Goal: Task Accomplishment & Management: Manage account settings

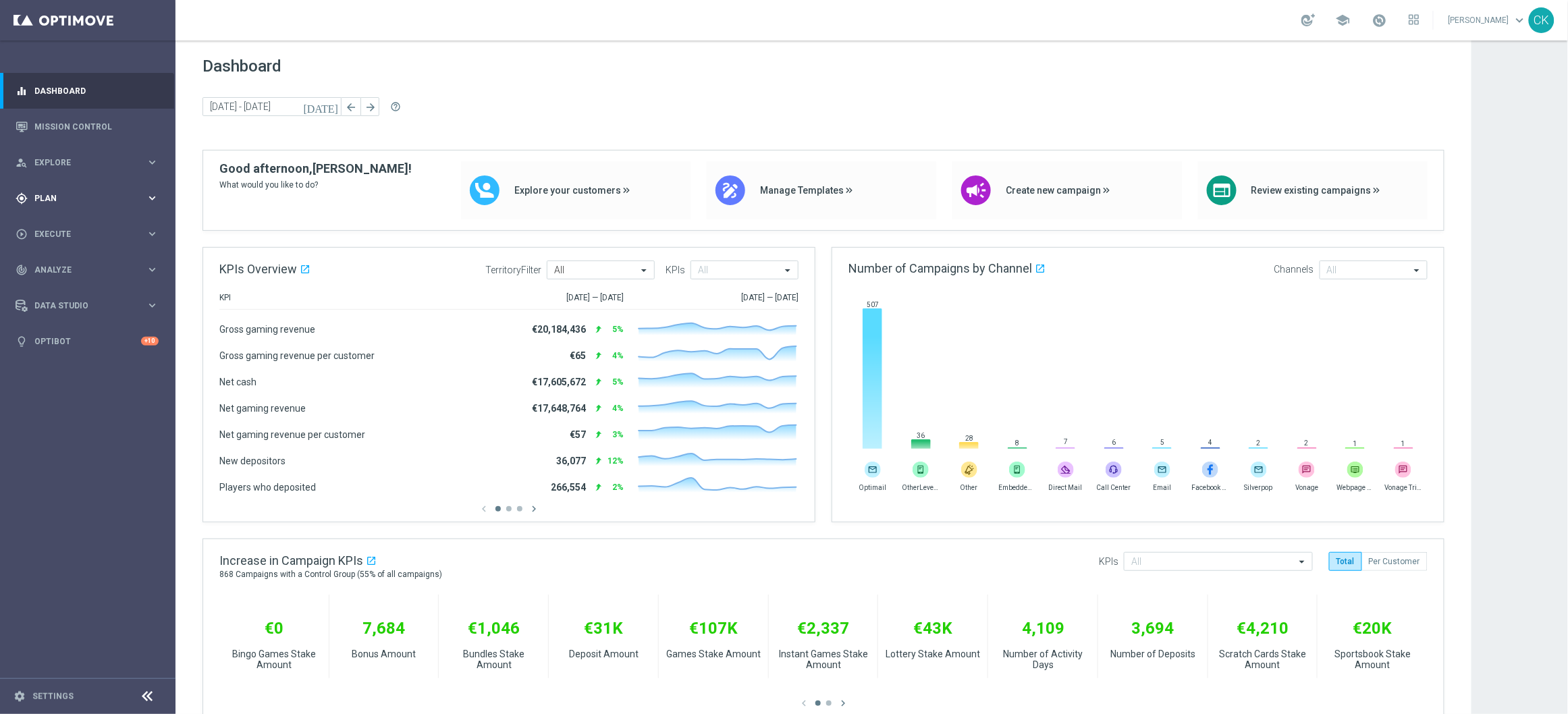
click at [58, 194] on span "Plan" at bounding box center [90, 198] width 112 height 8
click at [62, 267] on span "Templates" at bounding box center [84, 266] width 97 height 8
click at [56, 289] on link "Optimail" at bounding box center [91, 287] width 99 height 11
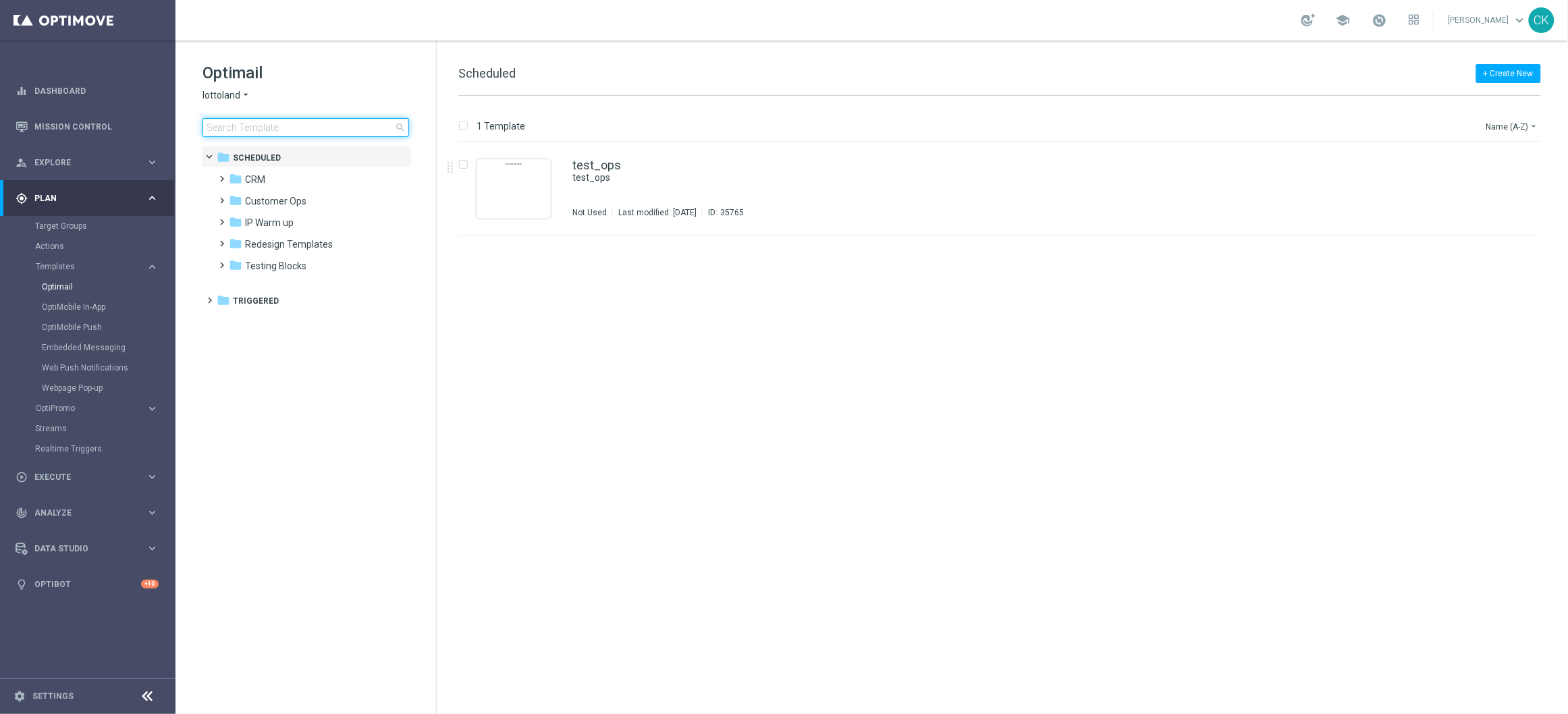
click at [340, 129] on input at bounding box center [305, 128] width 206 height 19
click at [220, 173] on span at bounding box center [219, 172] width 6 height 5
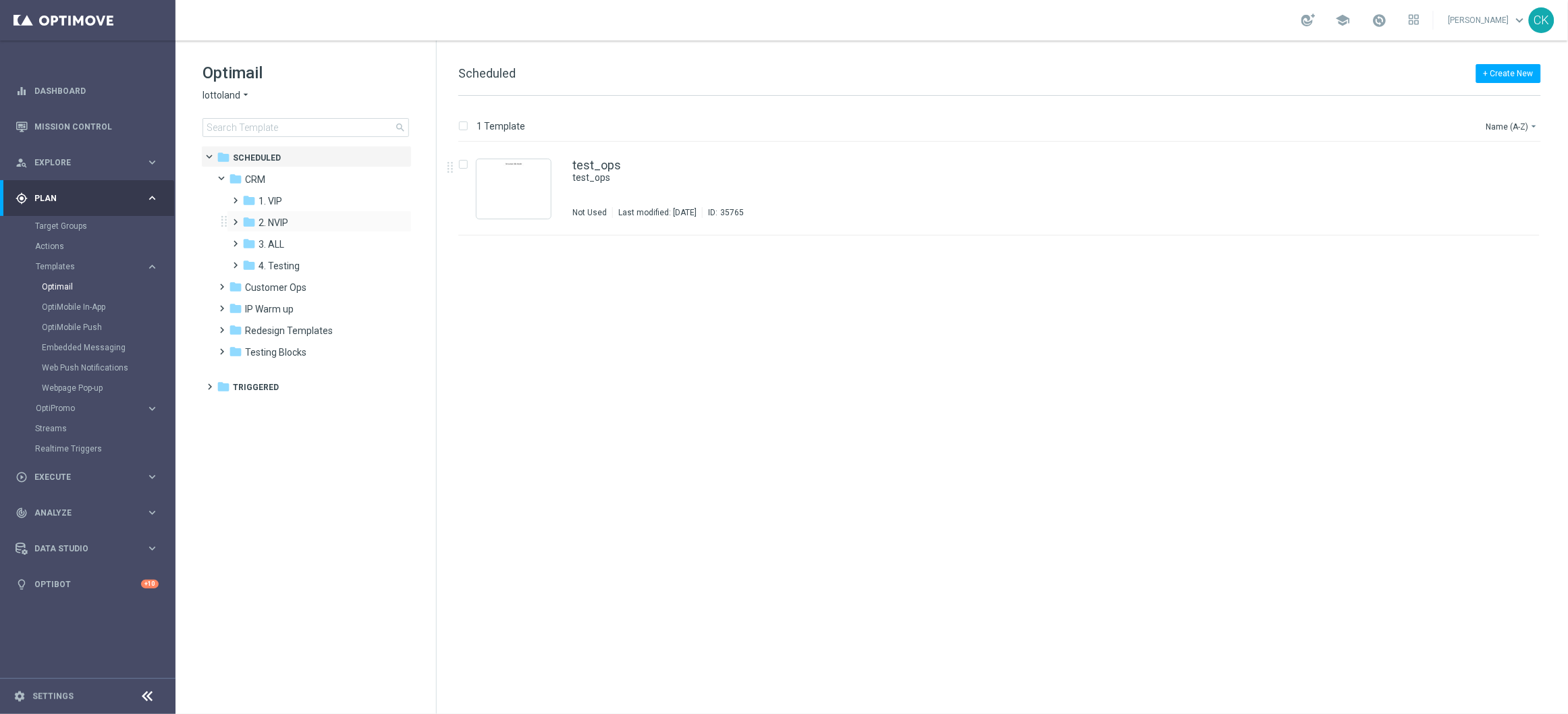
click at [236, 218] on span at bounding box center [233, 216] width 6 height 5
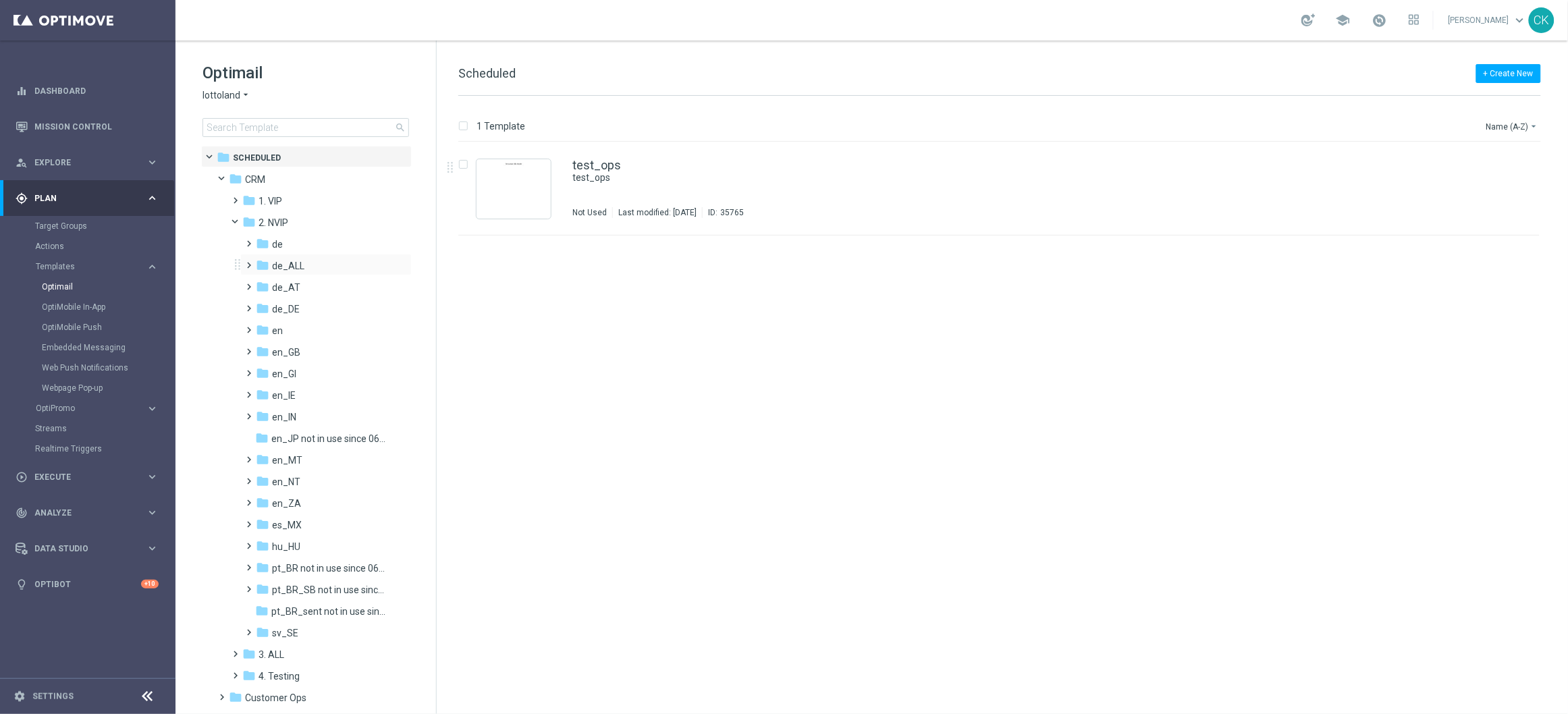
click at [248, 262] on span at bounding box center [246, 259] width 6 height 5
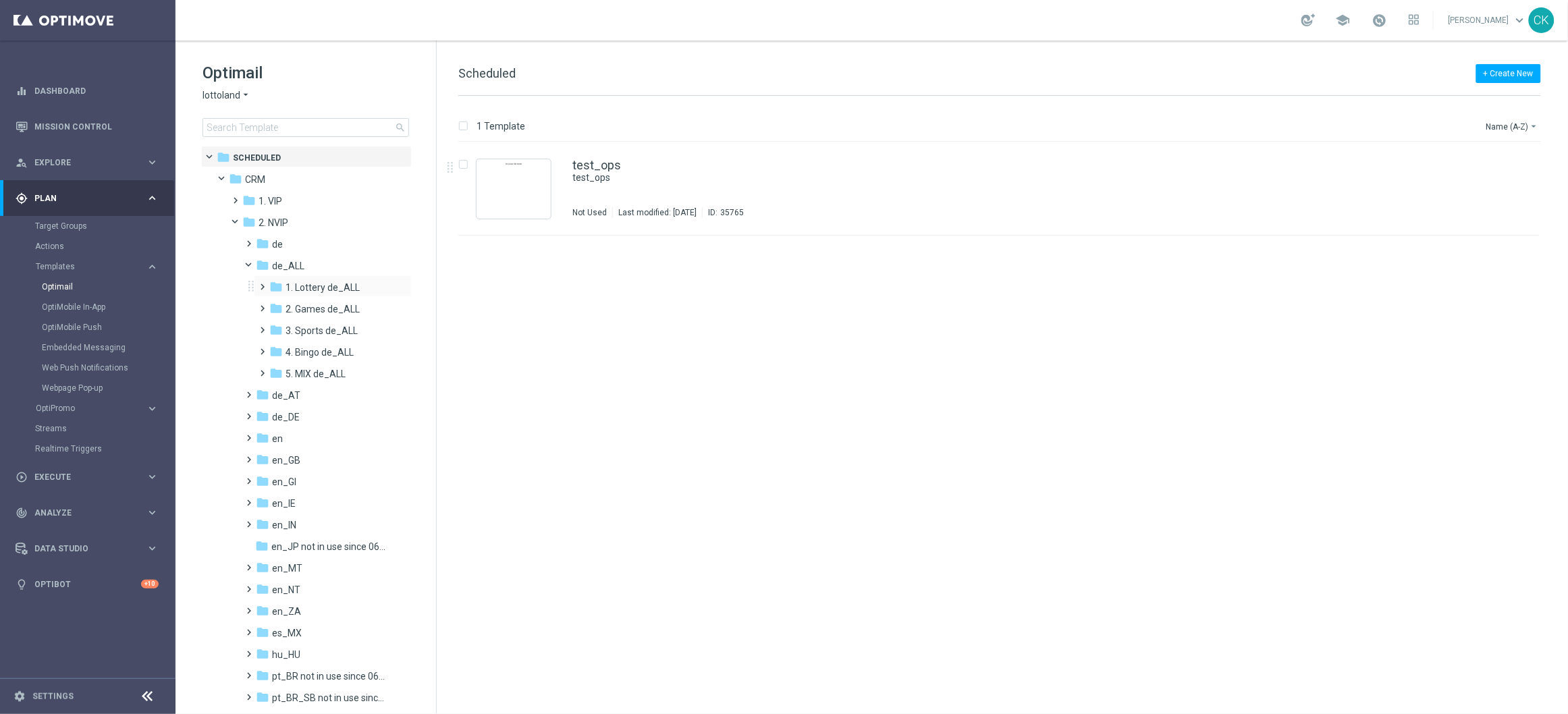
click at [262, 280] on span at bounding box center [260, 281] width 6 height 5
click at [277, 327] on span at bounding box center [273, 324] width 6 height 5
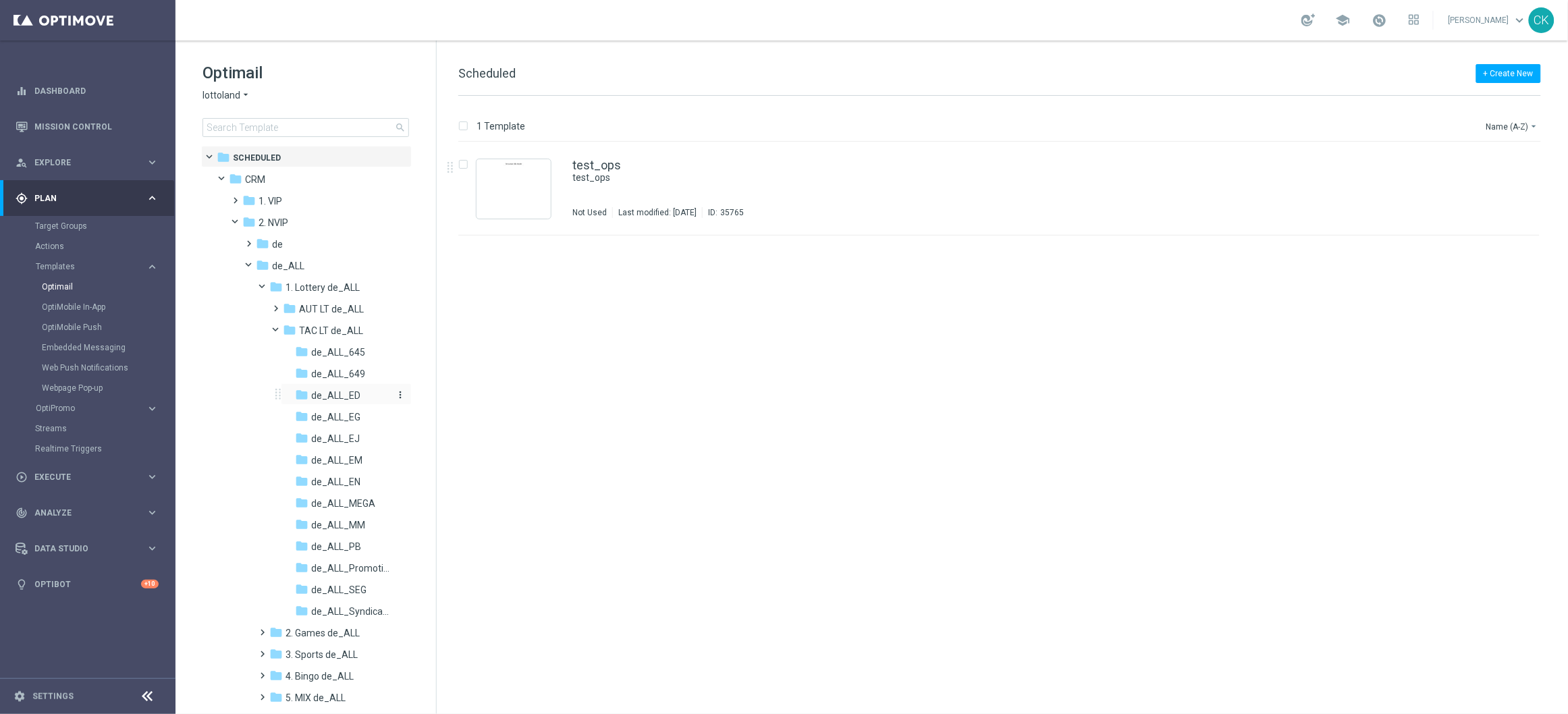
click at [339, 394] on span "de_ALL_ED" at bounding box center [336, 396] width 49 height 12
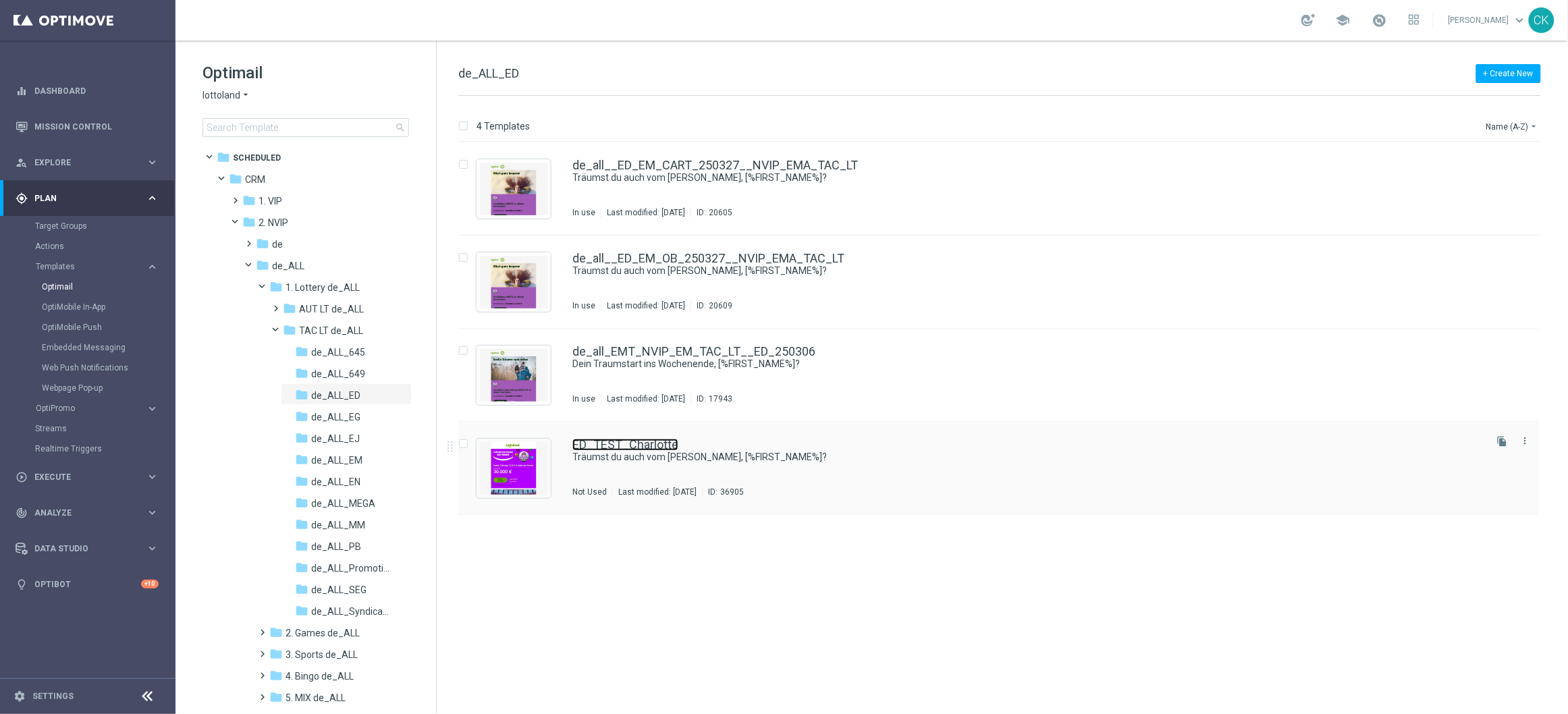
click at [643, 438] on link "ED_TEST_Charlotte" at bounding box center [625, 444] width 106 height 12
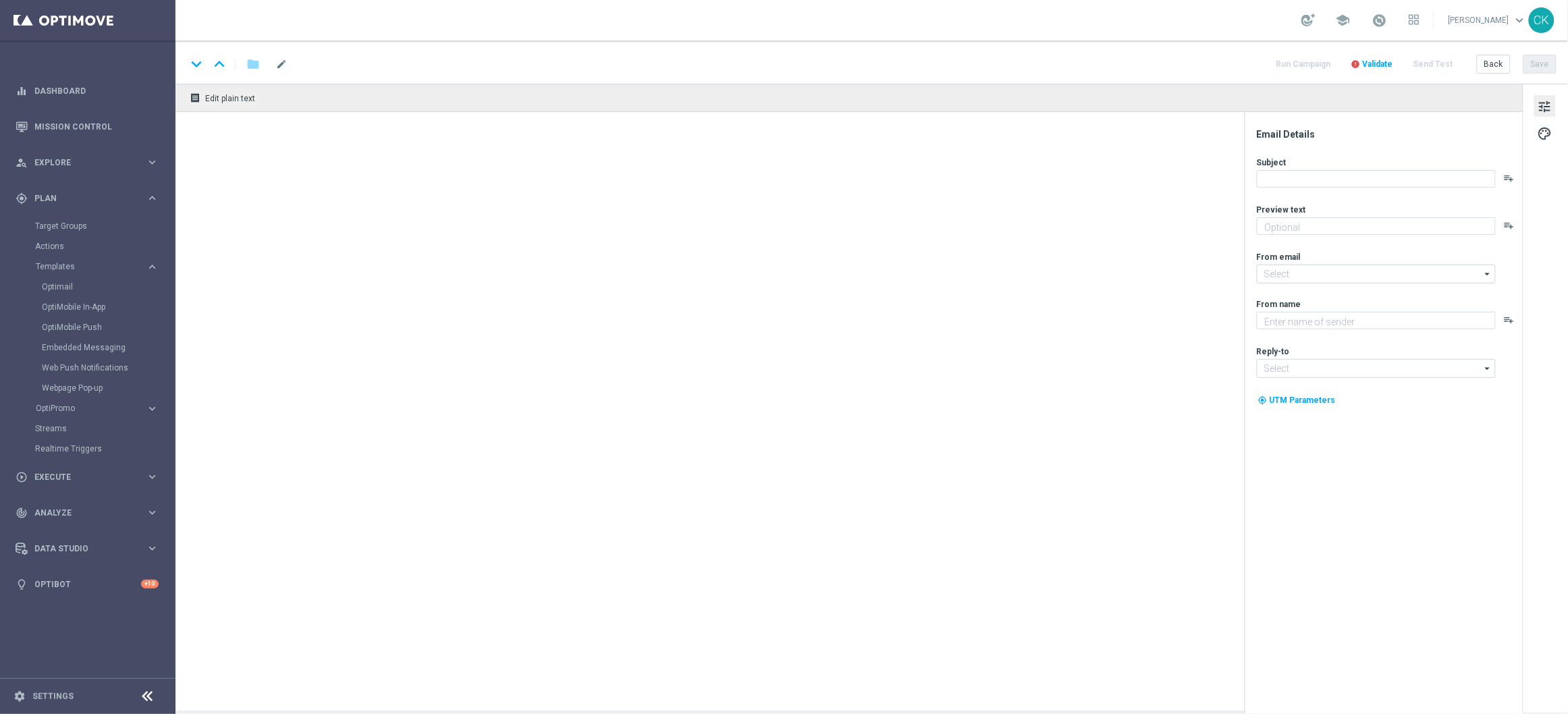
type textarea "EuroMillions GRATIS zu deinen EuroDreams."
type textarea "Lottoland"
type input "mail@crm.lottoland.com"
type input "service@lottoland.com"
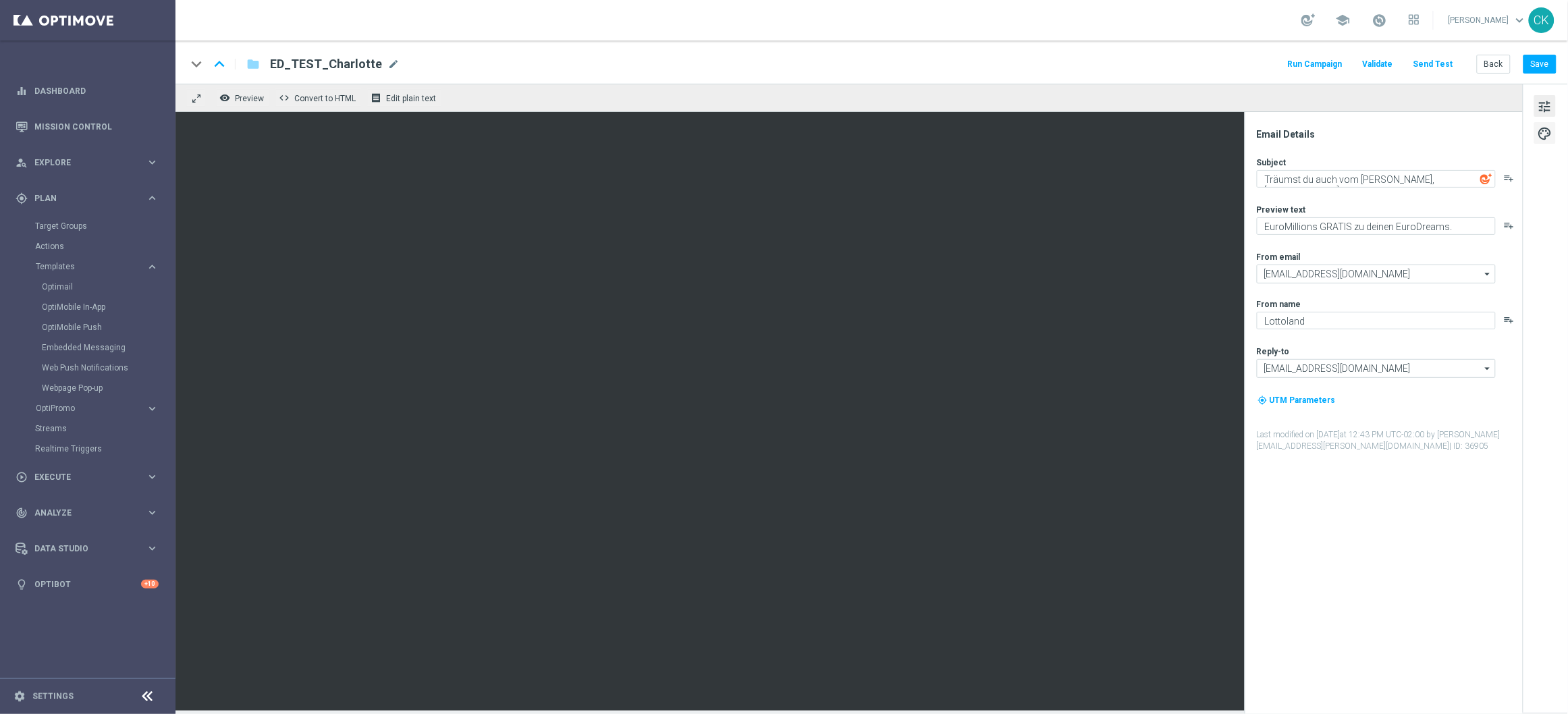
click at [1550, 133] on span "palette" at bounding box center [1545, 134] width 15 height 18
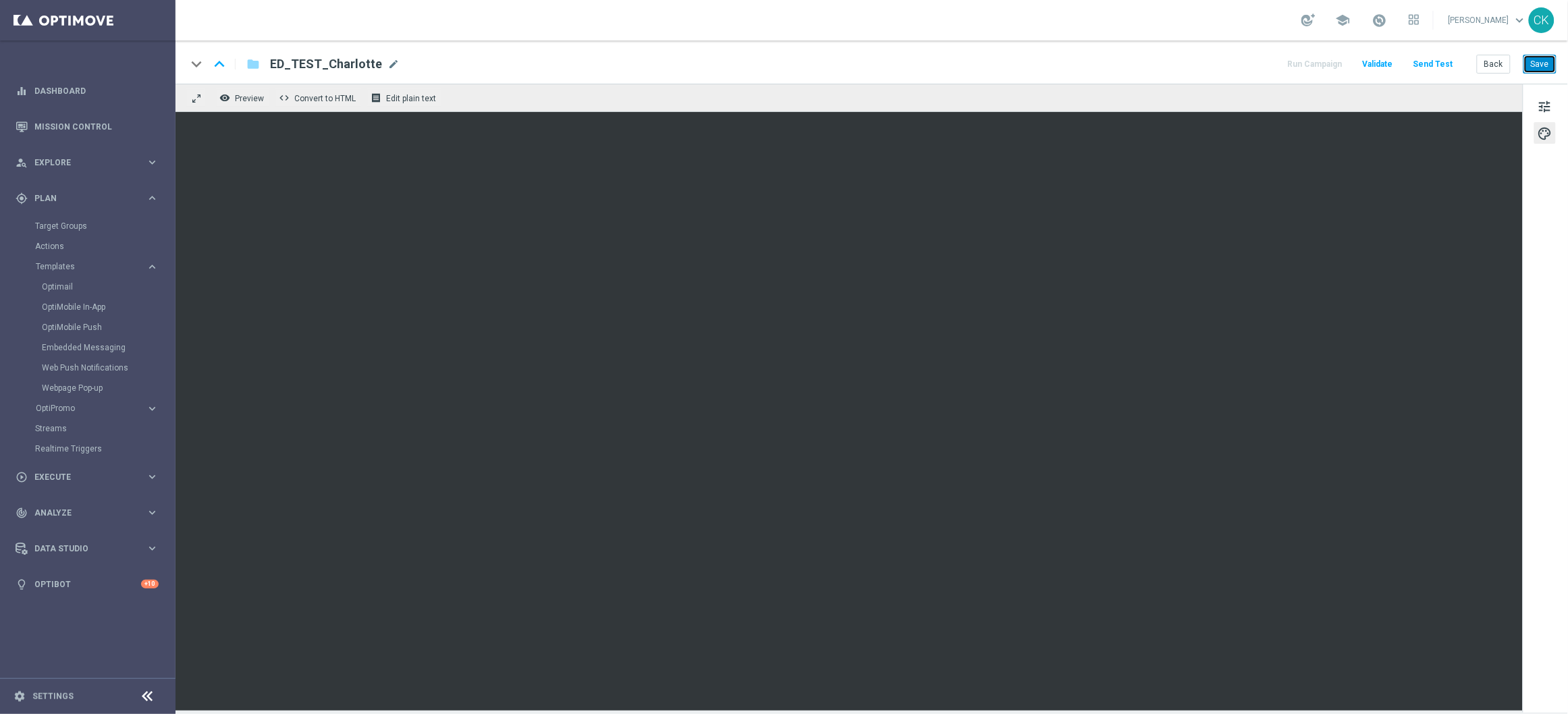
click at [1538, 67] on button "Save" at bounding box center [1540, 64] width 33 height 19
click at [1545, 62] on button "Save" at bounding box center [1540, 64] width 33 height 19
click at [1542, 65] on button "Save" at bounding box center [1540, 64] width 33 height 19
click at [1546, 70] on button "Save" at bounding box center [1540, 64] width 33 height 19
click at [1540, 60] on button "Save" at bounding box center [1540, 64] width 33 height 19
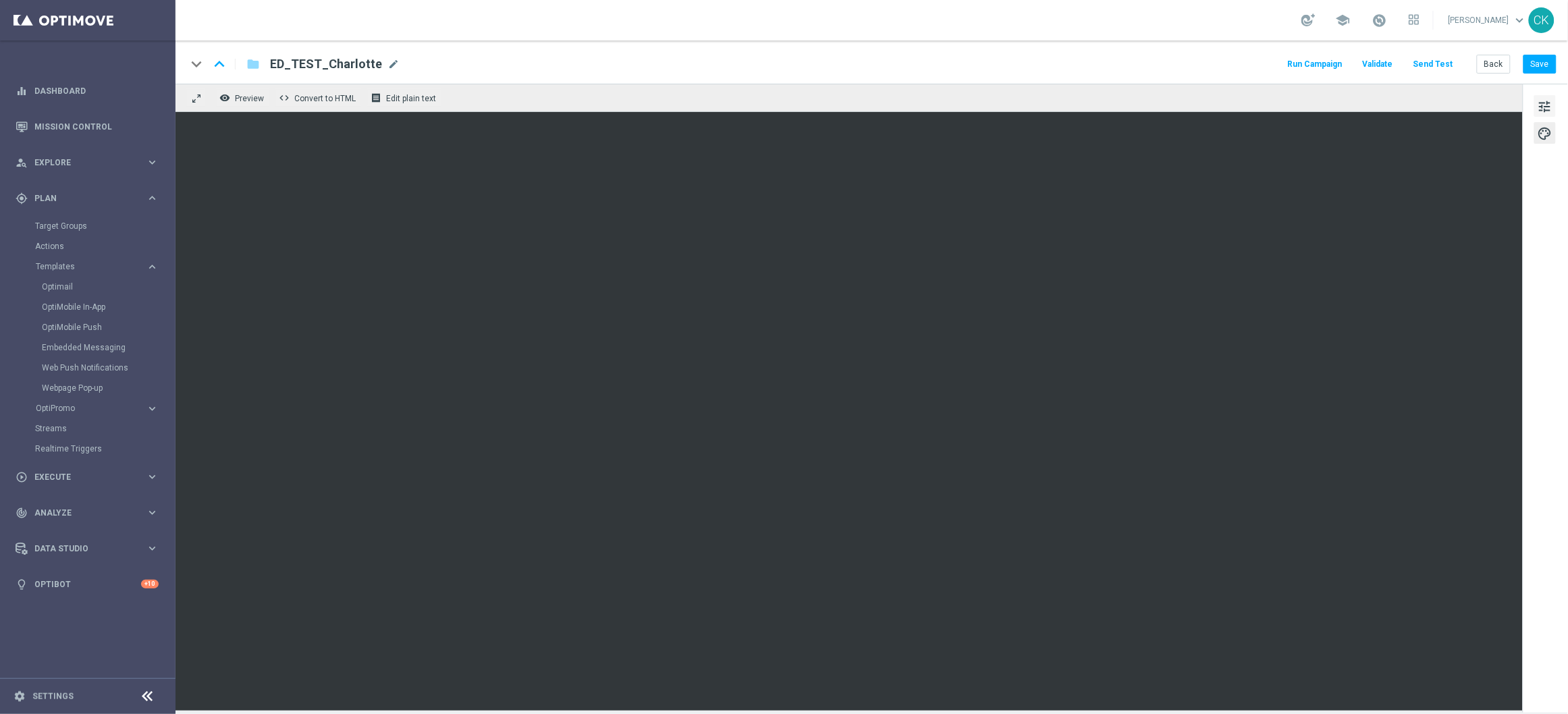
click at [1550, 104] on span "tune" at bounding box center [1545, 107] width 15 height 18
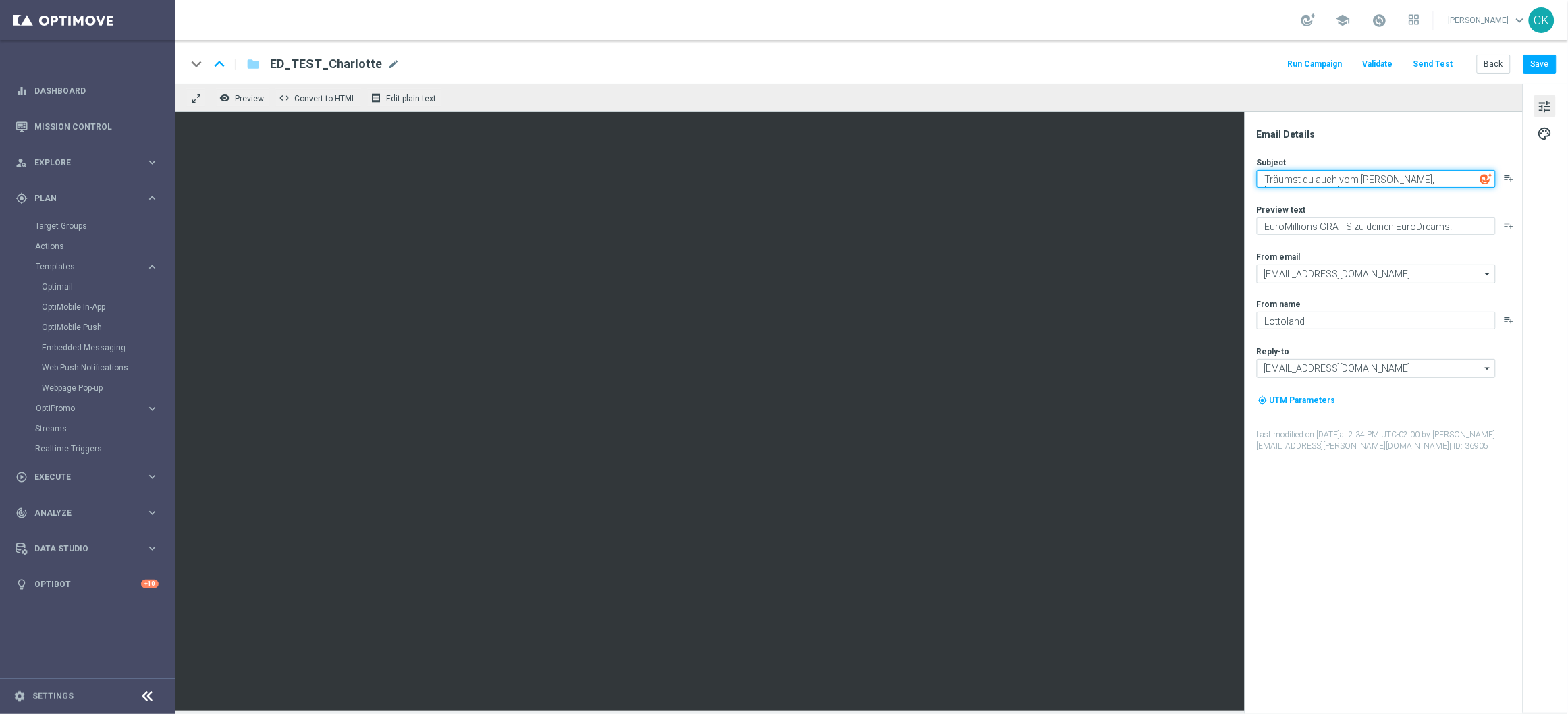
click at [1353, 185] on textarea "Träumst du auch vom [PERSON_NAME], [%FIRST_NAME%]?" at bounding box center [1376, 178] width 239 height 18
paste textarea "Jetzt neu: 10% Rabatt auf die EuroDreams Event-Ziehung!"
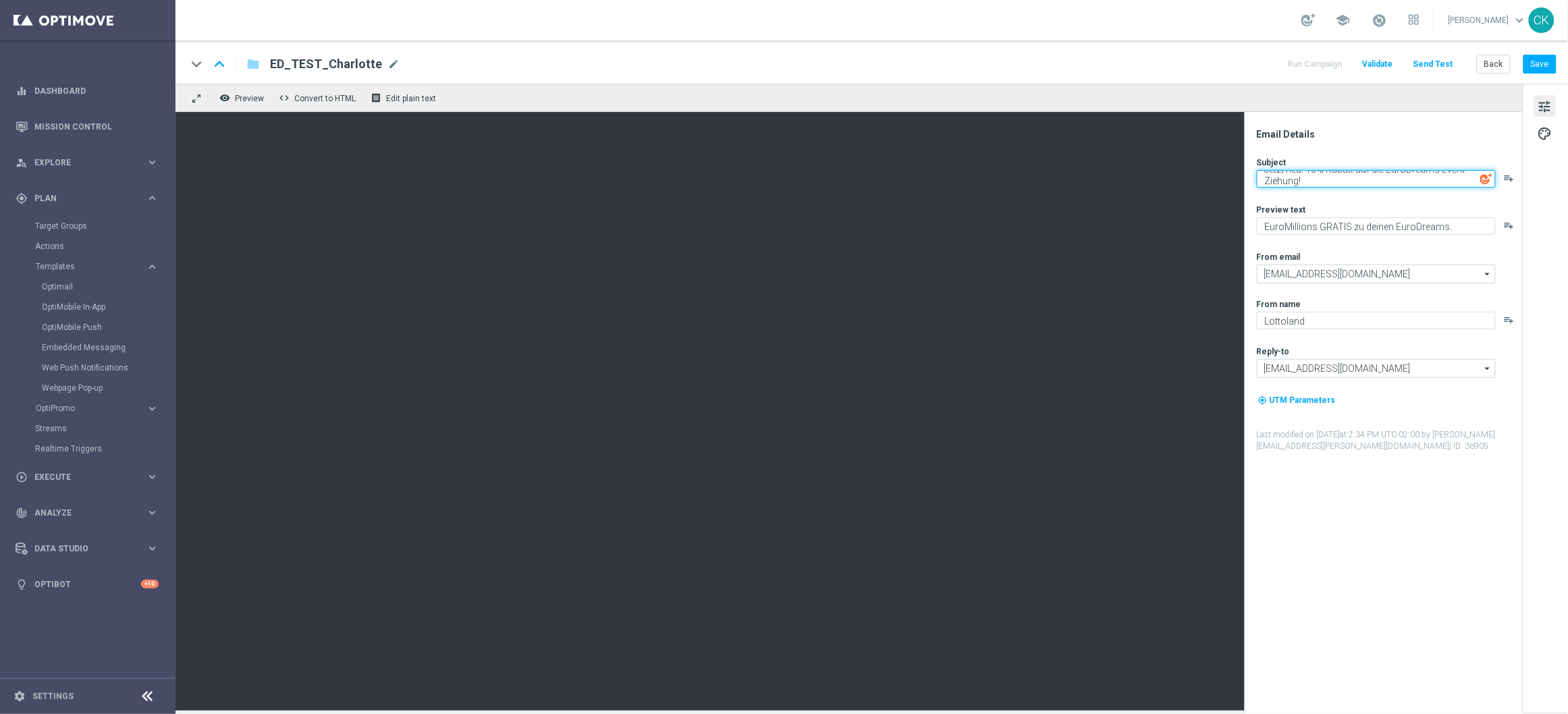
type textarea "Jetzt neu: 10% Rabatt auf die EuroDreams Event-Ziehung"
click at [1390, 173] on textarea "Jetzt neu: 10% Rabatt auf die EuroDreams Event-Ziehung" at bounding box center [1376, 178] width 239 height 18
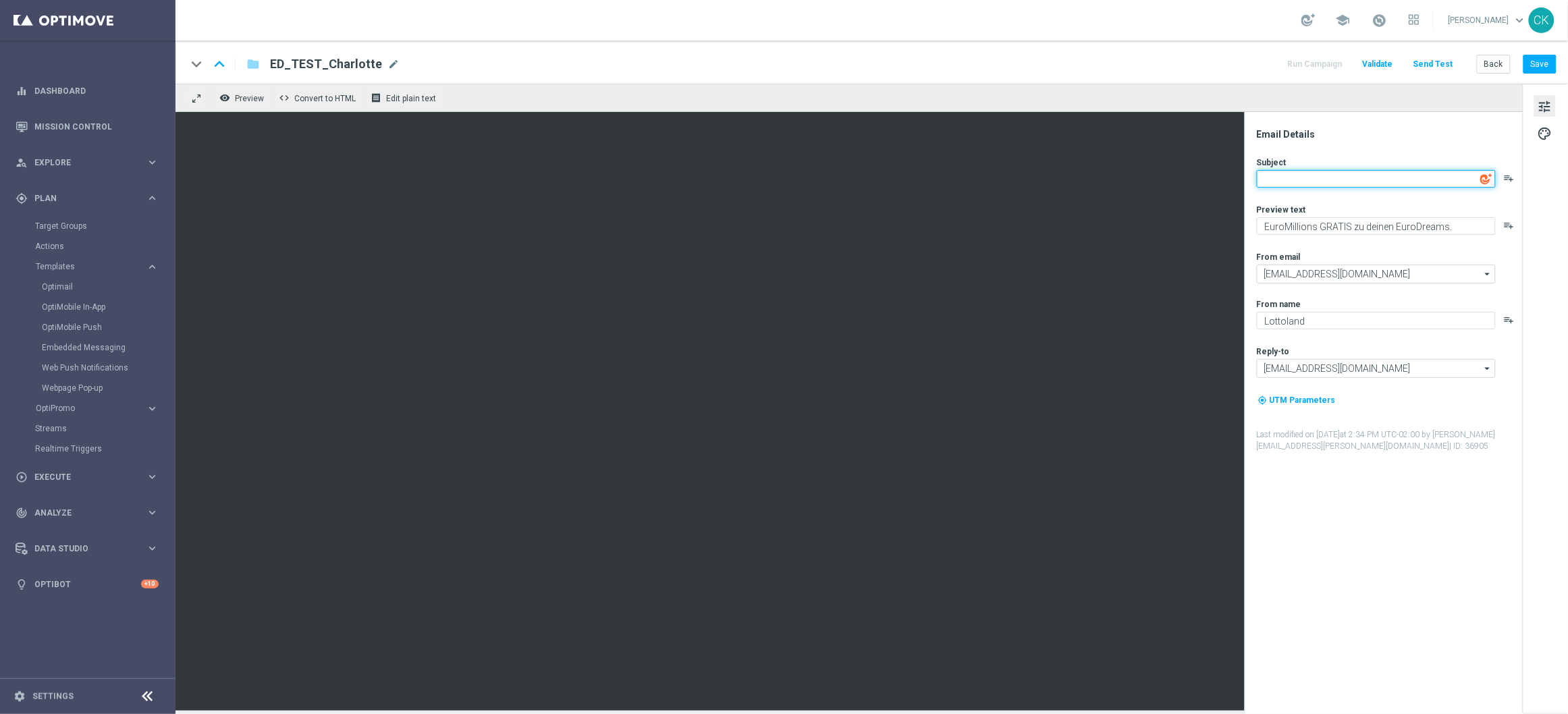
scroll to position [0, 0]
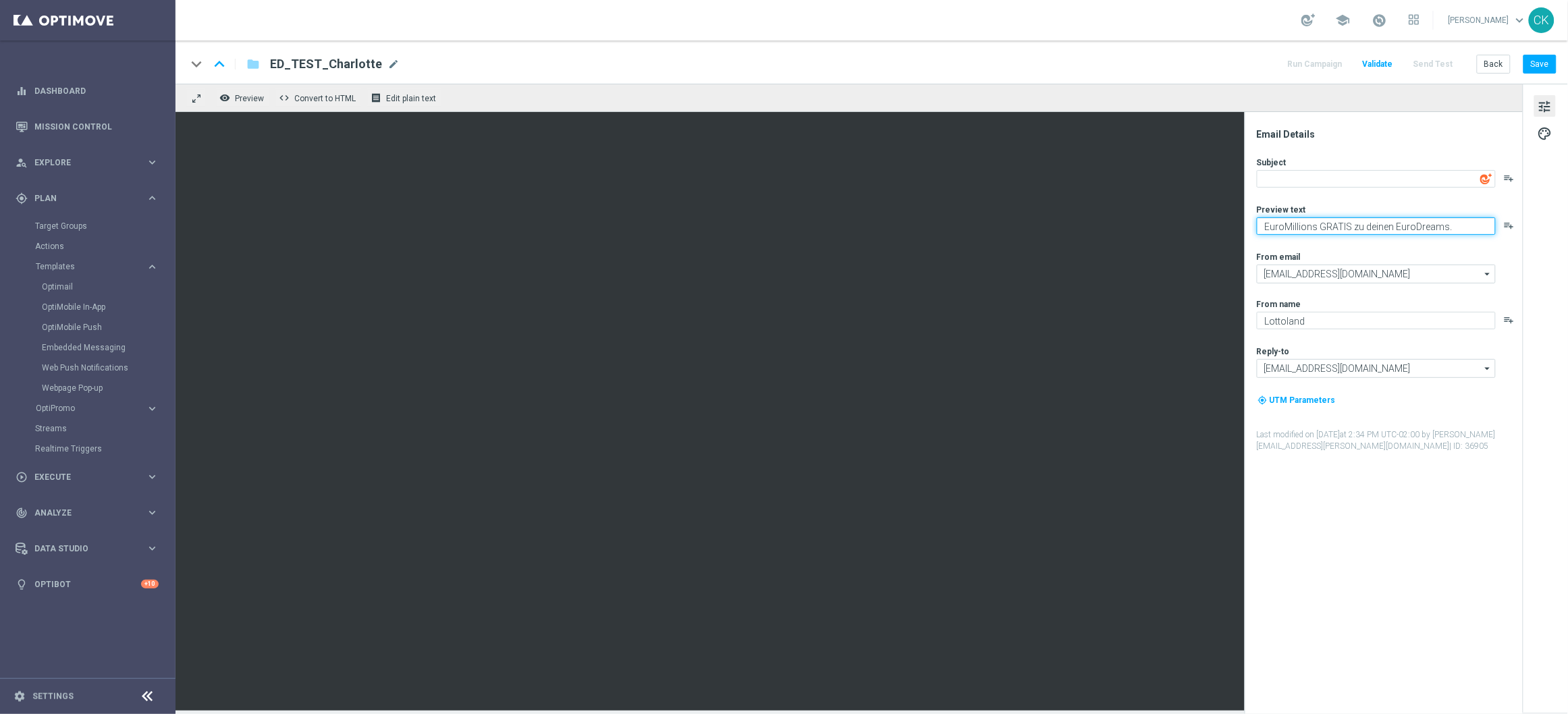
click at [1389, 220] on textarea "EuroMillions GRATIS zu deinen EuroDreams." at bounding box center [1376, 226] width 239 height 18
click at [1324, 172] on textarea at bounding box center [1376, 178] width 239 height 18
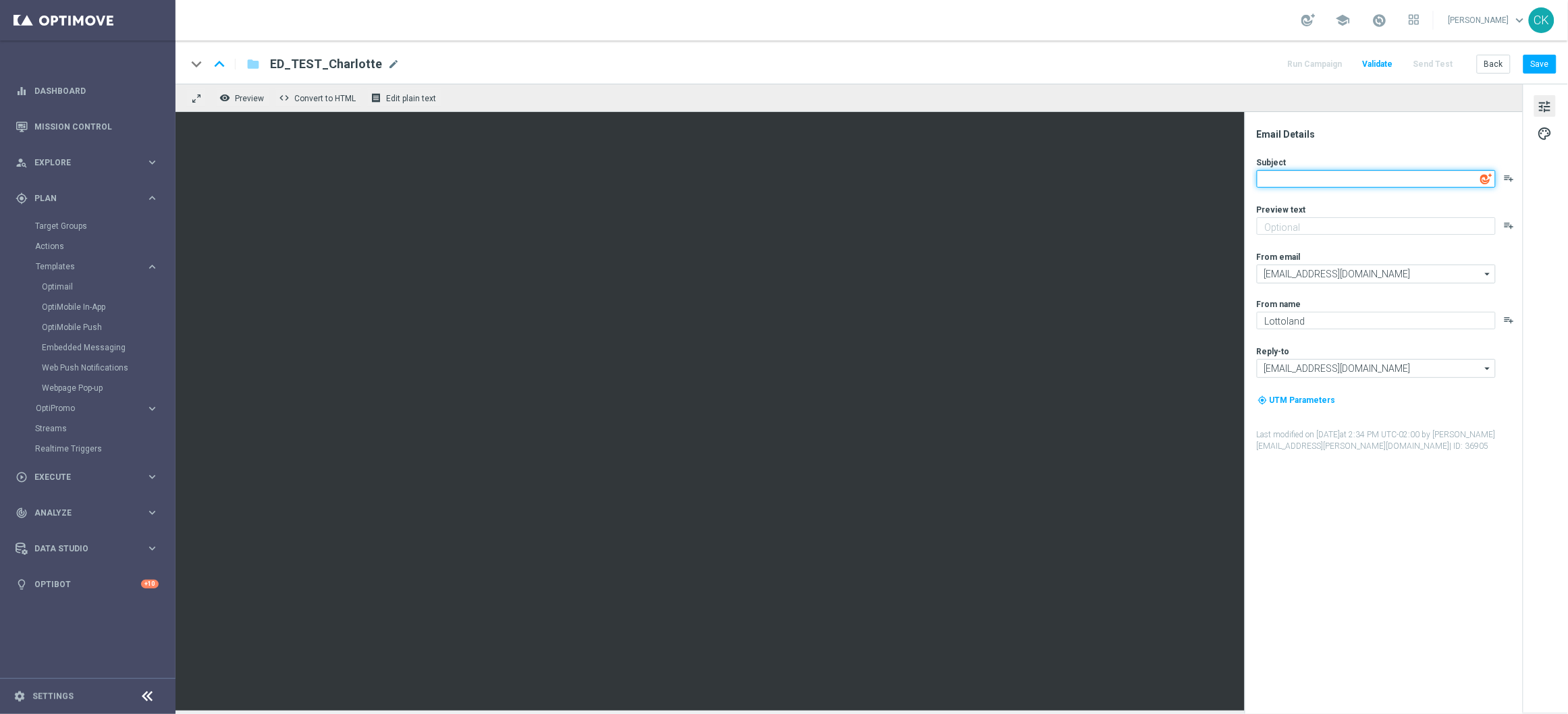
paste textarea "Gewinne bis zu 30.000 € monatlich – nur bei der exklusiven Sonderziehung"
click at [1405, 187] on textarea "Gewinne bis zu 30.000 € monatlich – nur bei der exklusiven Sonderziehung," at bounding box center [1376, 181] width 239 height 23
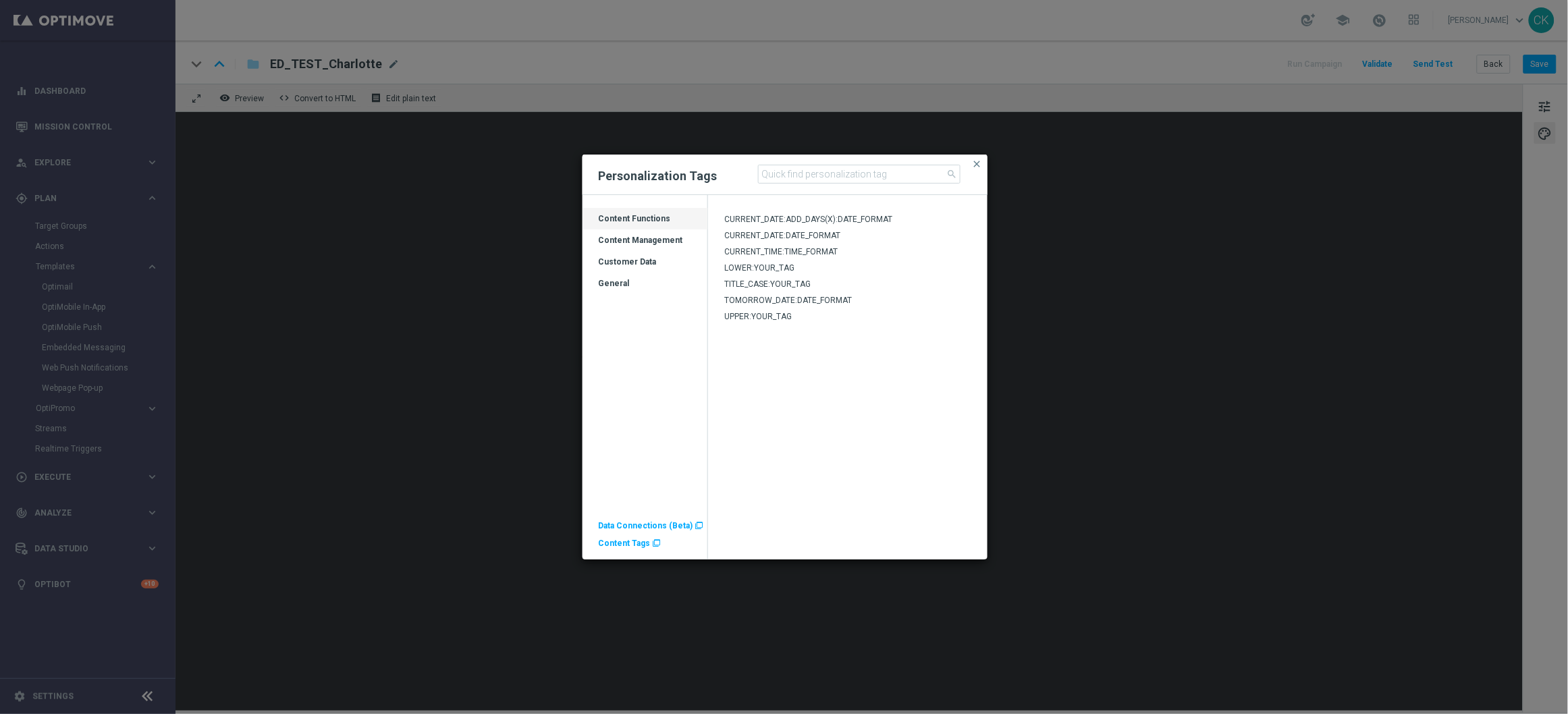
click at [616, 264] on div "Customer Data" at bounding box center [645, 267] width 126 height 22
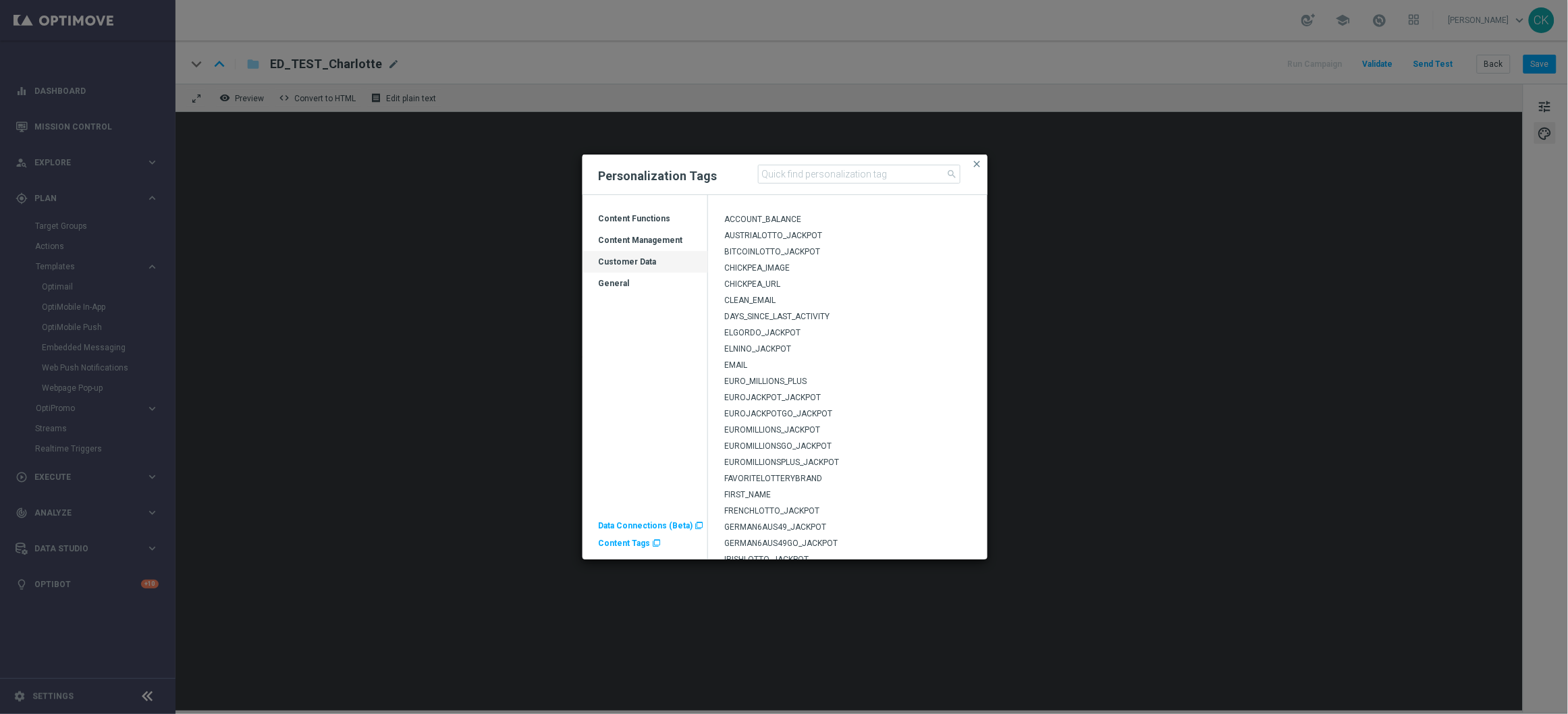
click at [750, 494] on span "FIRST_NAME" at bounding box center [747, 494] width 47 height 9
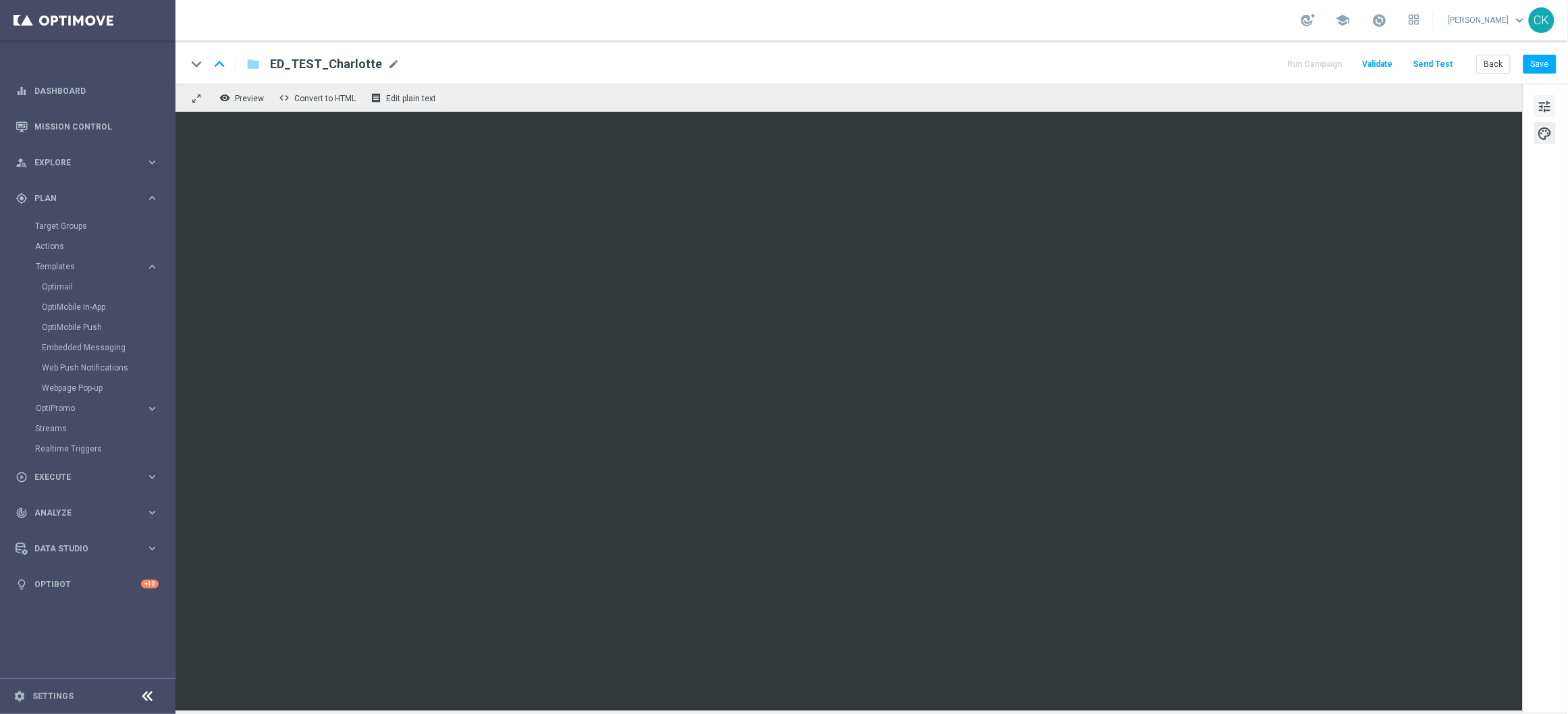
click at [1546, 106] on span "tune" at bounding box center [1545, 107] width 15 height 18
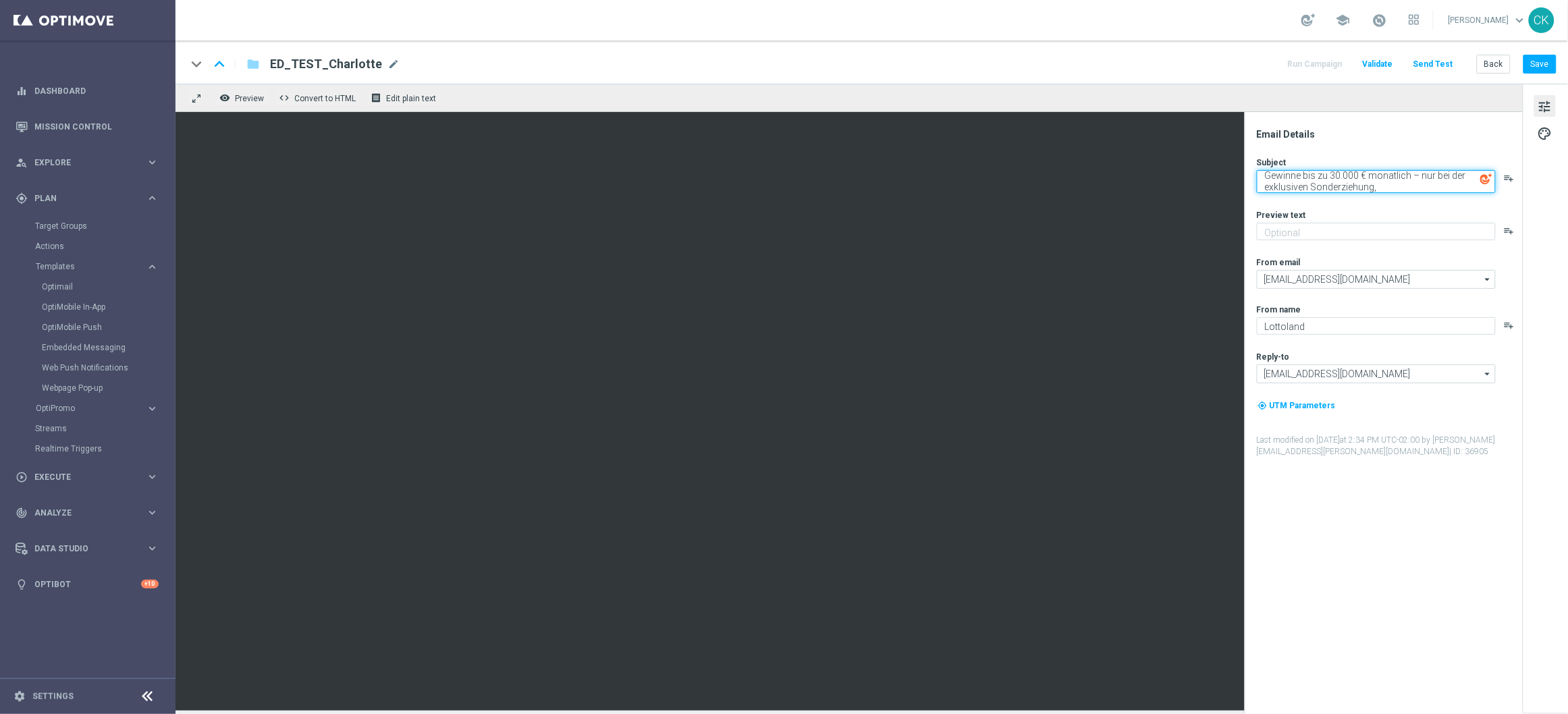
click at [1399, 187] on textarea "Gewinne bis zu 30.000 € monatlich – nur bei der exklusiven Sonderziehung," at bounding box center [1376, 181] width 239 height 23
paste textarea "[%FIRST_NAME%]"
type textarea "Gewinne bis zu 30.000 € monatlich – nur bei der exklusiven Sonderziehung, [%FIR…"
click at [1312, 229] on textarea at bounding box center [1376, 231] width 239 height 18
paste textarea "10% Rabatt auf die EuroDreams Event-Ziehung"
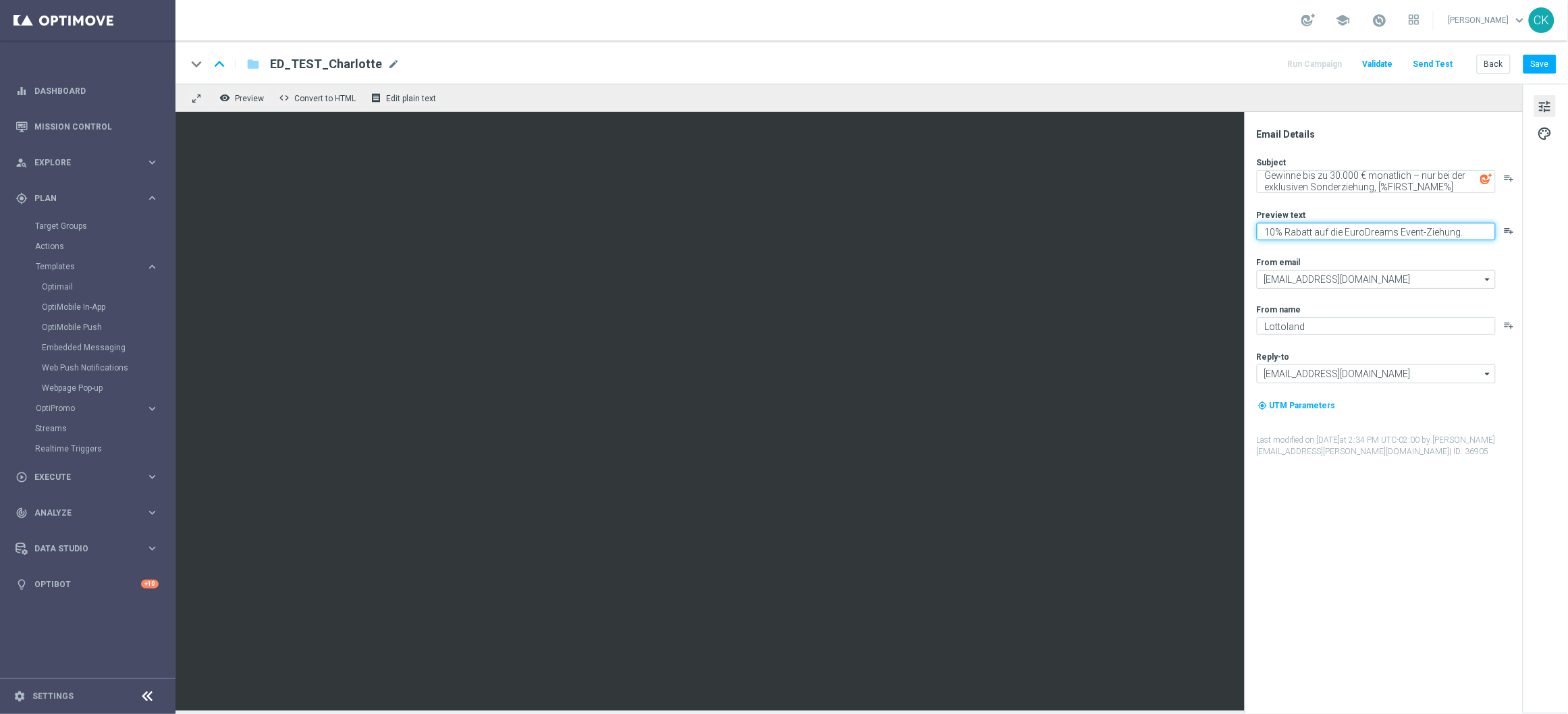
type textarea "10% Rabatt auf die EuroDreams Event-Ziehung."
click at [1339, 176] on textarea "Gewinne bis zu 30.000 € monatlich – nur bei der exklusiven Sonderziehung, [%FIR…" at bounding box center [1376, 181] width 239 height 23
click at [1320, 232] on textarea "10% Rabatt auf die EuroDreams Event-Ziehung." at bounding box center [1376, 231] width 239 height 18
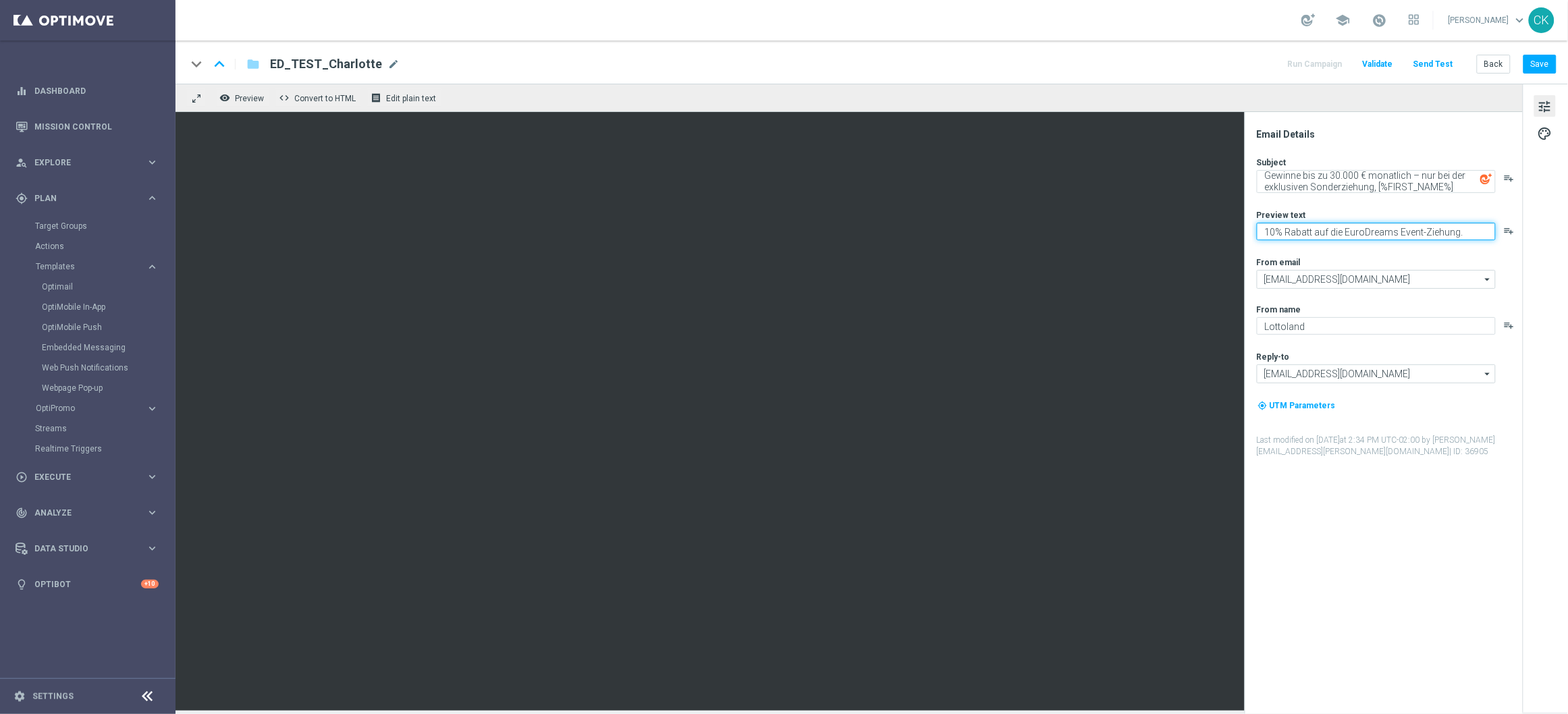
click at [1320, 232] on textarea "10% Rabatt auf die EuroDreams Event-Ziehung." at bounding box center [1376, 231] width 239 height 18
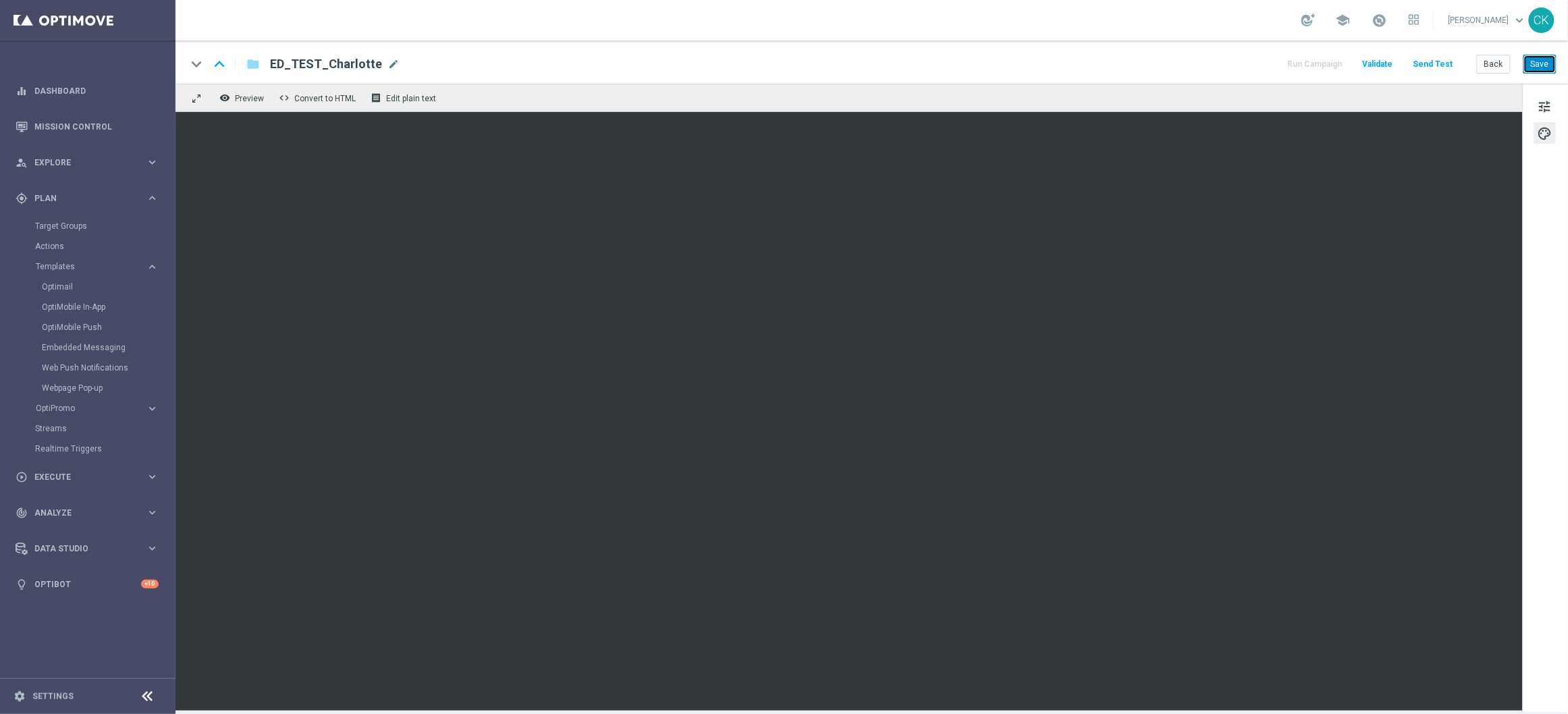
click at [1544, 62] on button "Save" at bounding box center [1540, 64] width 33 height 19
click at [391, 60] on span "mode_edit" at bounding box center [394, 64] width 12 height 12
click at [375, 60] on input "ED_TEST_Charlotte" at bounding box center [437, 64] width 335 height 18
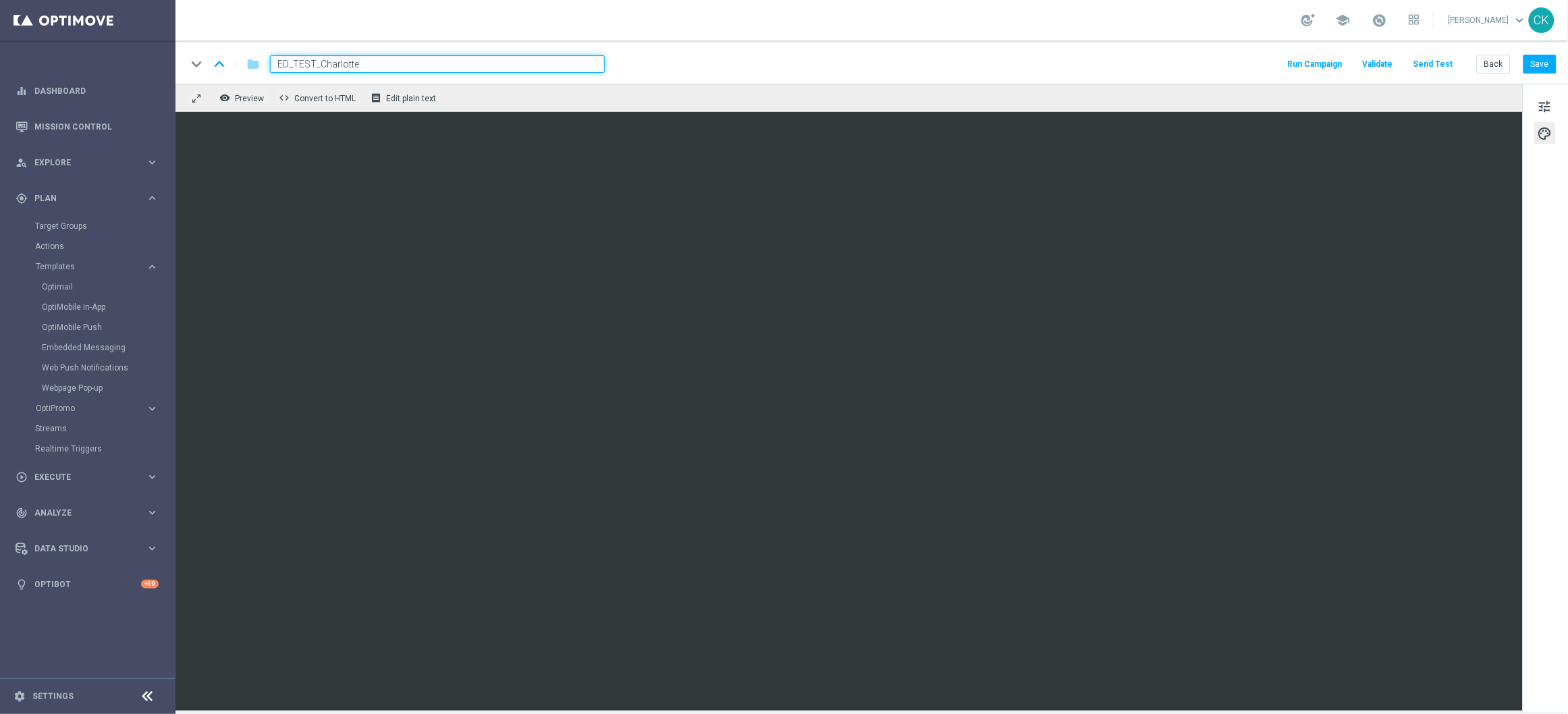
paste input "DE_ALL__ED_251002__NVIP_EMA_TAC_LT"
type input "DE_ALL__ED_251002__NVIP_EMA_TAC_LT"
click at [1526, 62] on button "Save" at bounding box center [1540, 64] width 33 height 19
click at [1527, 62] on button "Save" at bounding box center [1540, 64] width 33 height 19
click at [1545, 64] on button "Save" at bounding box center [1540, 64] width 33 height 19
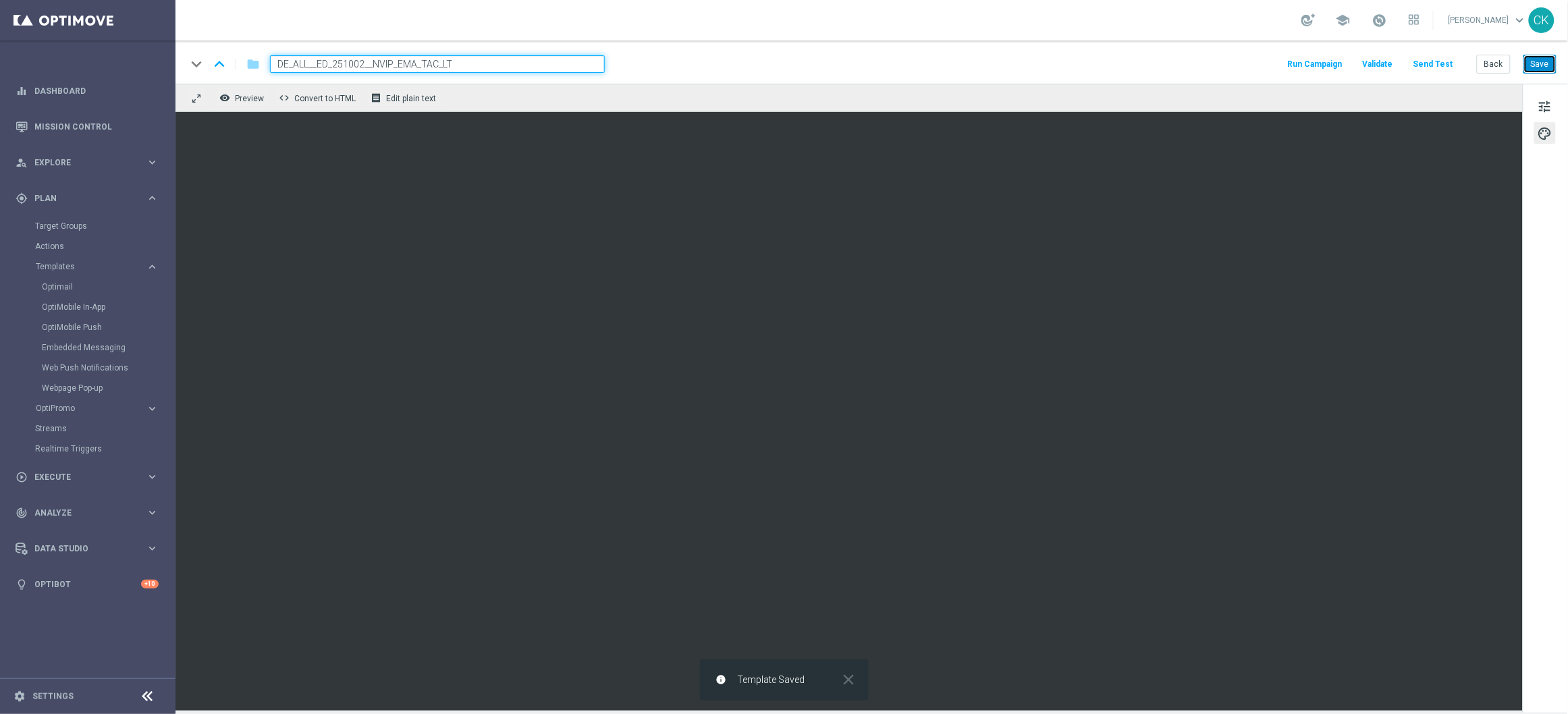
click at [1545, 64] on button "Save" at bounding box center [1540, 64] width 33 height 19
click at [1535, 70] on button "Save" at bounding box center [1540, 64] width 33 height 19
click at [1543, 64] on button "Save" at bounding box center [1540, 64] width 33 height 19
click at [1492, 67] on button "Back" at bounding box center [1494, 64] width 34 height 19
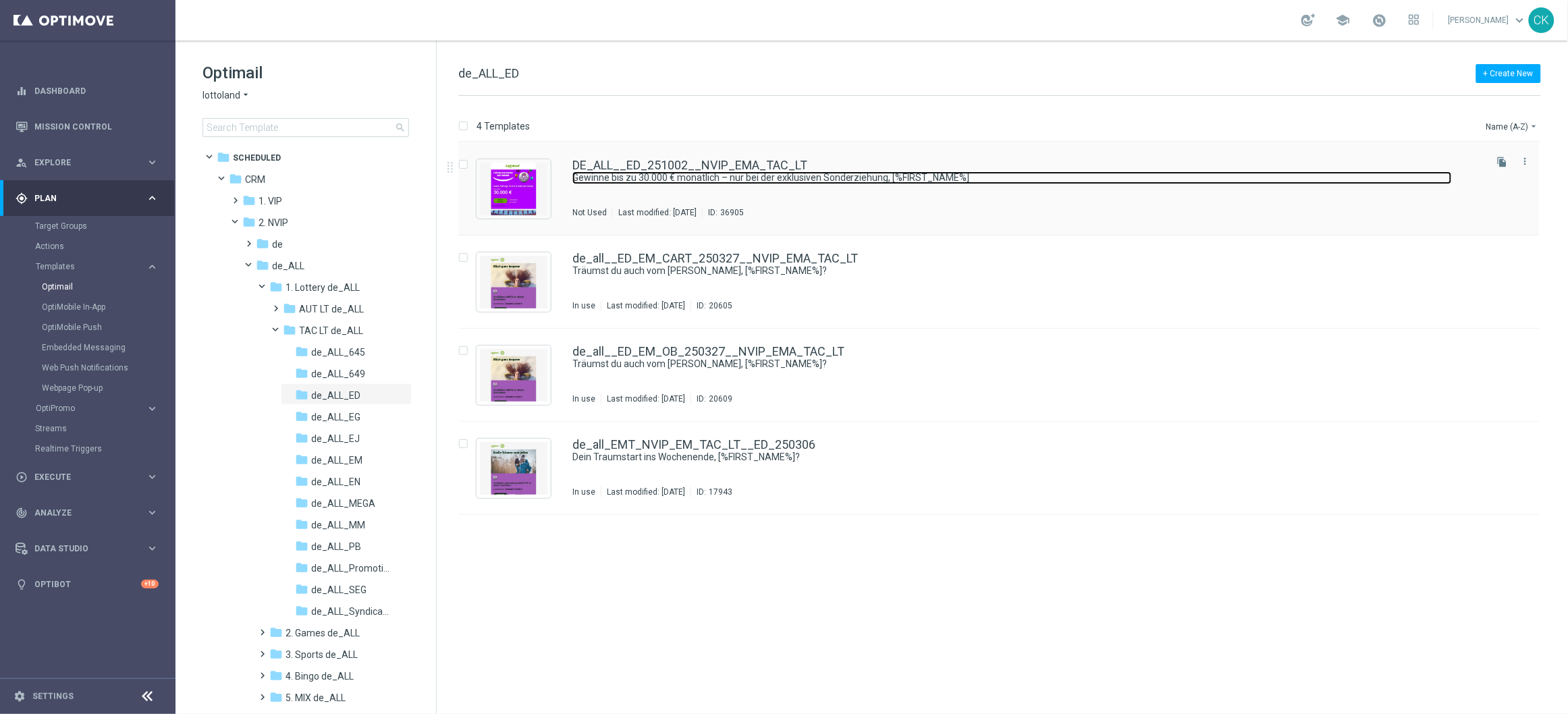
click at [654, 171] on link "Gewinne bis zu 30.000 € monatlich – nur bei der exklusiven Sonderziehung, [%FIR…" at bounding box center [1012, 177] width 879 height 13
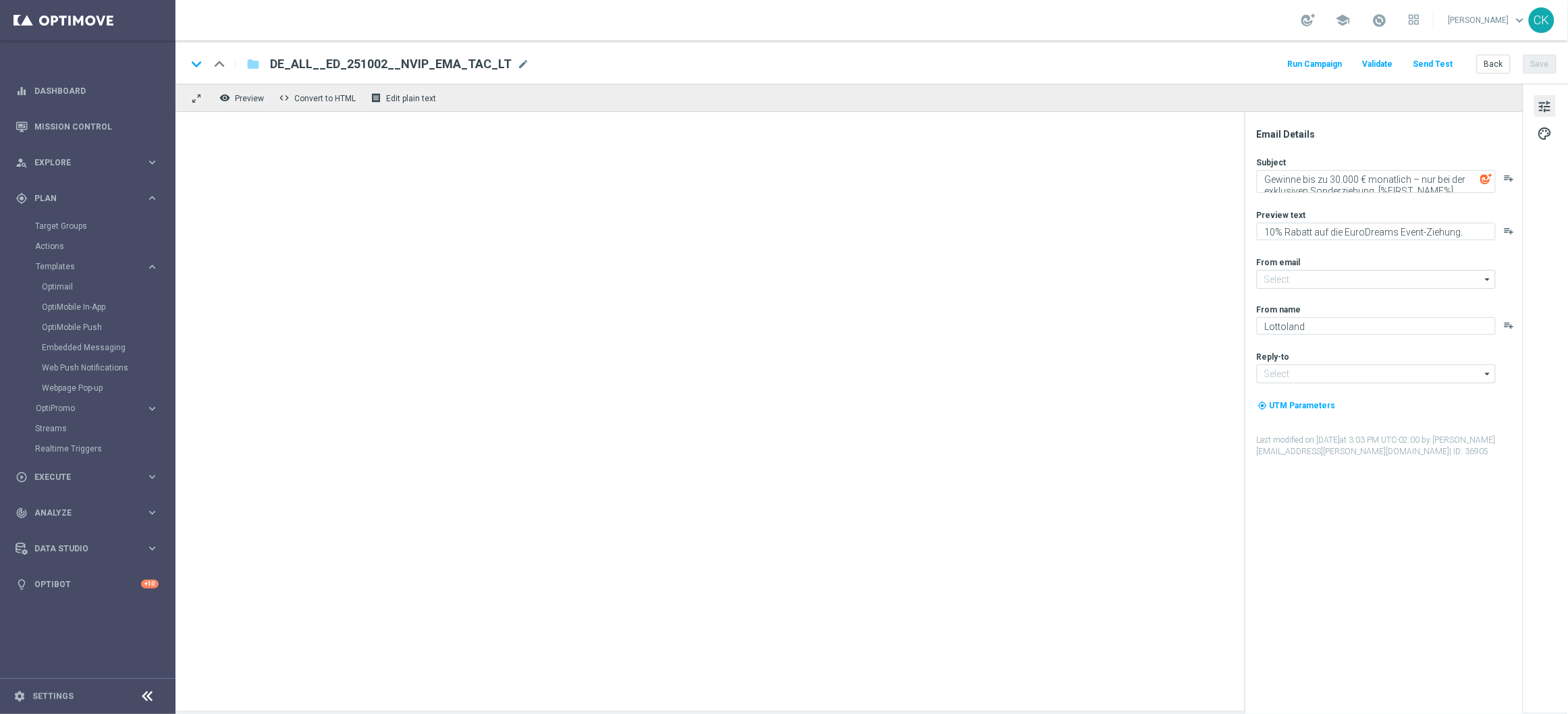
type input "mail@crm.lottoland.com"
type input "service@lottoland.com"
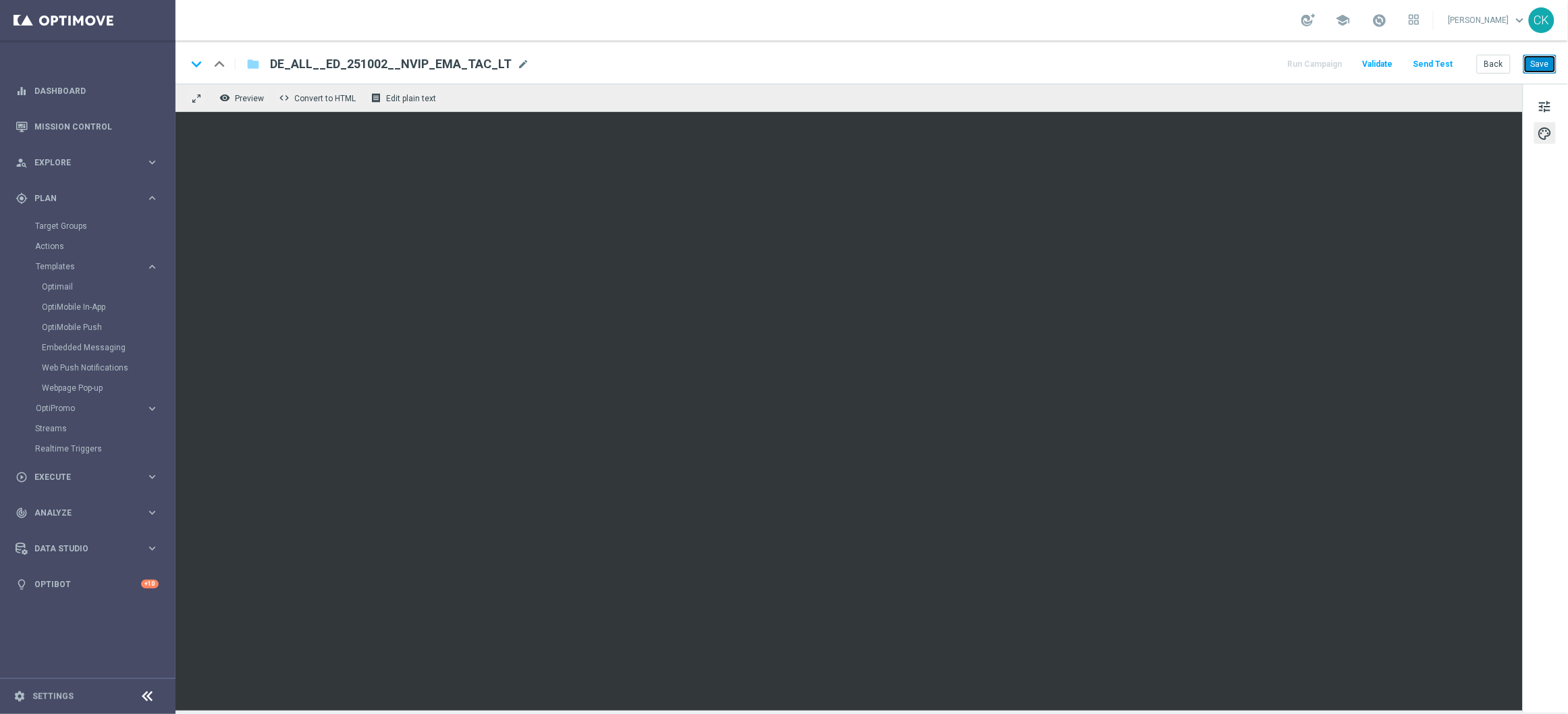
click at [1546, 64] on button "Save" at bounding box center [1540, 64] width 33 height 19
click at [1538, 69] on button "Save" at bounding box center [1540, 64] width 33 height 19
click at [1490, 68] on button "Back" at bounding box center [1494, 64] width 34 height 19
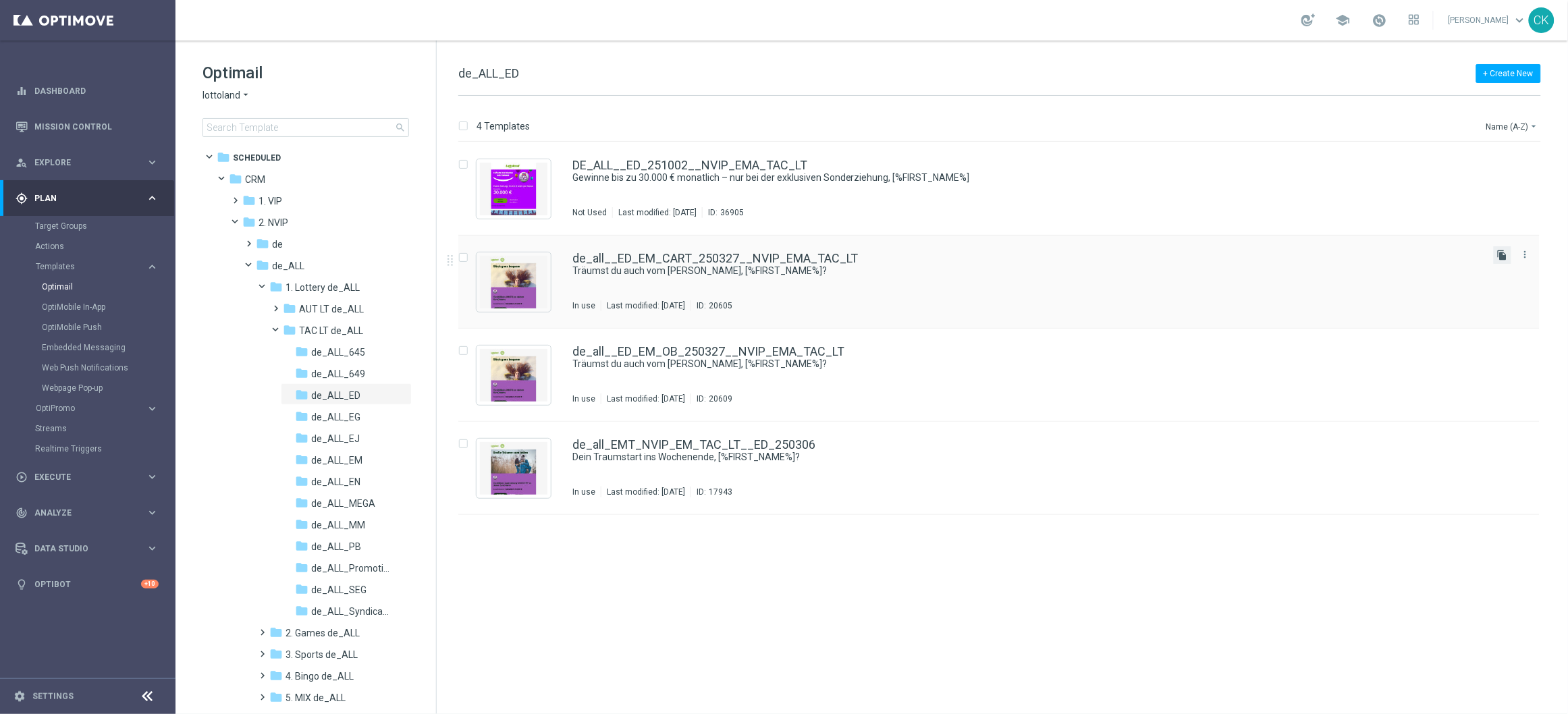
click at [1508, 252] on icon "file_copy" at bounding box center [1502, 255] width 11 height 11
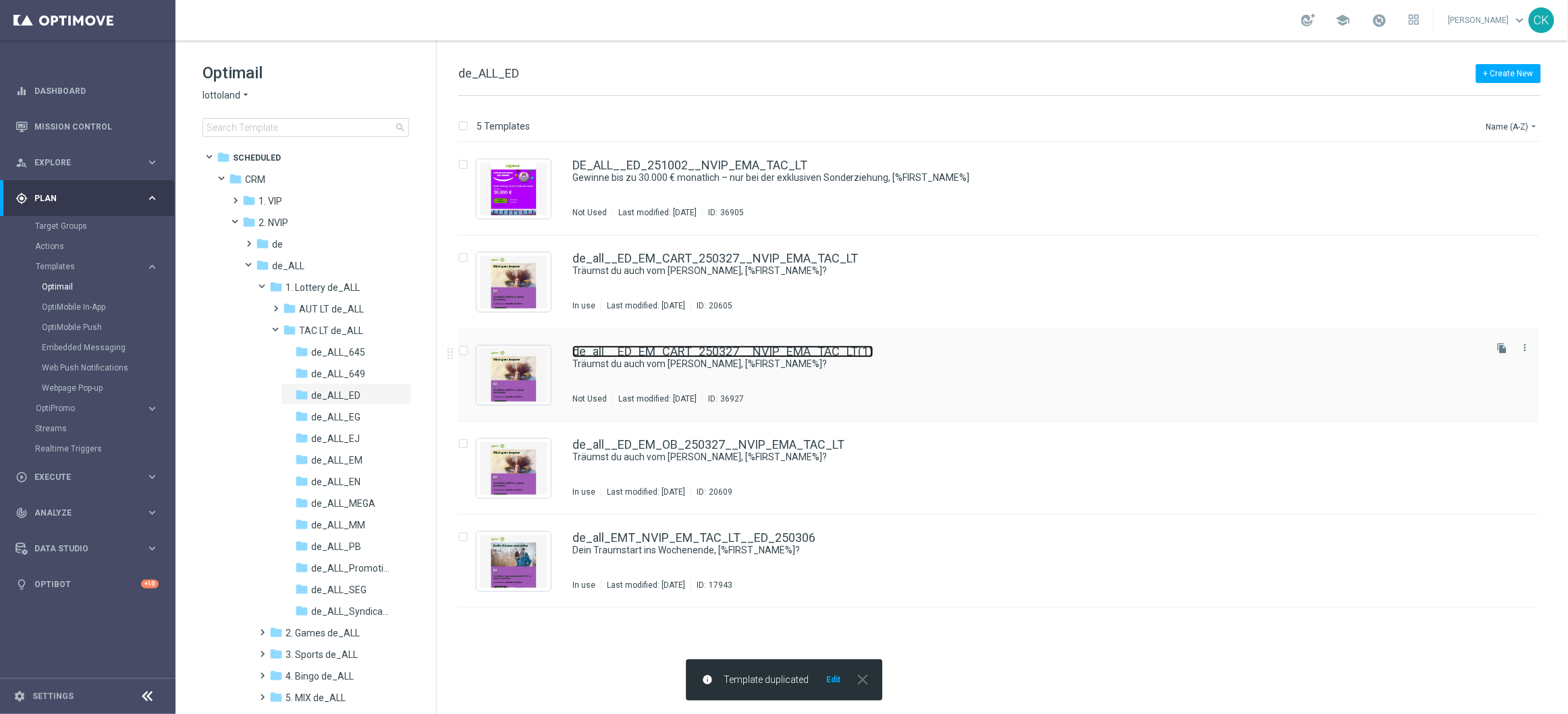
click at [614, 352] on link "de_all__ED_EM_CART_250327__NVIP_EMA_TAC_LT(1)" at bounding box center [722, 352] width 301 height 12
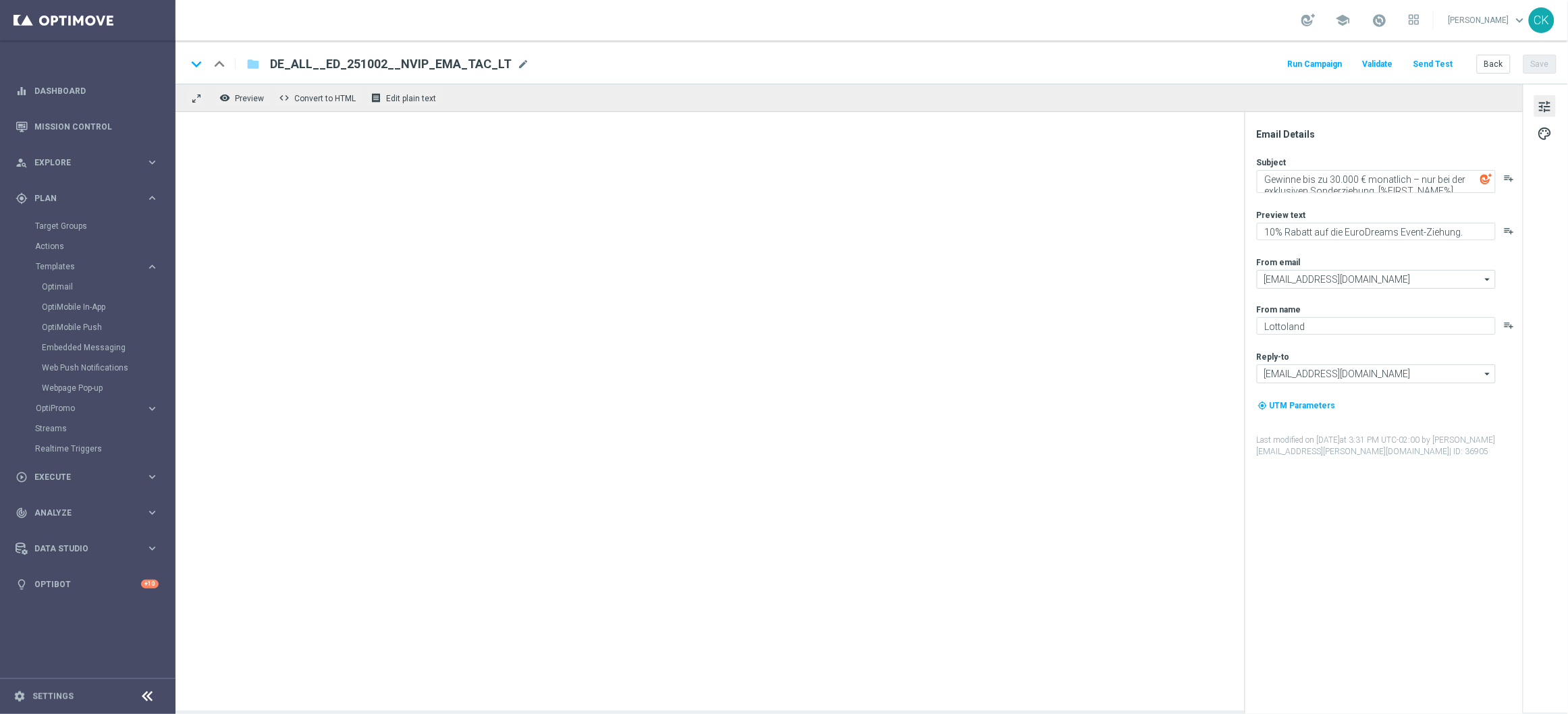
type textarea "Träumst du auch vom [PERSON_NAME], [%FIRST_NAME%]?"
type textarea "EuroMillions GRATIS zu deinen EuroDreams."
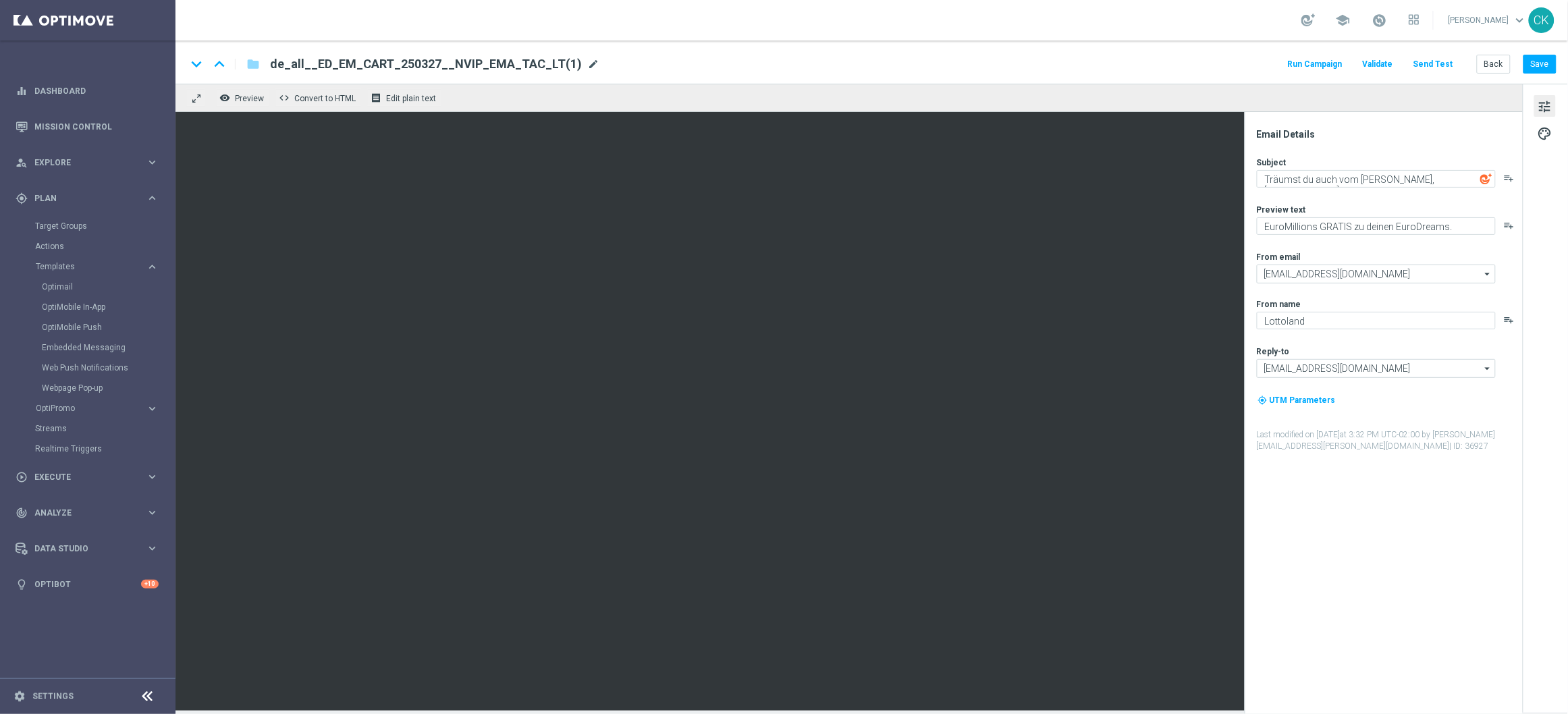
click at [587, 64] on span "mode_edit" at bounding box center [593, 64] width 12 height 12
drag, startPoint x: 568, startPoint y: 61, endPoint x: 379, endPoint y: 58, distance: 189.0
click at [379, 58] on input "de_all__ED_EM_CART_250327__NVIP_EMA_TAC_LT(1)" at bounding box center [437, 64] width 335 height 18
type input "de_all__ED_Vorlage"
click at [735, 60] on div "keyboard_arrow_down keyboard_arrow_up folder de_all__ED_Vorlage Run Campaign Va…" at bounding box center [871, 64] width 1370 height 18
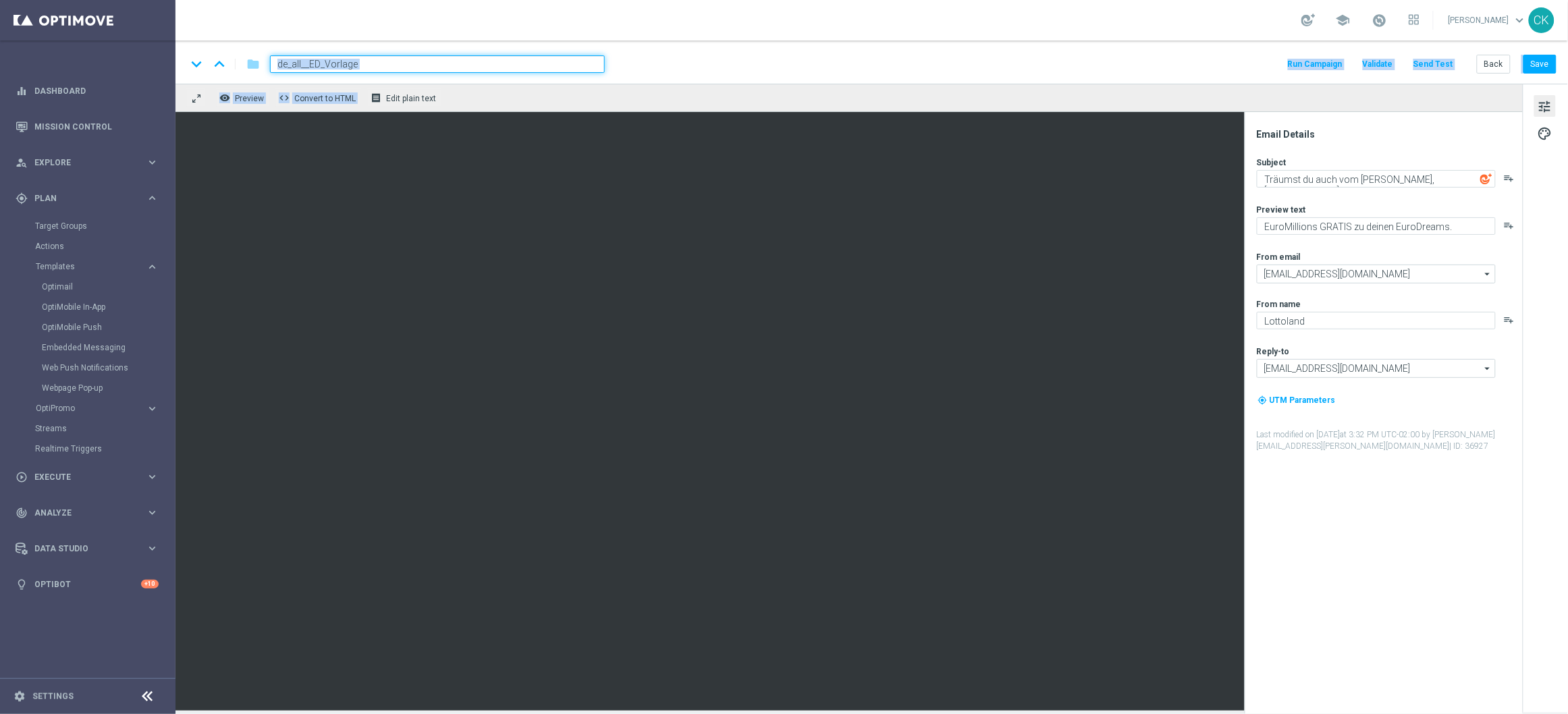
click at [679, 82] on div "keyboard_arrow_down keyboard_arrow_up folder de_all__ED_Vorlage Run Campaign Va…" at bounding box center [871, 375] width 1392 height 670
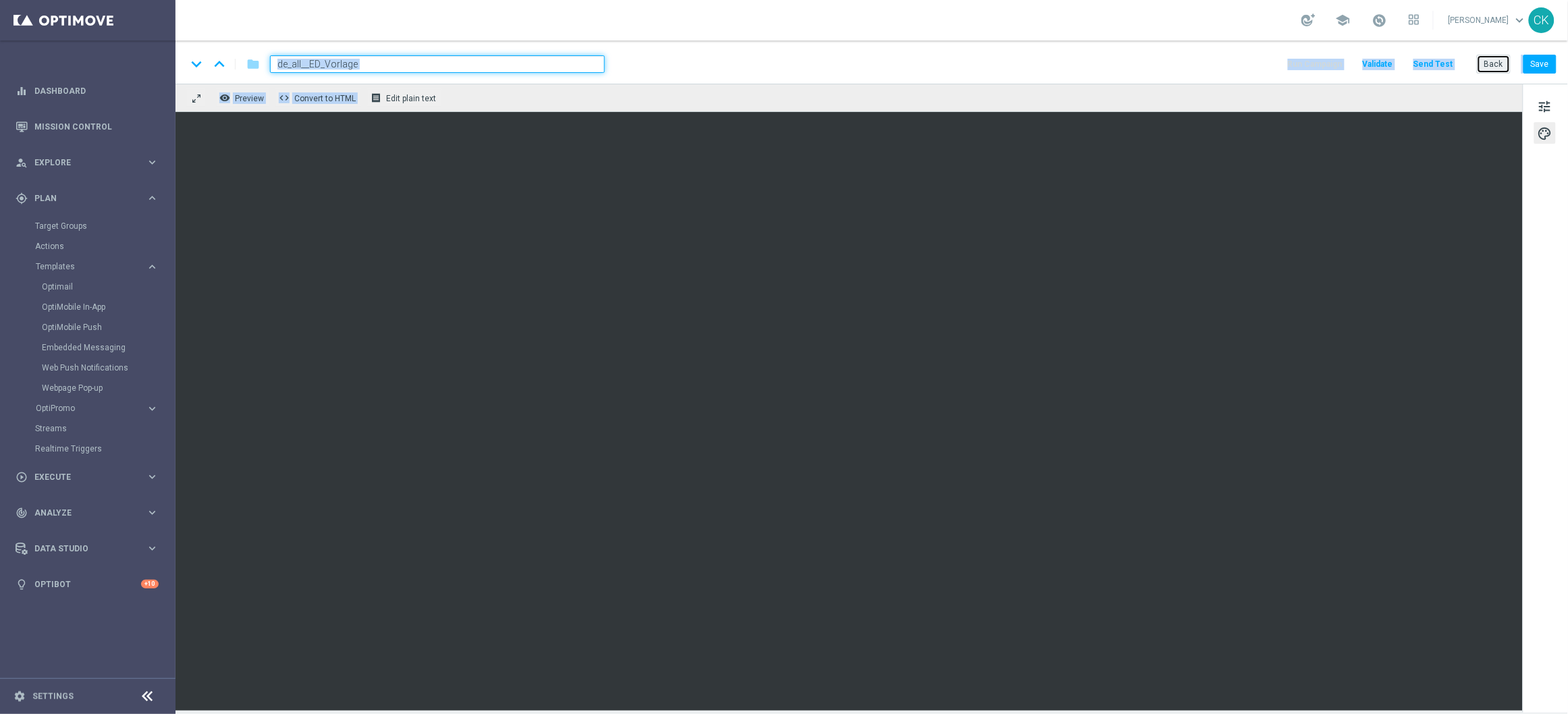
click at [1495, 64] on button "Back" at bounding box center [1494, 64] width 34 height 19
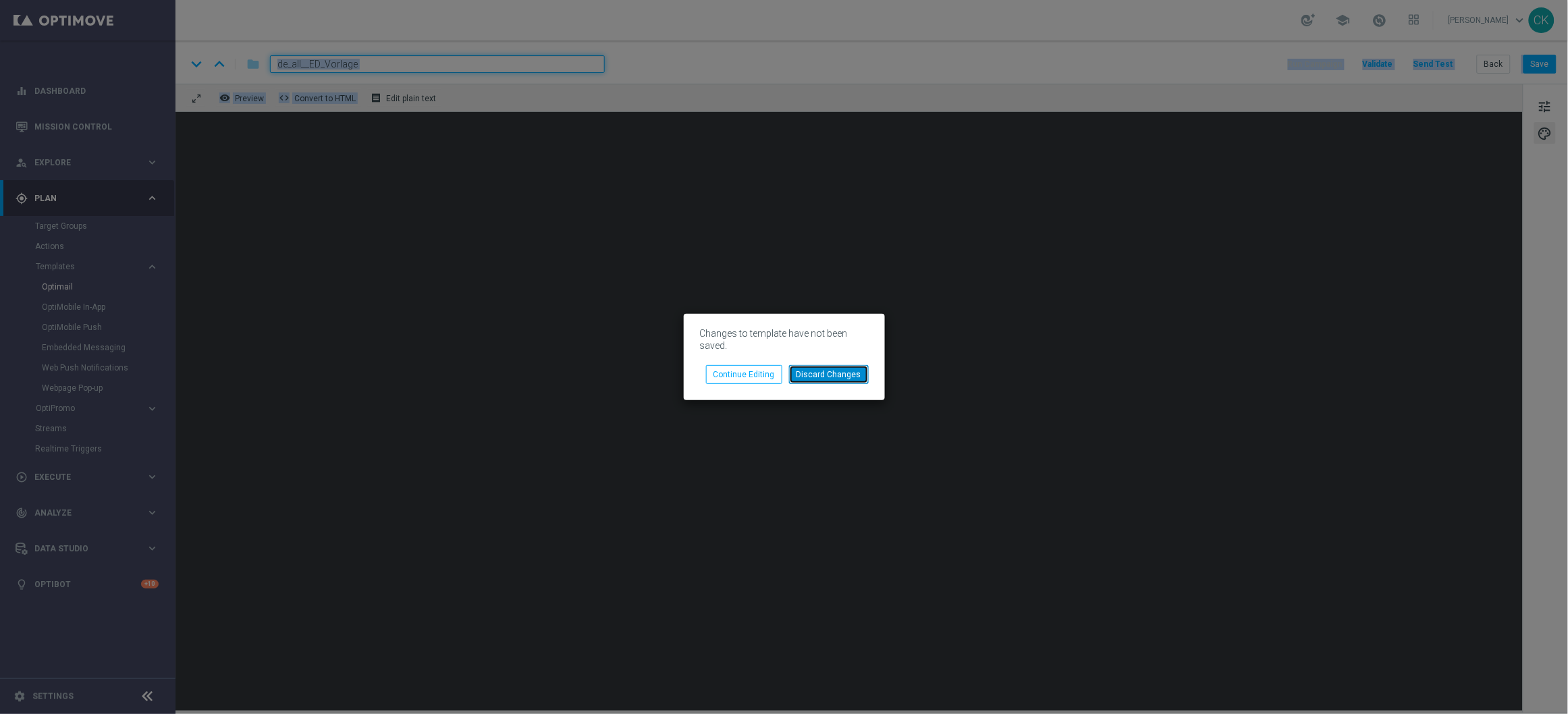
click at [835, 370] on button "Discard Changes" at bounding box center [829, 375] width 80 height 19
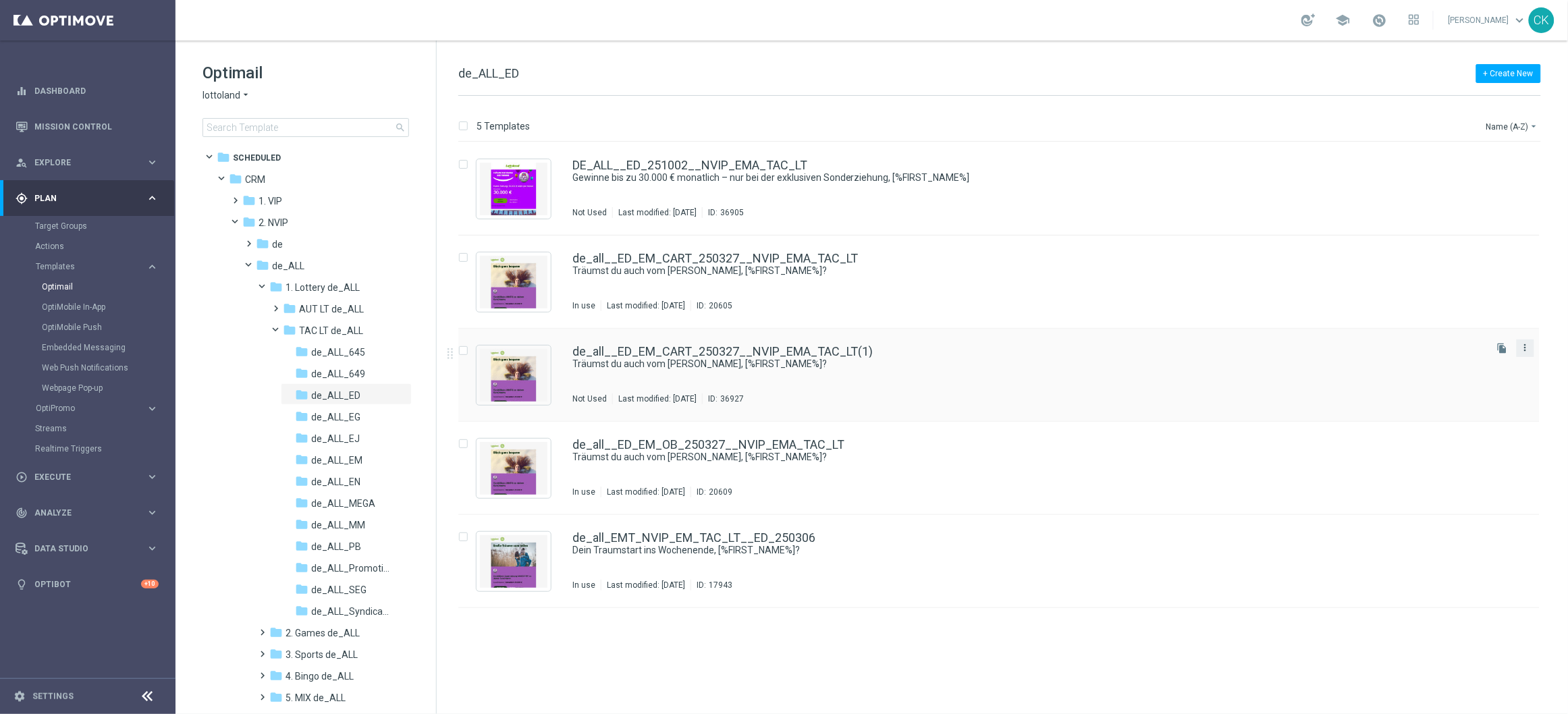
click at [1526, 350] on icon "more_vert" at bounding box center [1525, 348] width 11 height 11
click at [1455, 400] on span "Delete" at bounding box center [1444, 400] width 25 height 9
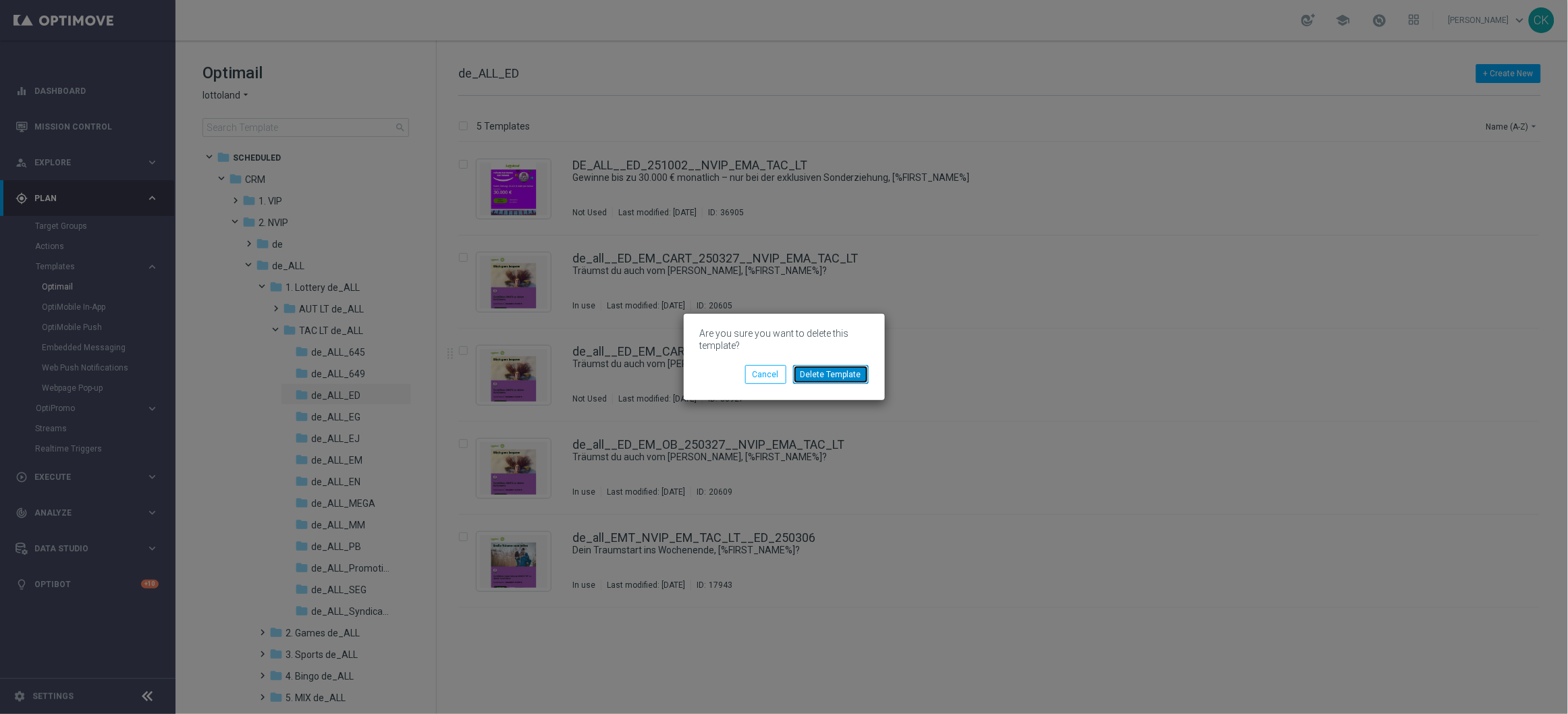
click at [845, 379] on button "Delete Template" at bounding box center [831, 375] width 76 height 19
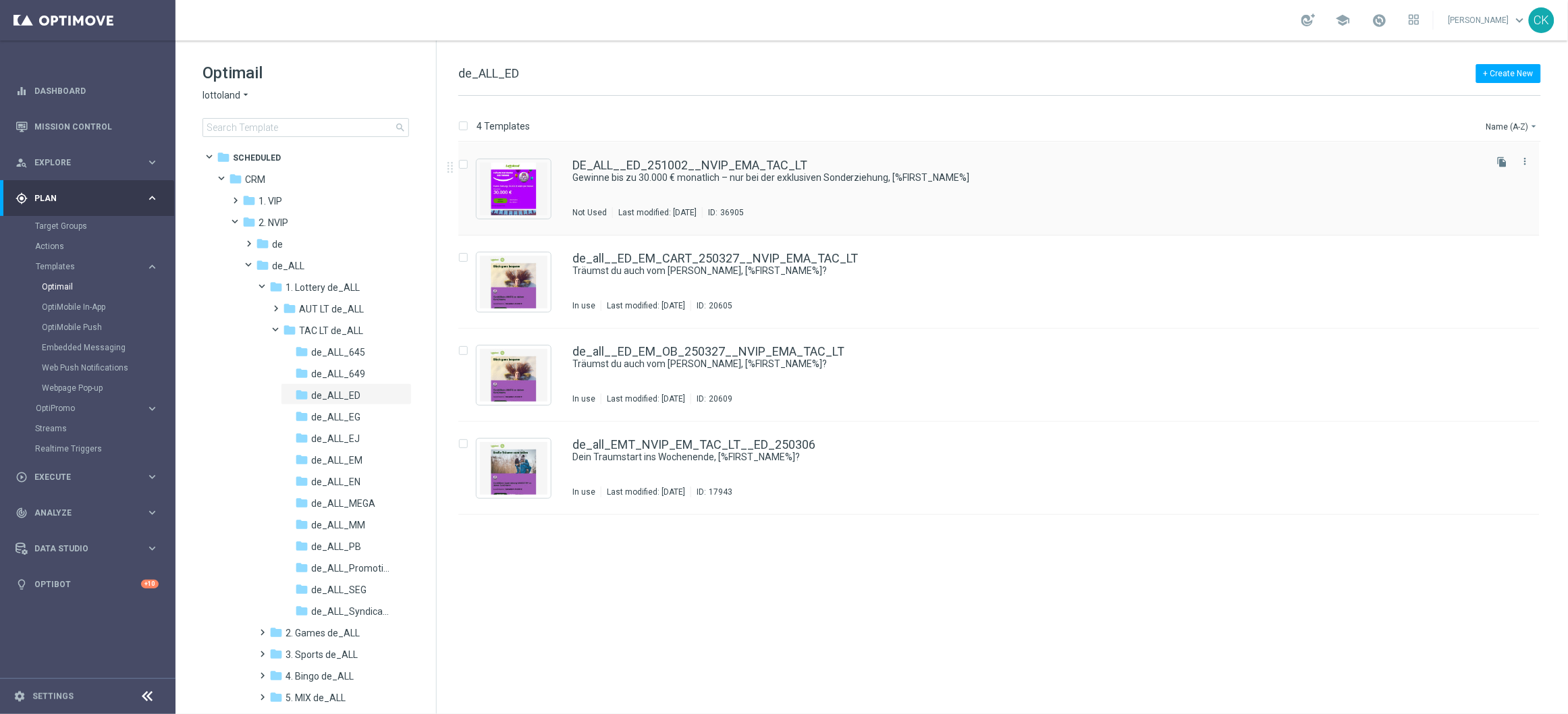
click at [633, 201] on div "DE_ALL__ED_251002__NVIP_EMA_TAC_LT Gewinne bis zu 30.000 € monatlich – nur bei …" at bounding box center [1028, 188] width 910 height 59
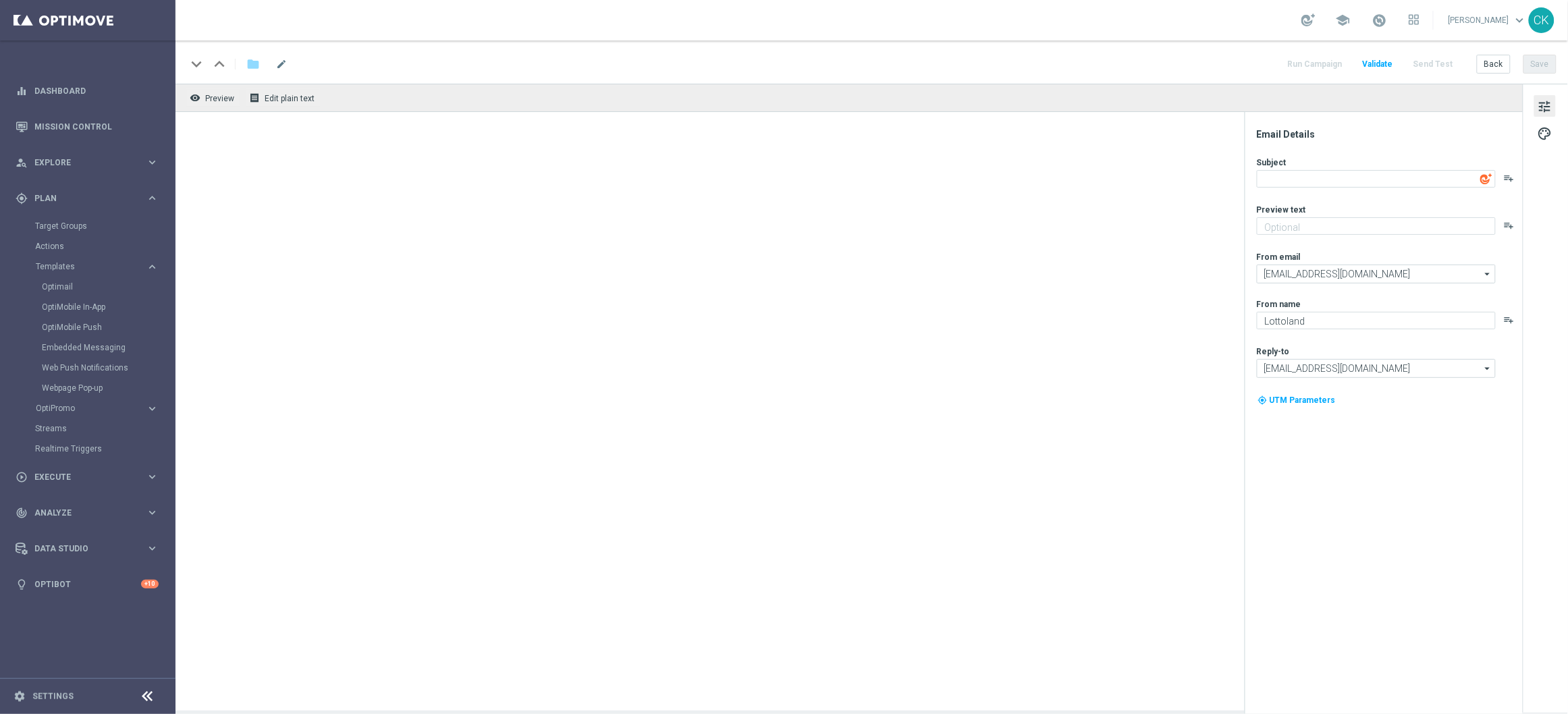
type textarea "Gewinne bis zu 30.000 € monatlich – nur bei der exklusiven Sonderziehung, [%FIR…"
type textarea "10% Rabatt auf die EuroDreams Event-Ziehung."
type input "service@lottoland.com"
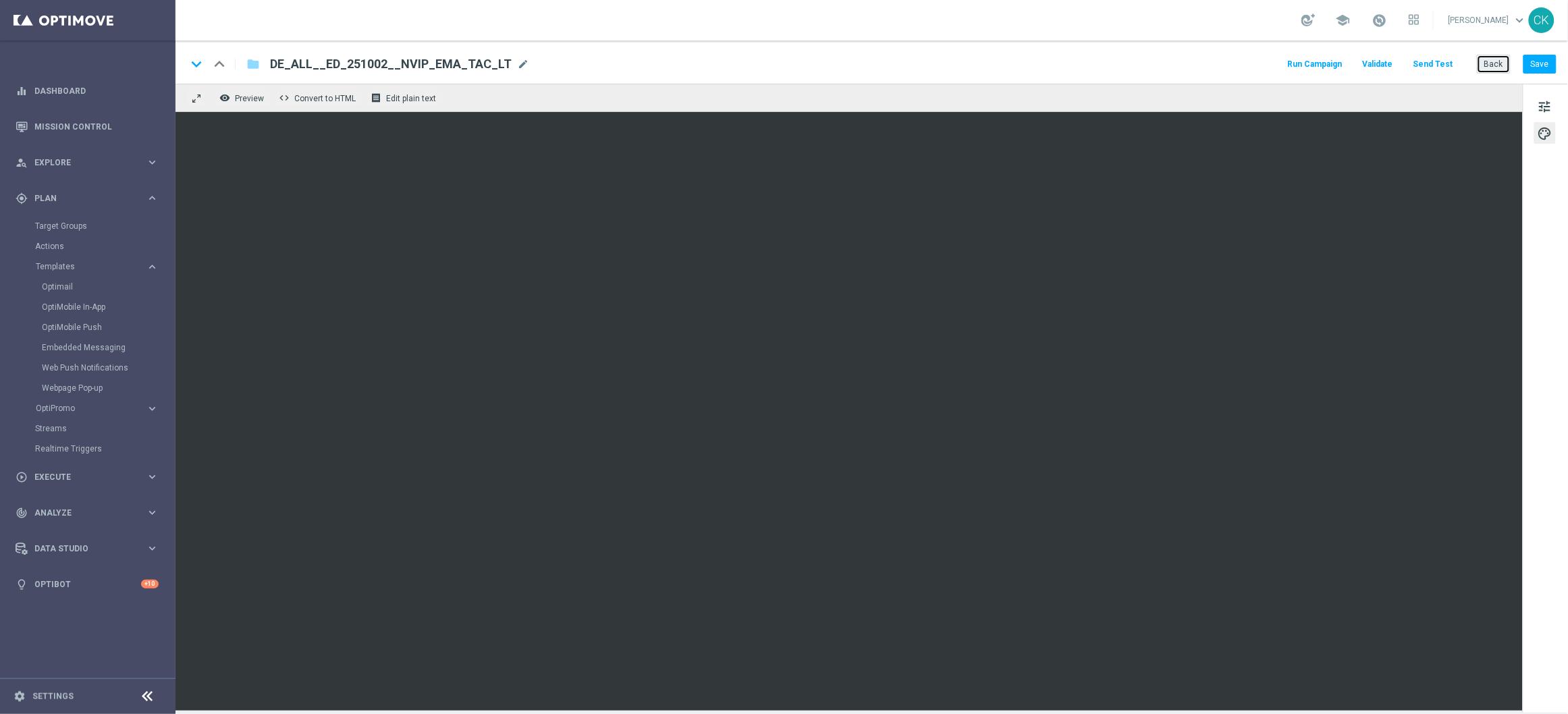
click at [1490, 69] on button "Back" at bounding box center [1494, 64] width 34 height 19
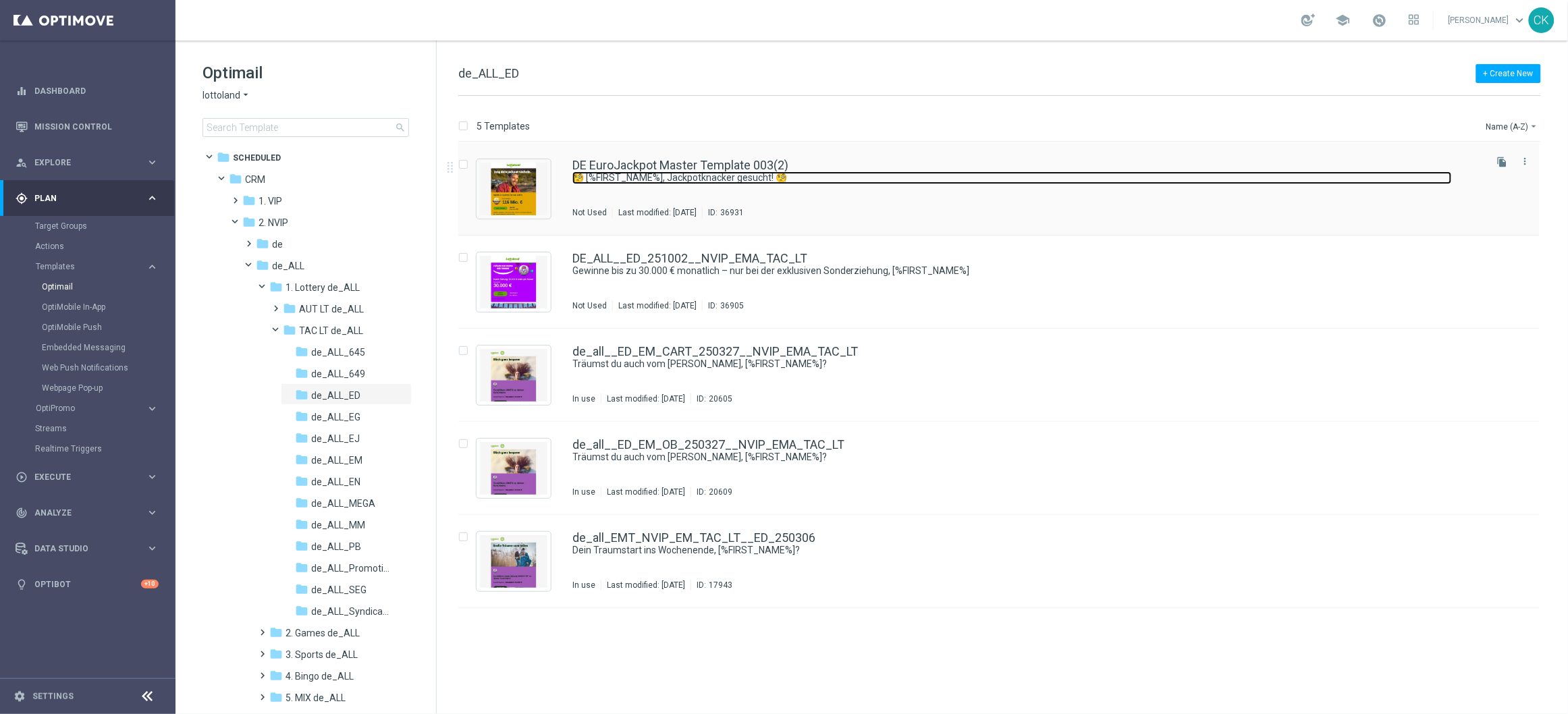
click at [681, 178] on link "🧐 [%FIRST_NAME%], Jackpotknacker gesucht! 🧐" at bounding box center [1012, 177] width 879 height 13
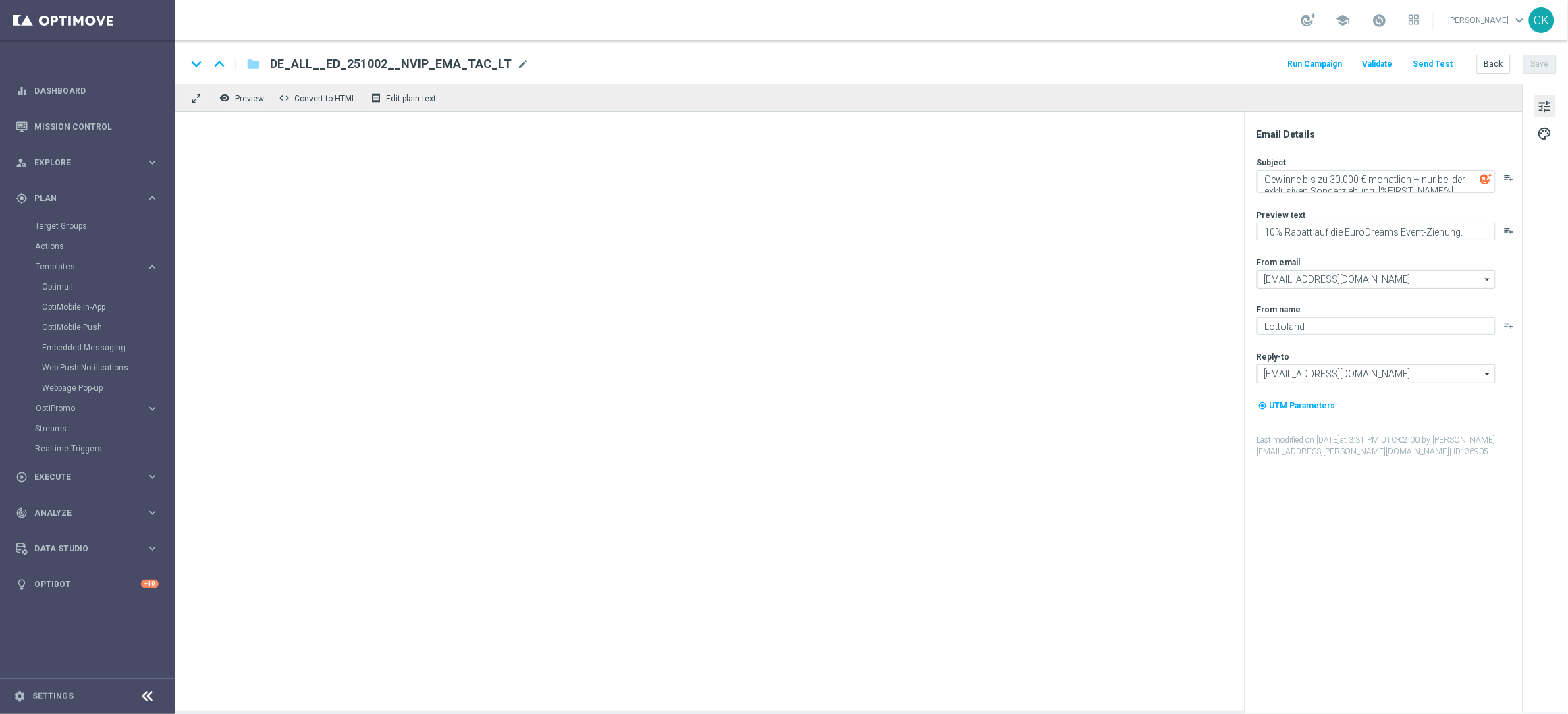
type textarea "🧐 [%FIRST_NAME%], Jackpotknacker gesucht! 🧐"
type textarea "Heute 30 % Rabatt auf dein Los"
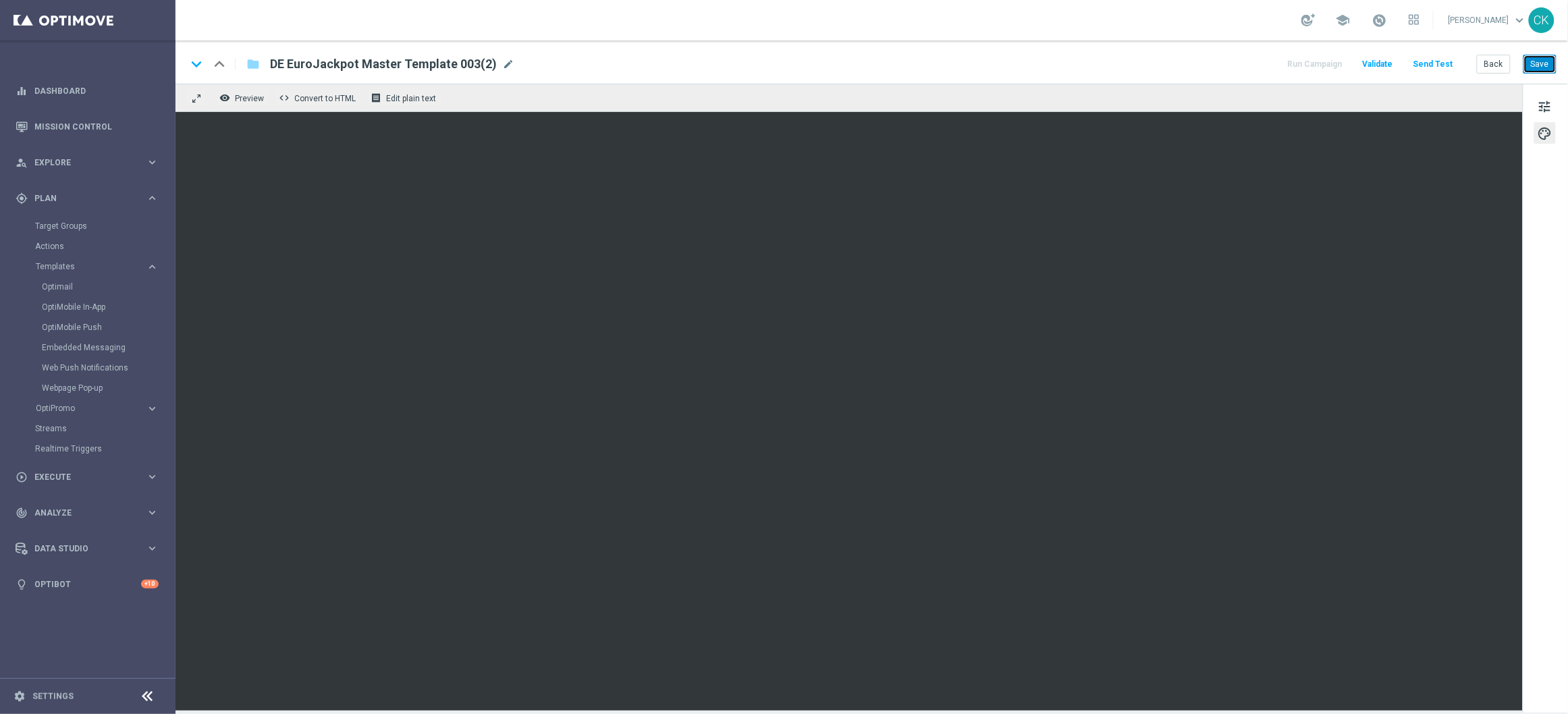
click at [1544, 64] on button "Save" at bounding box center [1540, 64] width 33 height 19
click at [1542, 61] on button "Save" at bounding box center [1540, 64] width 33 height 19
click at [502, 63] on span "mode_edit" at bounding box center [508, 64] width 12 height 12
drag, startPoint x: 462, startPoint y: 66, endPoint x: 275, endPoint y: 59, distance: 187.1
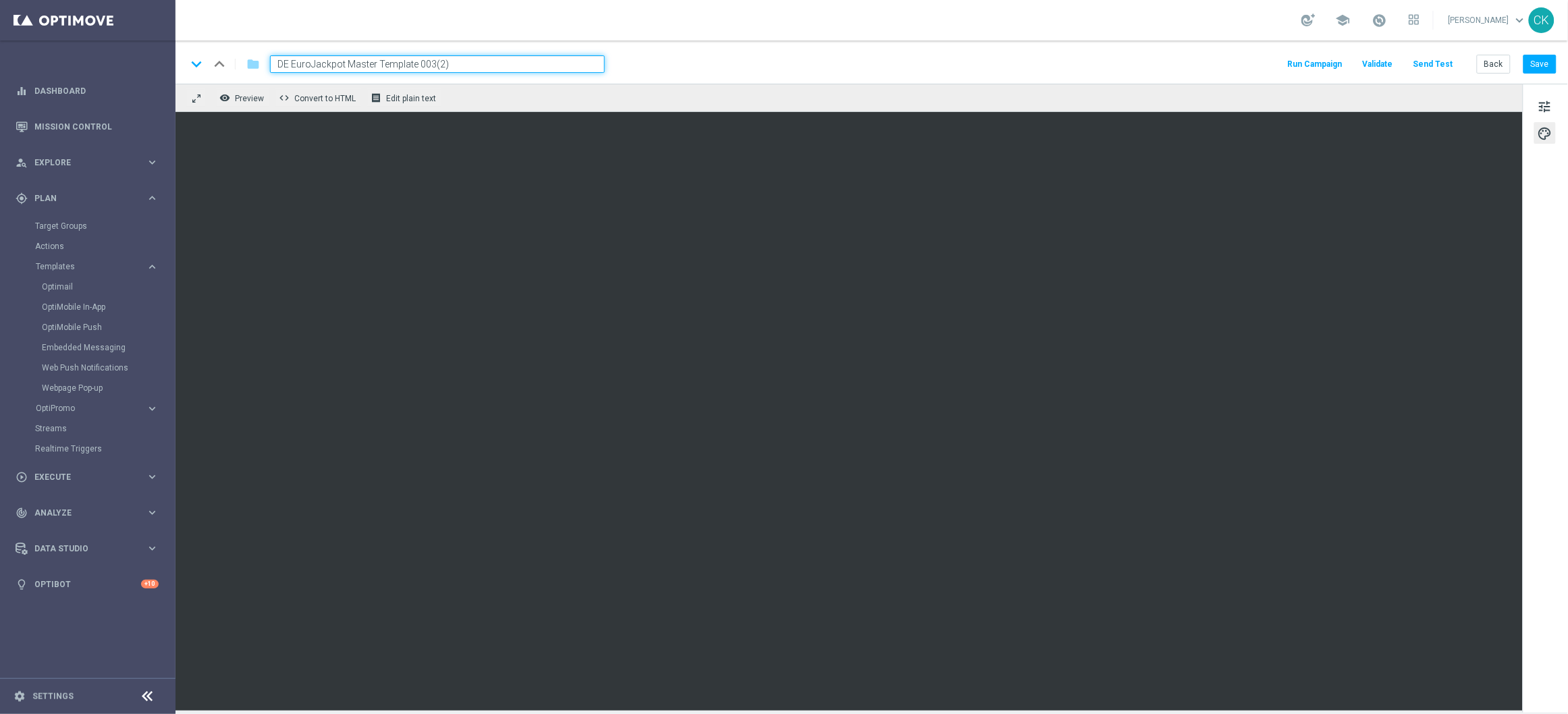
click at [275, 58] on input "DE EuroJackpot Master Template 003(2)" at bounding box center [437, 64] width 335 height 18
type input "DE_ED_Template"
click at [666, 70] on div "keyboard_arrow_down keyboard_arrow_up folder DE_ED_Template Run Campaign Valida…" at bounding box center [871, 64] width 1370 height 18
click at [1534, 64] on button "Save" at bounding box center [1540, 64] width 33 height 19
click at [1534, 66] on button "Save" at bounding box center [1540, 64] width 33 height 19
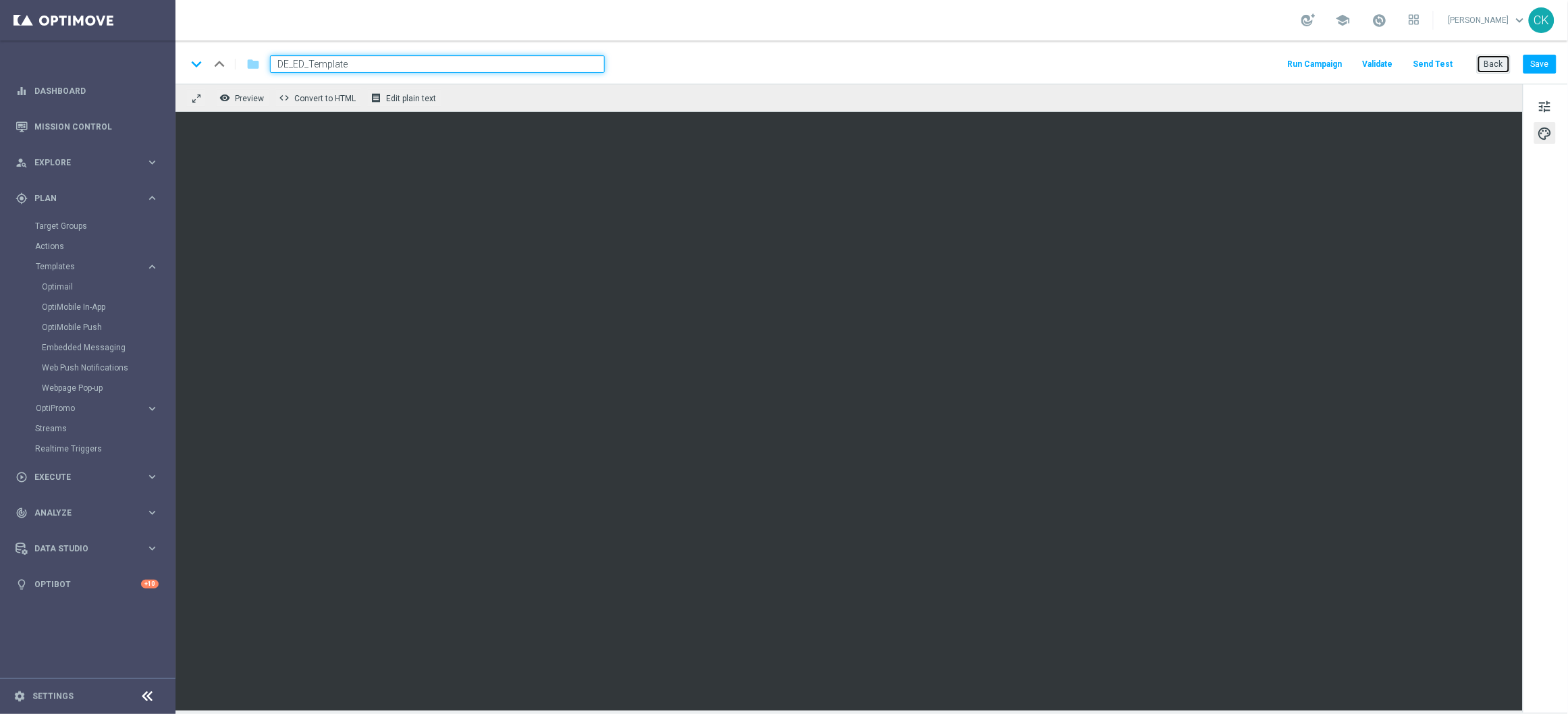
click at [1497, 70] on button "Back" at bounding box center [1494, 64] width 34 height 19
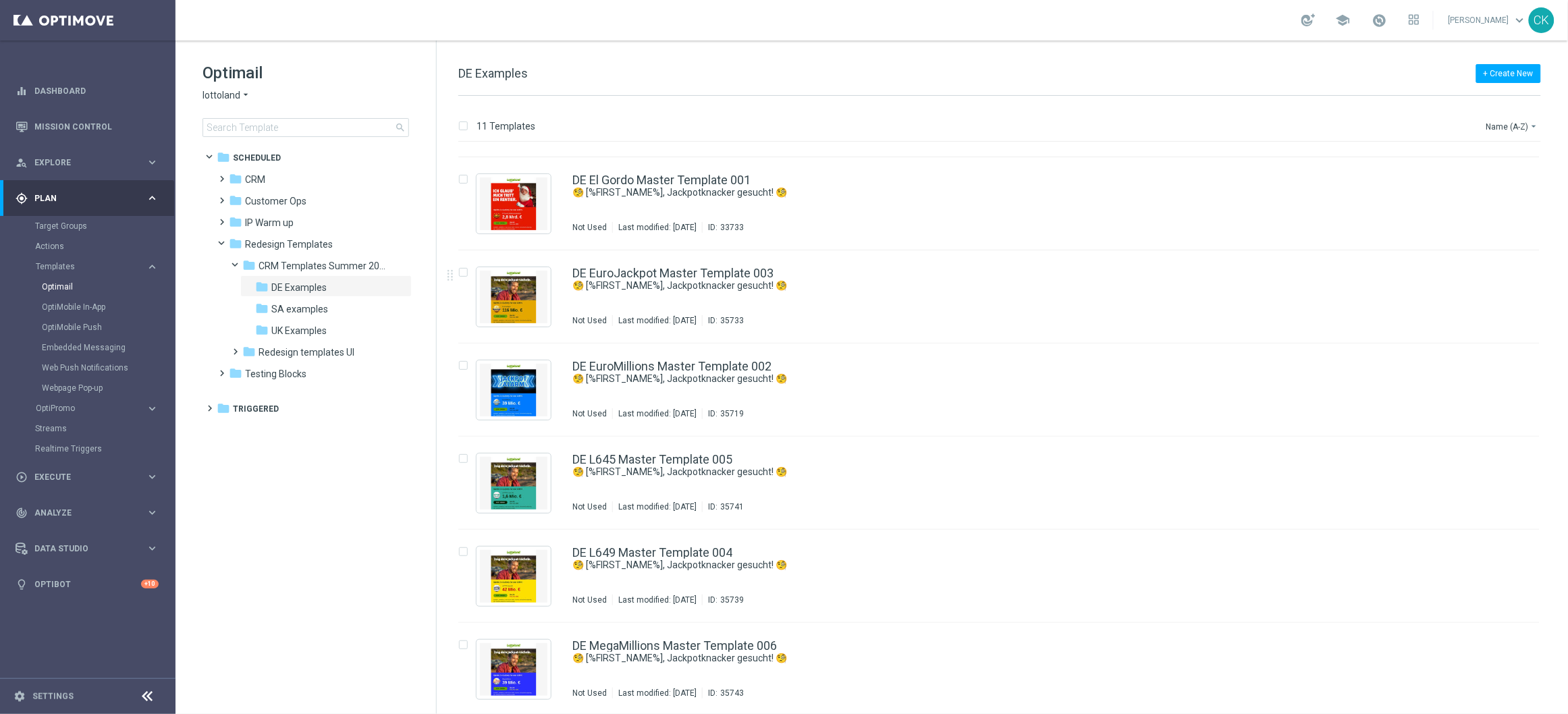
scroll to position [79, 0]
click at [1523, 269] on icon "more_vert" at bounding box center [1525, 268] width 11 height 11
click at [1470, 304] on div "Copy To" at bounding box center [1469, 302] width 82 height 9
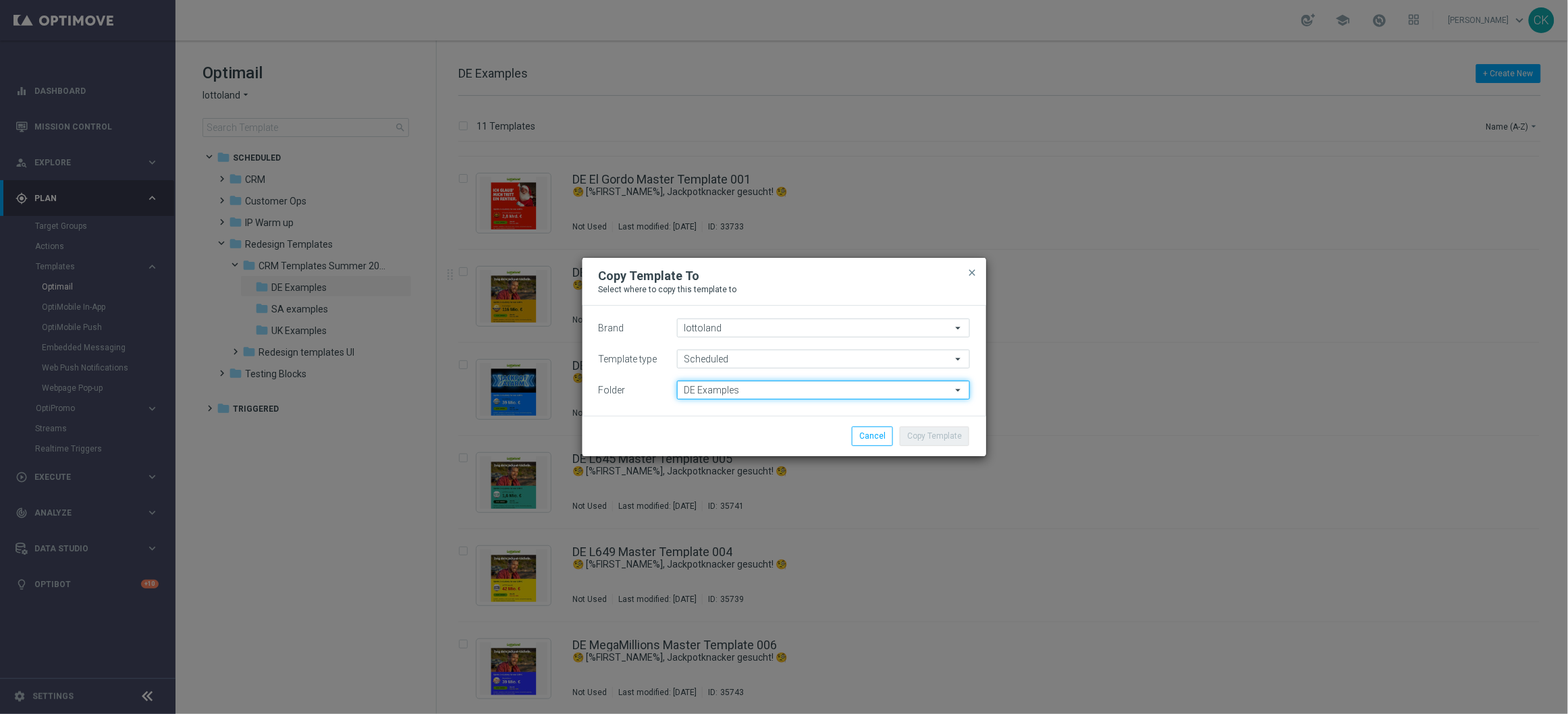
click at [755, 389] on input "DE Examples" at bounding box center [823, 390] width 293 height 19
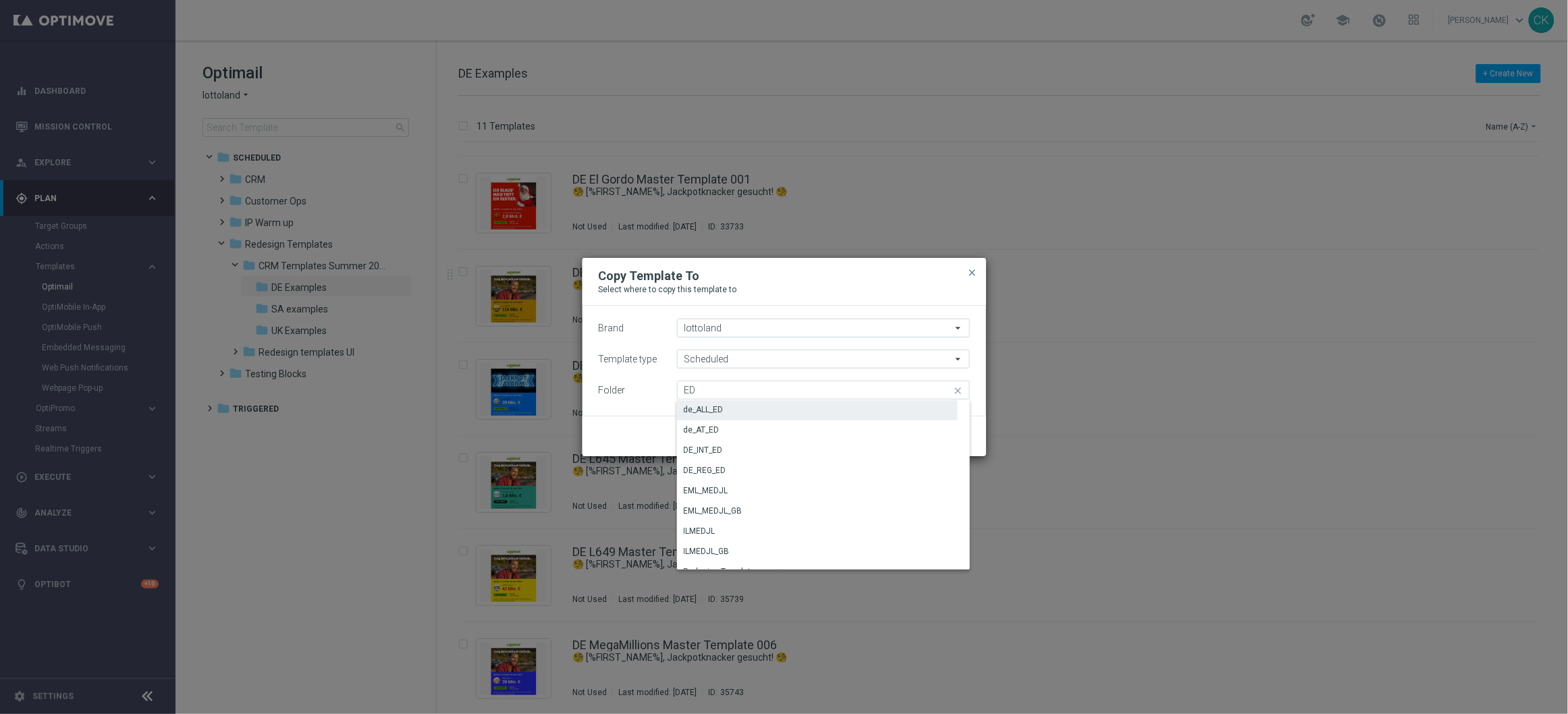
click at [733, 408] on div "de_ALL_ED" at bounding box center [818, 410] width 281 height 19
type input "de_ALL_ED"
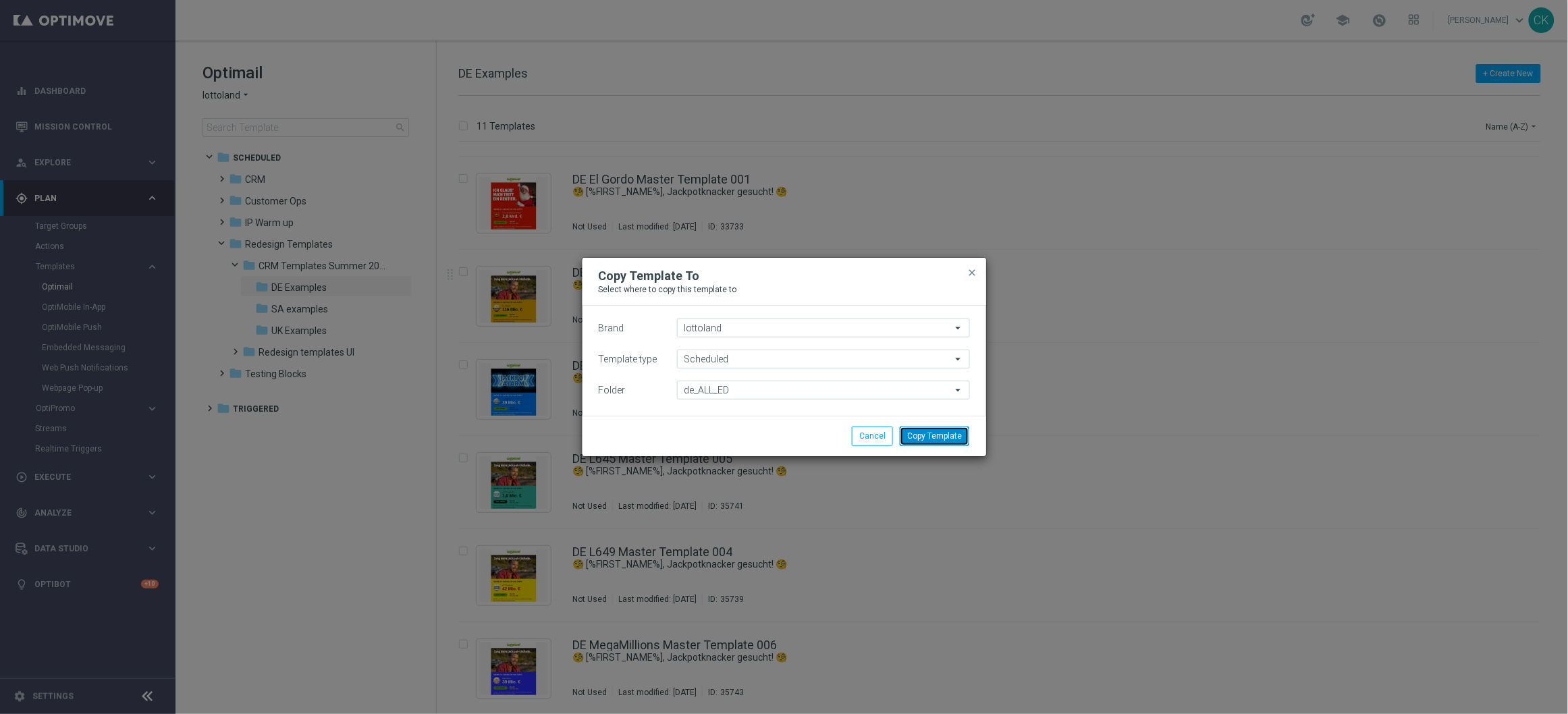
click at [942, 437] on button "Copy Template" at bounding box center [934, 436] width 70 height 19
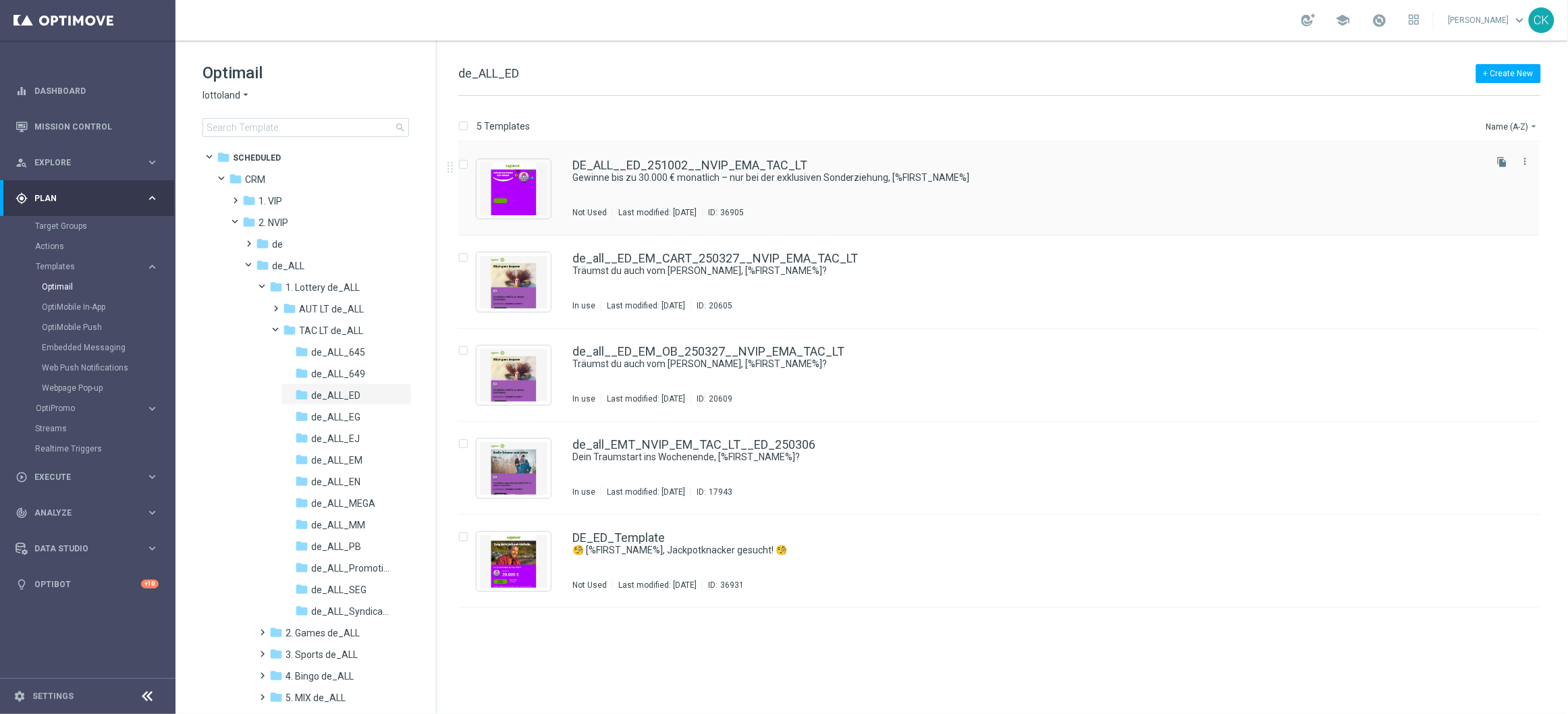
click at [648, 156] on div "DE_ALL__ED_251002__NVIP_EMA_TAC_LT Gewinne bis zu 30.000 € monatlich – nur bei …" at bounding box center [998, 189] width 1081 height 93
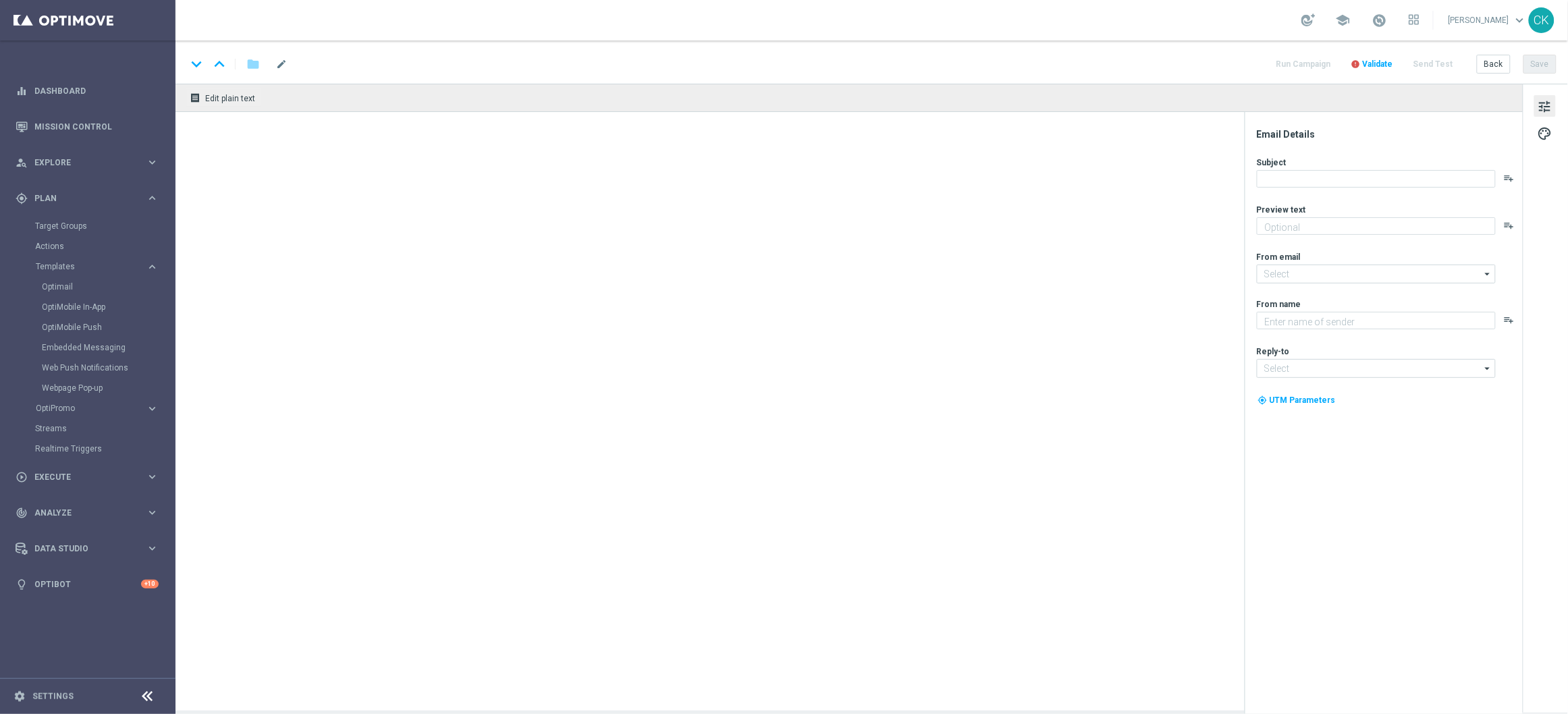
type textarea "10% Rabatt auf die EuroDreams Event-Ziehung."
type textarea "Lottoland"
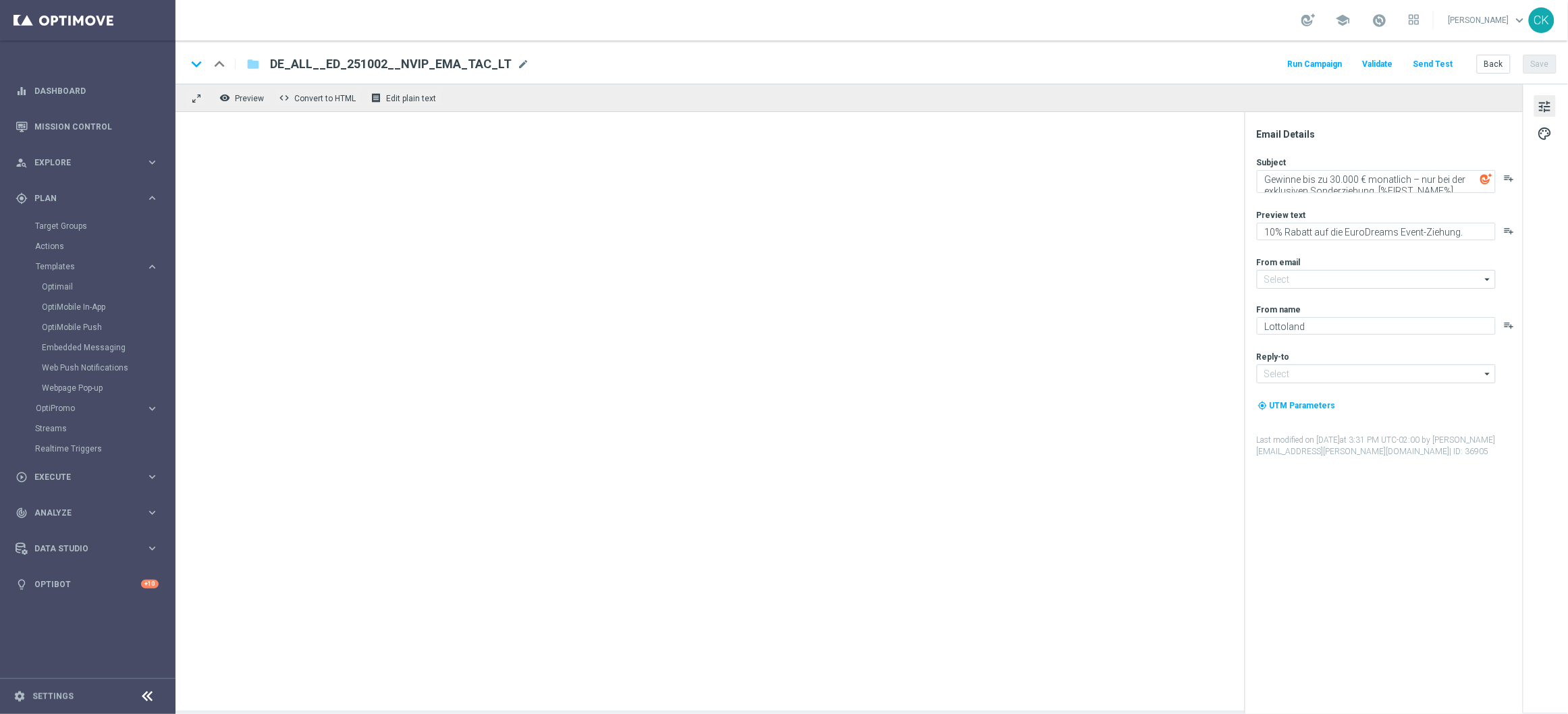
type input "mail@crm.lottoland.com"
type input "service@lottoland.com"
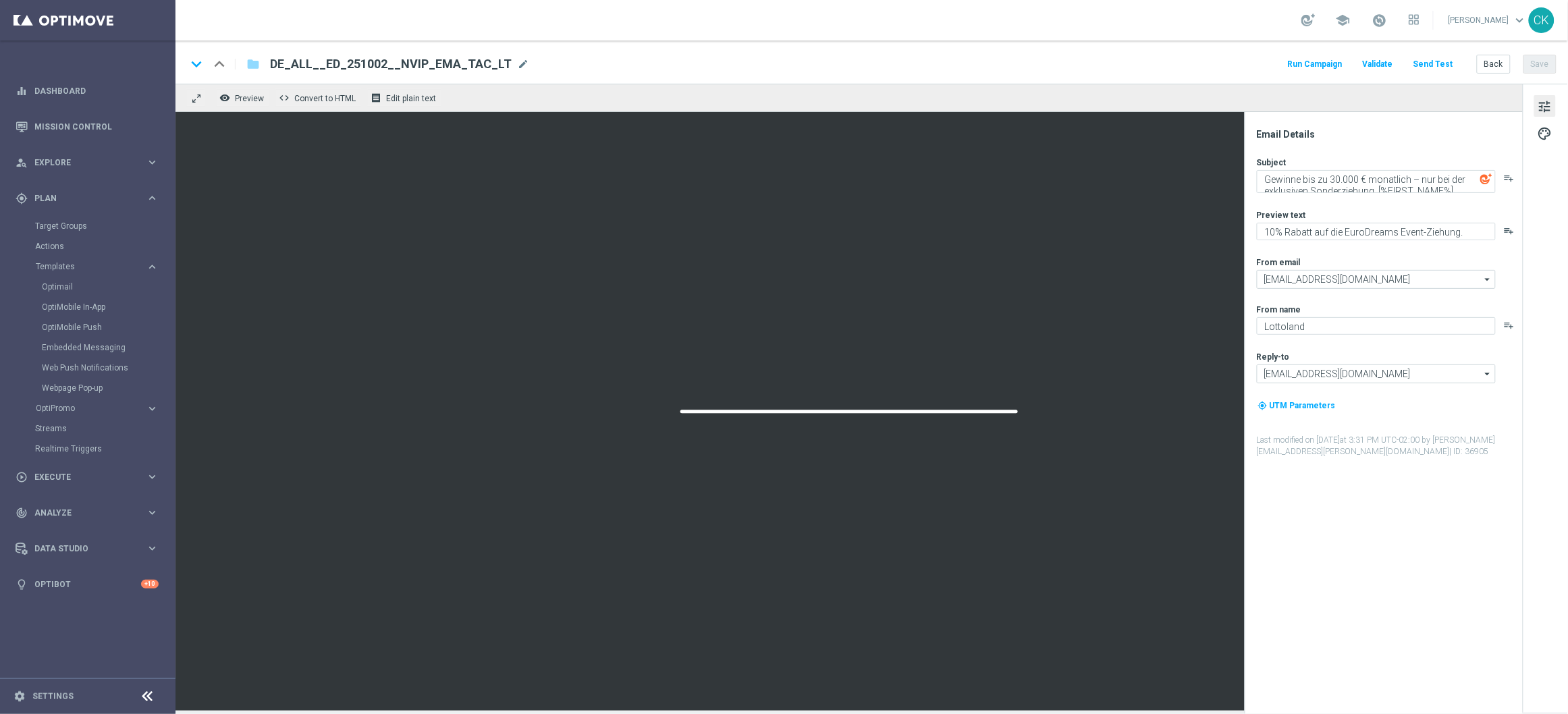
click at [1436, 61] on button "Send Test" at bounding box center [1433, 64] width 44 height 18
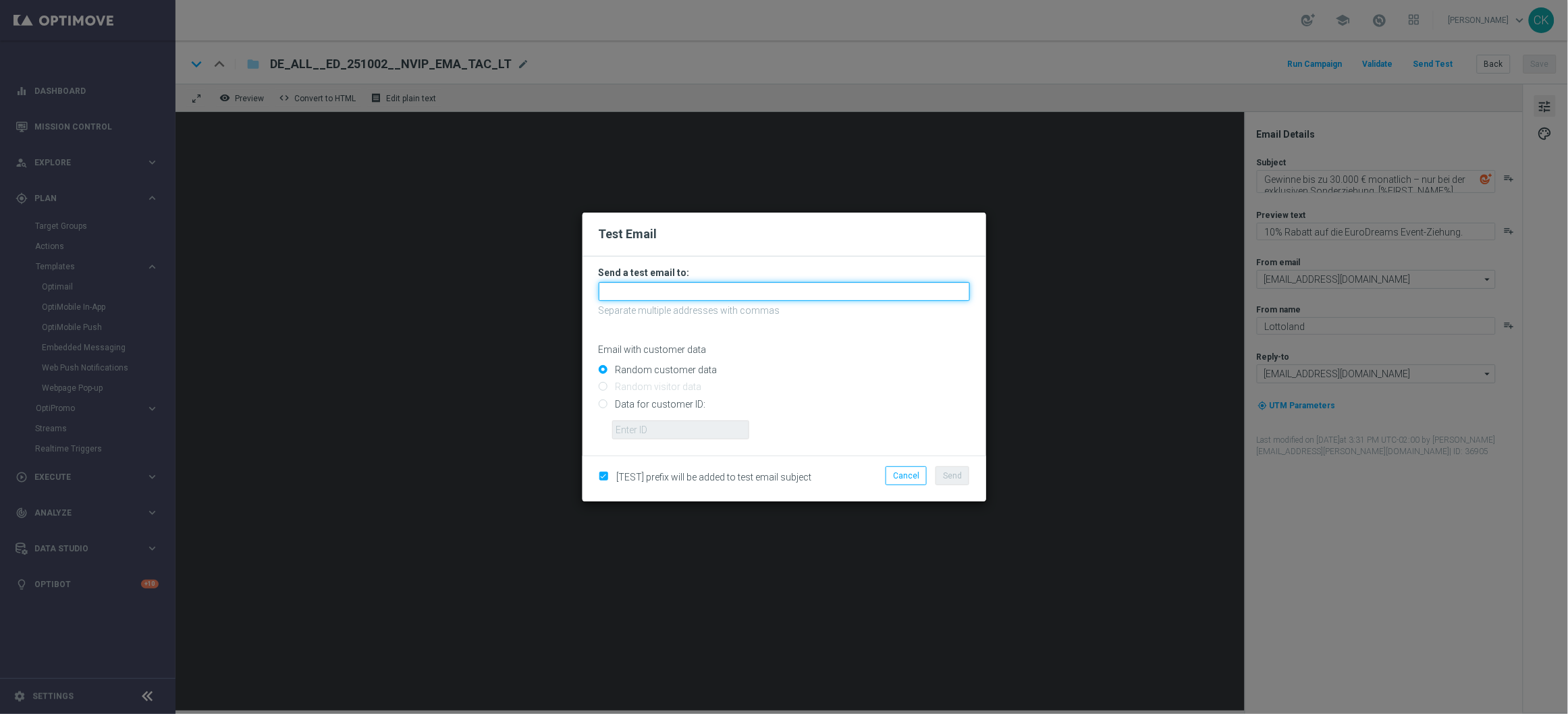
click at [818, 297] on input "text" at bounding box center [784, 291] width 371 height 19
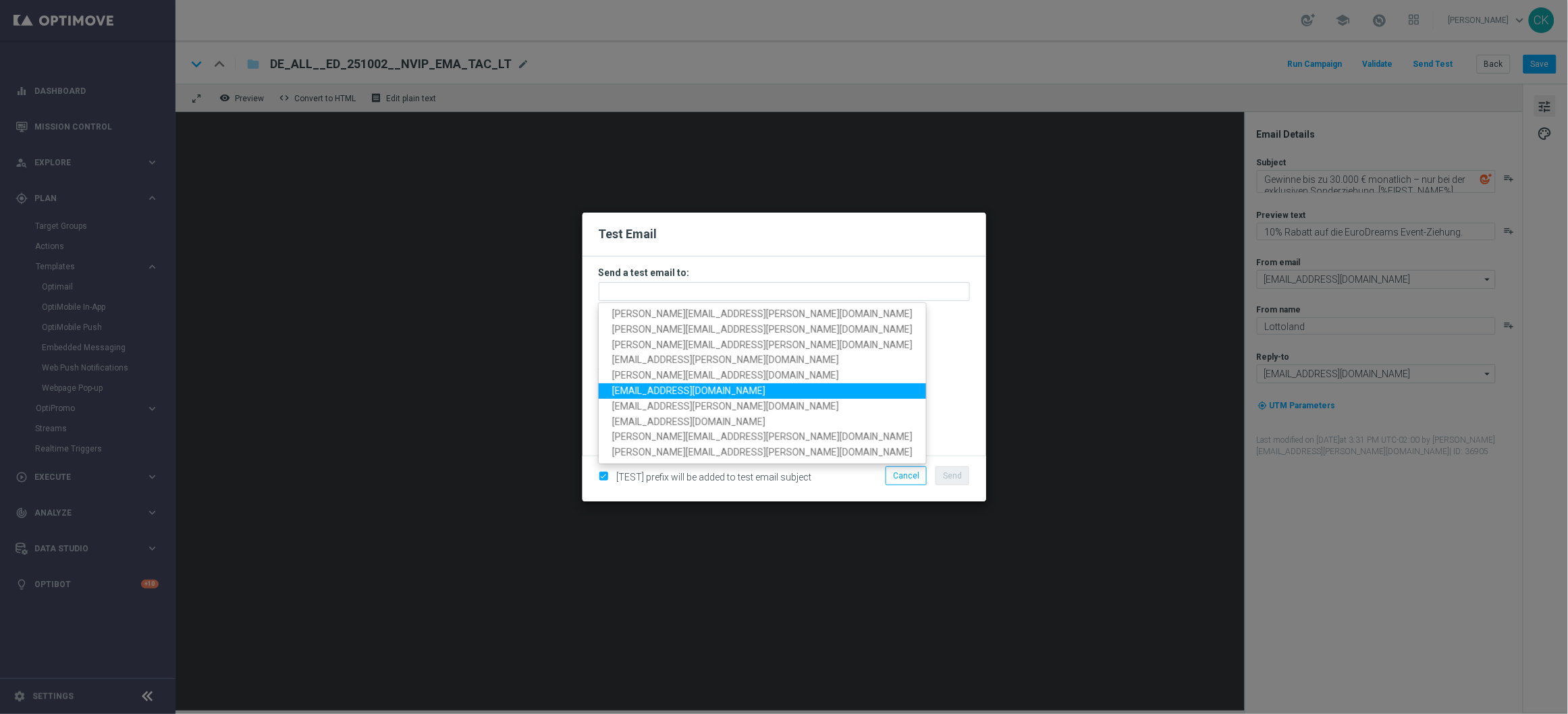
click at [708, 389] on span "c.kammeyer1912@gmail.com" at bounding box center [689, 391] width 153 height 11
type input "c.kammeyer1912@gmail.com"
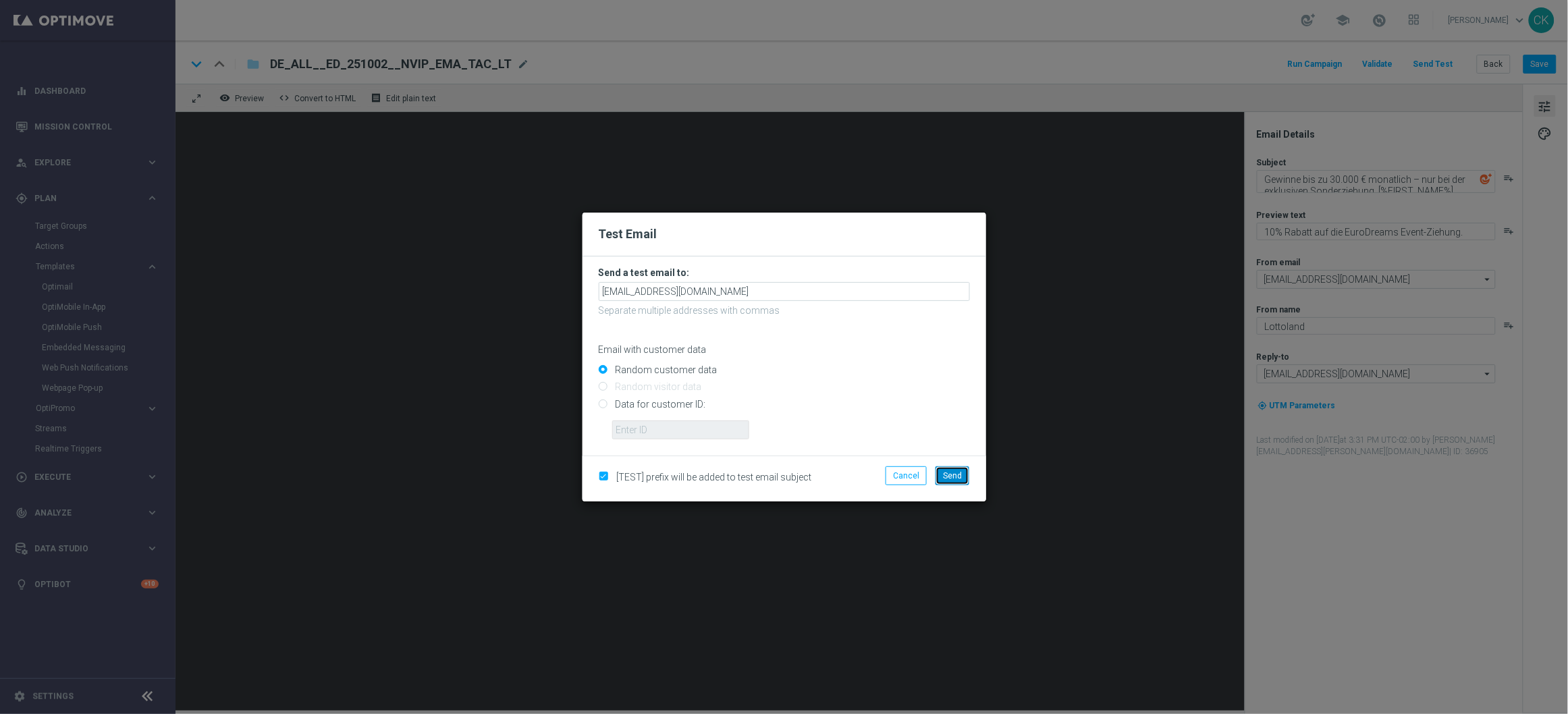
click at [944, 477] on span "Send" at bounding box center [952, 475] width 19 height 9
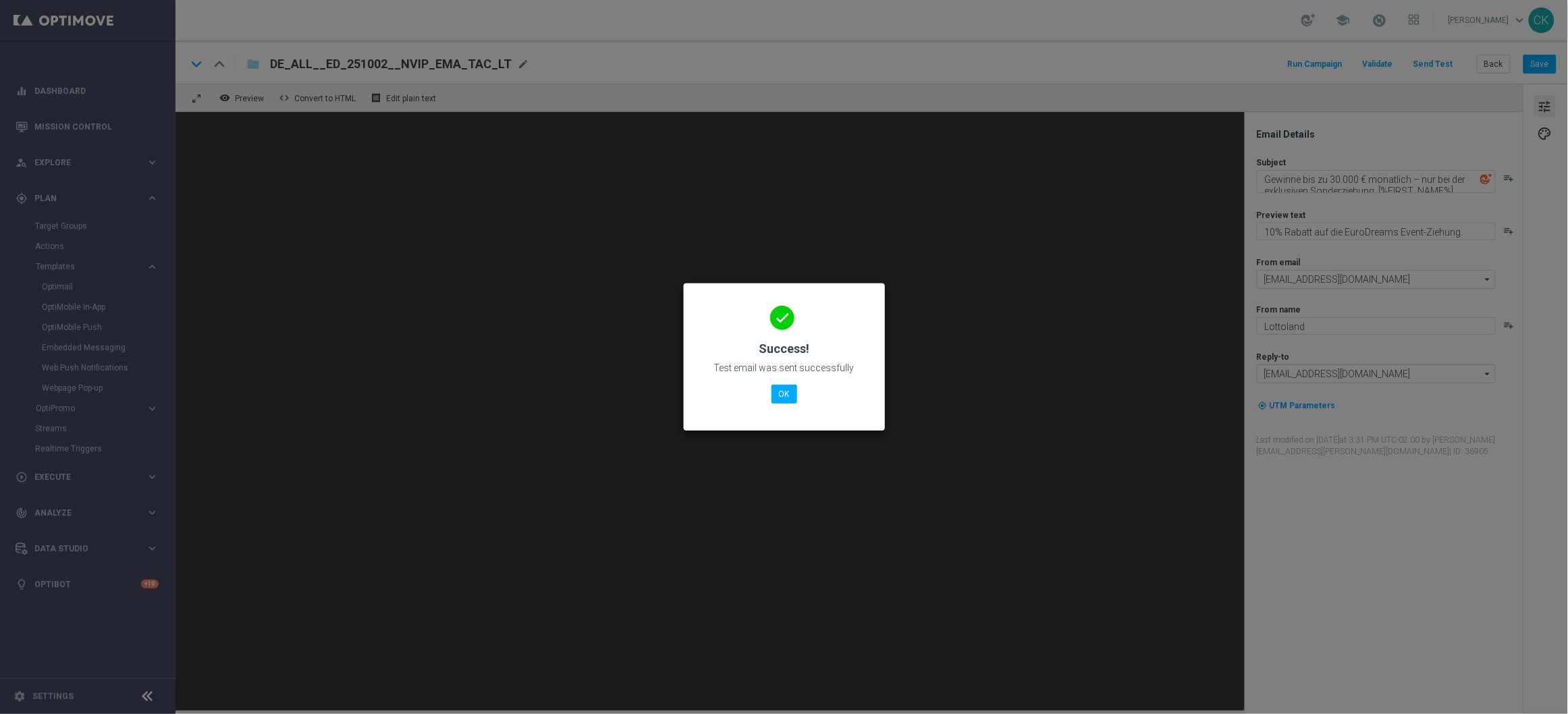
click at [781, 379] on div "done Success! Test email was sent successfully OK" at bounding box center [784, 355] width 168 height 118
click at [780, 394] on button "OK" at bounding box center [784, 394] width 26 height 19
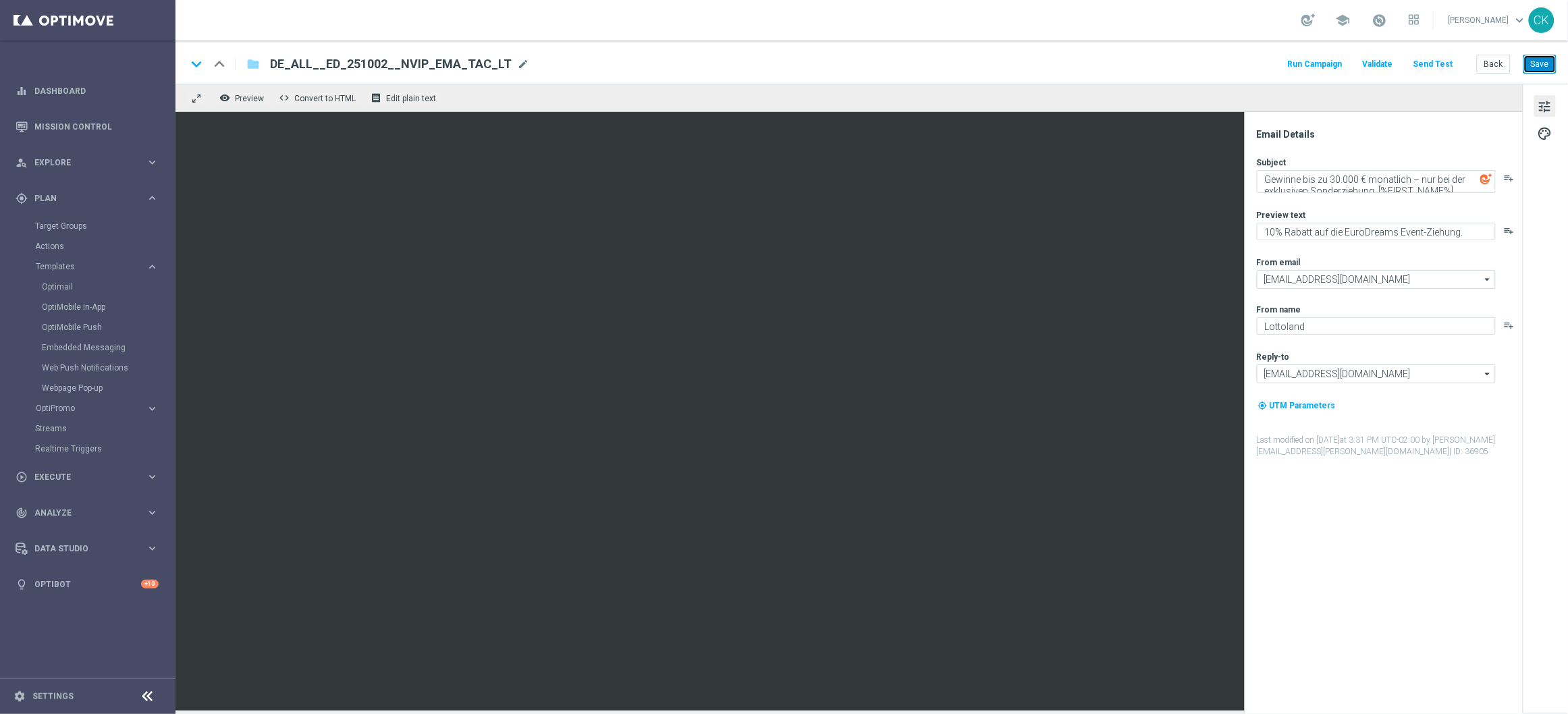
click at [1551, 57] on button "Save" at bounding box center [1540, 64] width 33 height 19
click at [1494, 67] on button "Back" at bounding box center [1494, 64] width 34 height 19
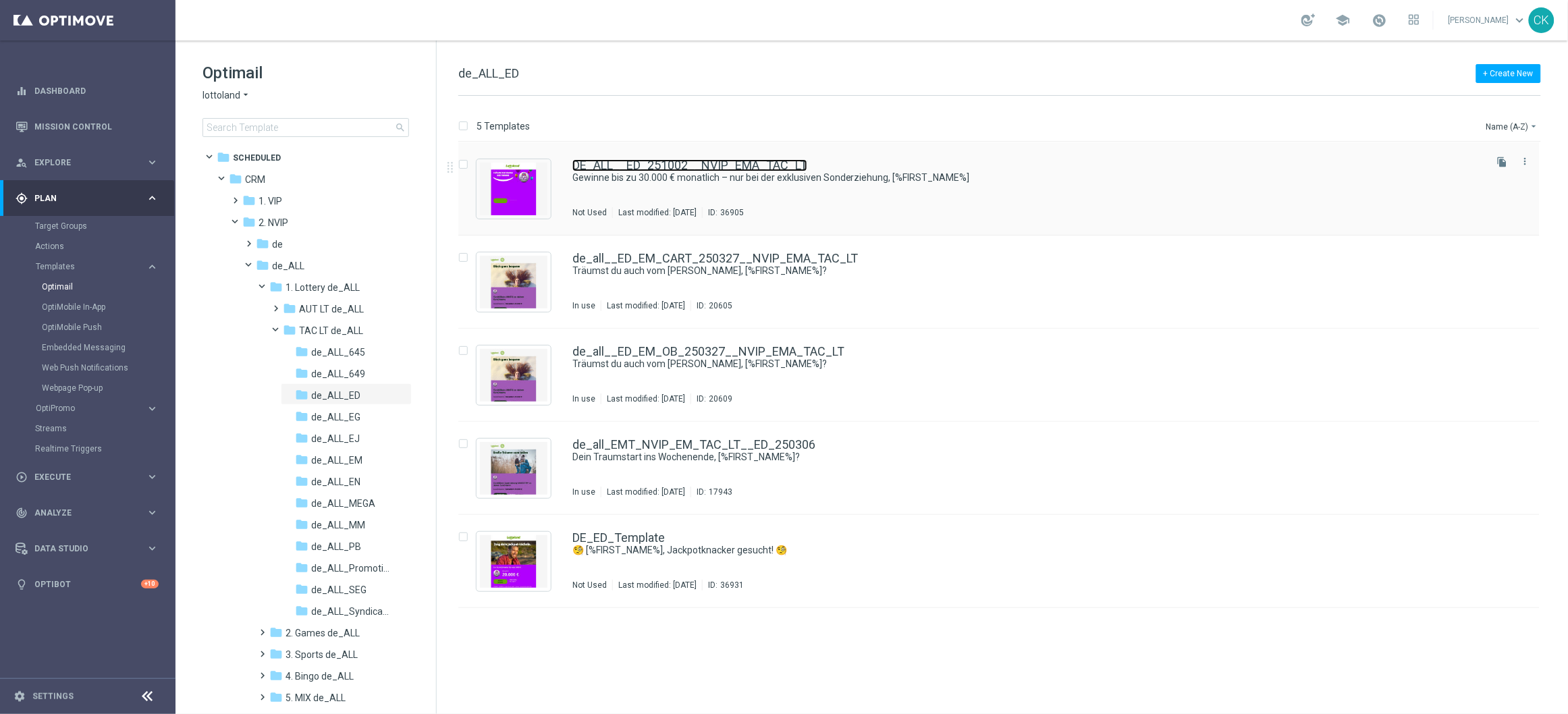
click at [651, 163] on link "DE_ALL__ED_251002__NVIP_EMA_TAC_LT" at bounding box center [689, 165] width 235 height 12
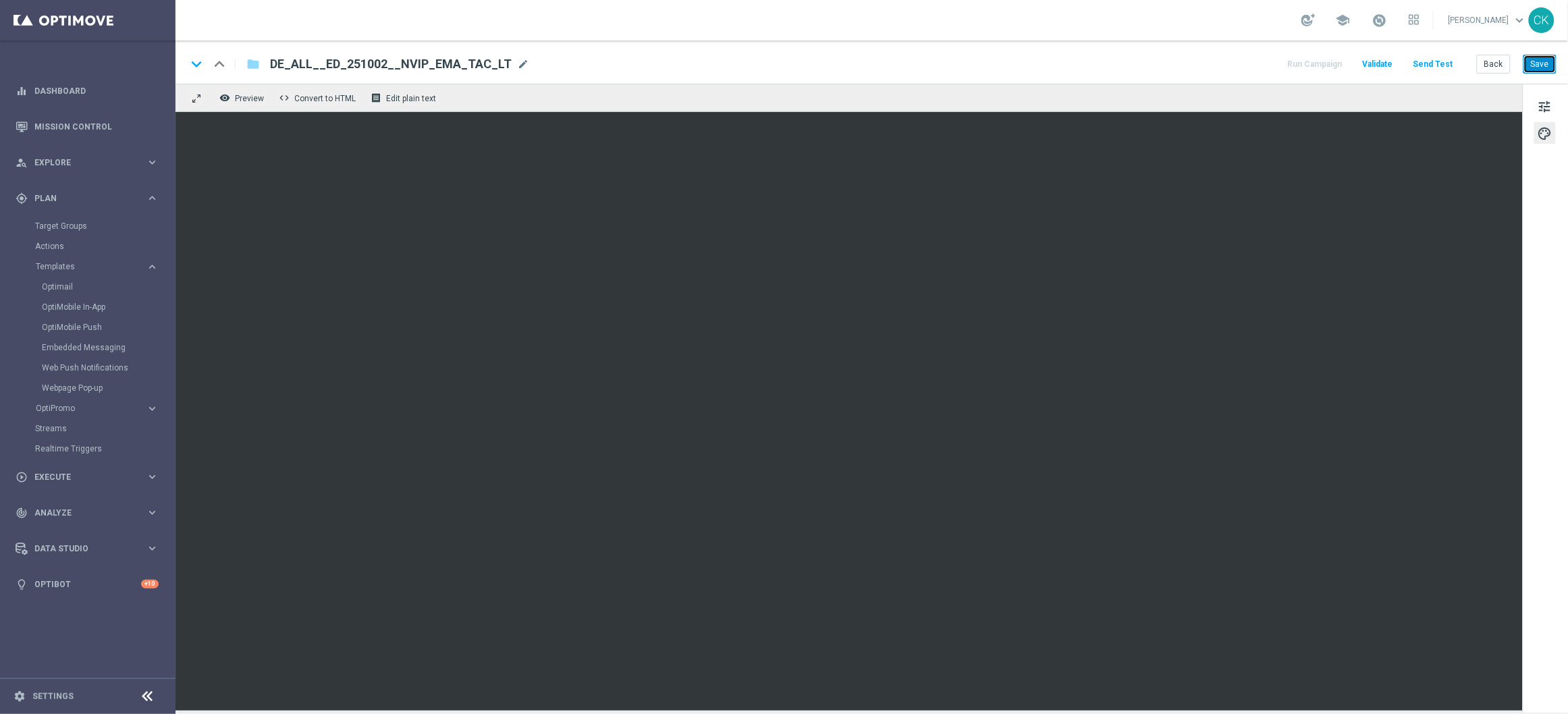
click at [1543, 63] on button "Save" at bounding box center [1540, 64] width 33 height 19
click at [1548, 62] on button "Save" at bounding box center [1540, 64] width 33 height 19
click at [1490, 66] on button "Back" at bounding box center [1494, 64] width 34 height 19
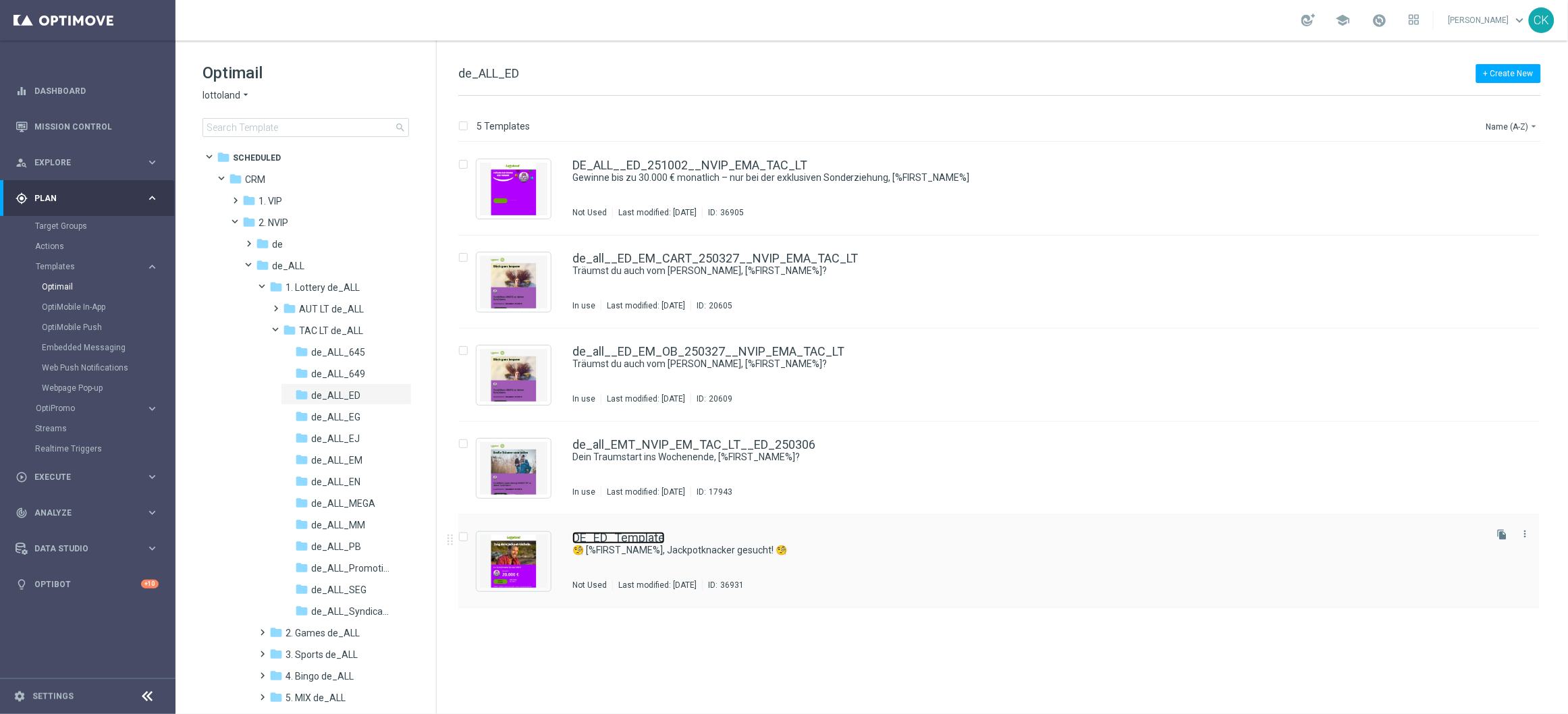
click at [647, 538] on link "DE_ED_Template" at bounding box center [618, 538] width 93 height 12
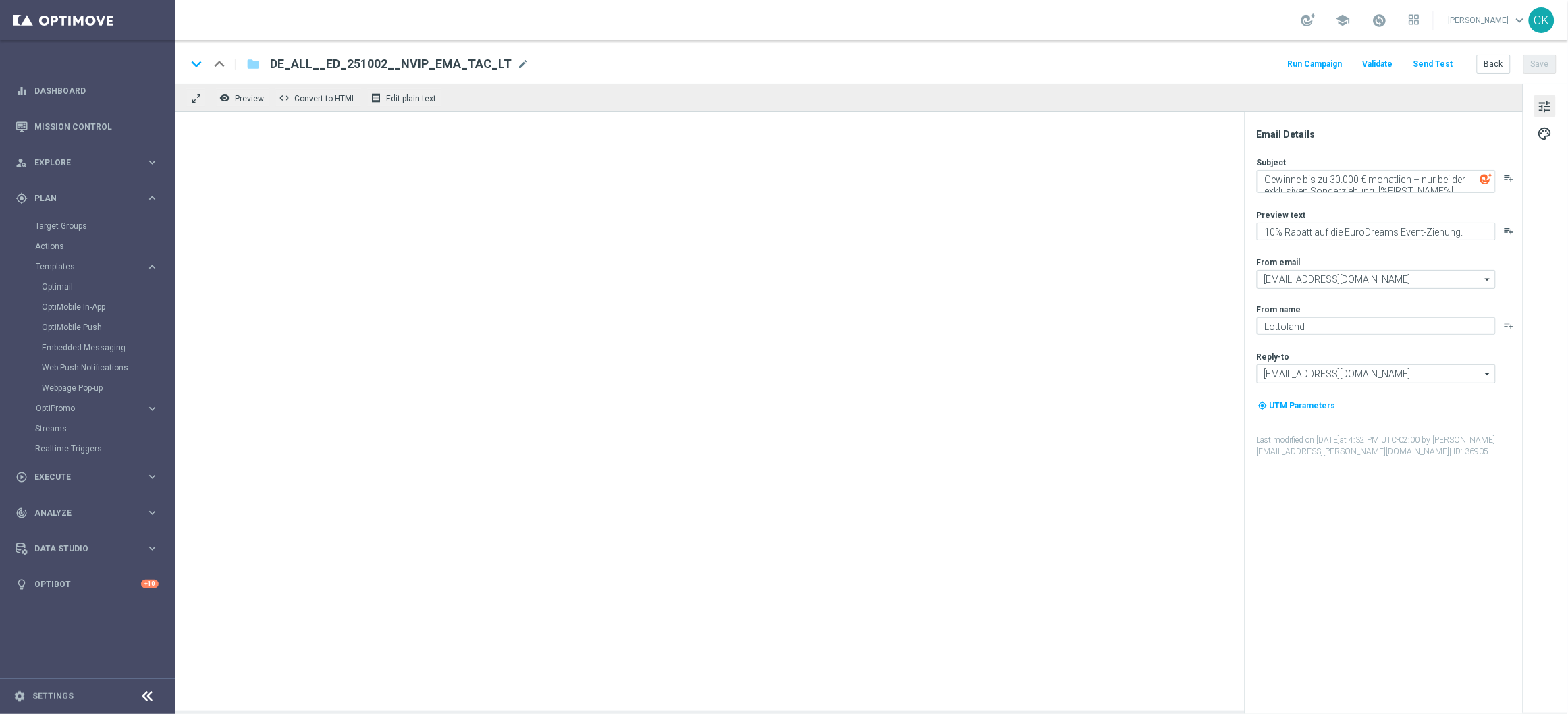
type textarea "🧐 [%FIRST_NAME%], Jackpotknacker gesucht! 🧐"
type textarea "Heute 30 % Rabatt auf dein Los"
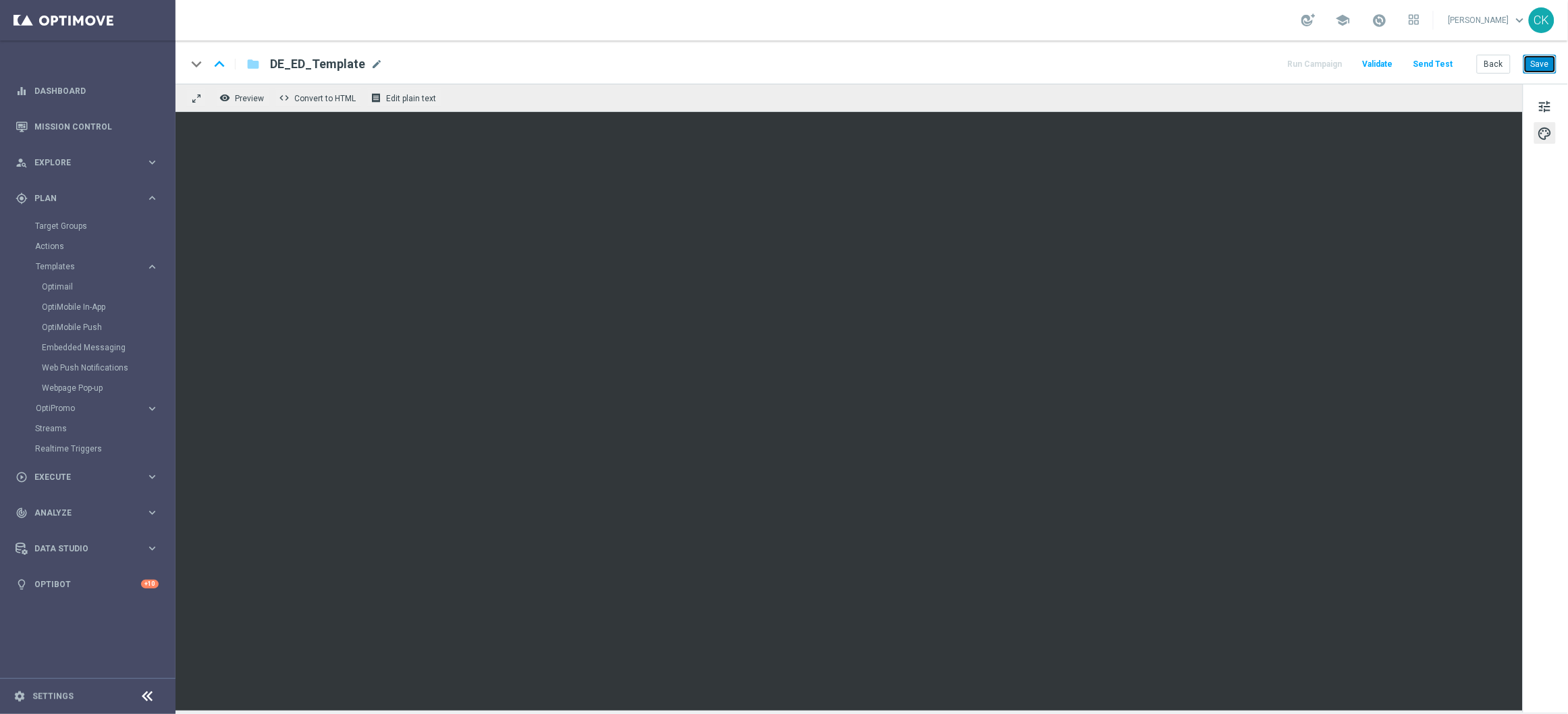
click at [1540, 60] on button "Save" at bounding box center [1540, 64] width 33 height 19
click at [1540, 66] on button "Save" at bounding box center [1540, 64] width 33 height 19
click at [1500, 62] on button "Back" at bounding box center [1494, 64] width 34 height 19
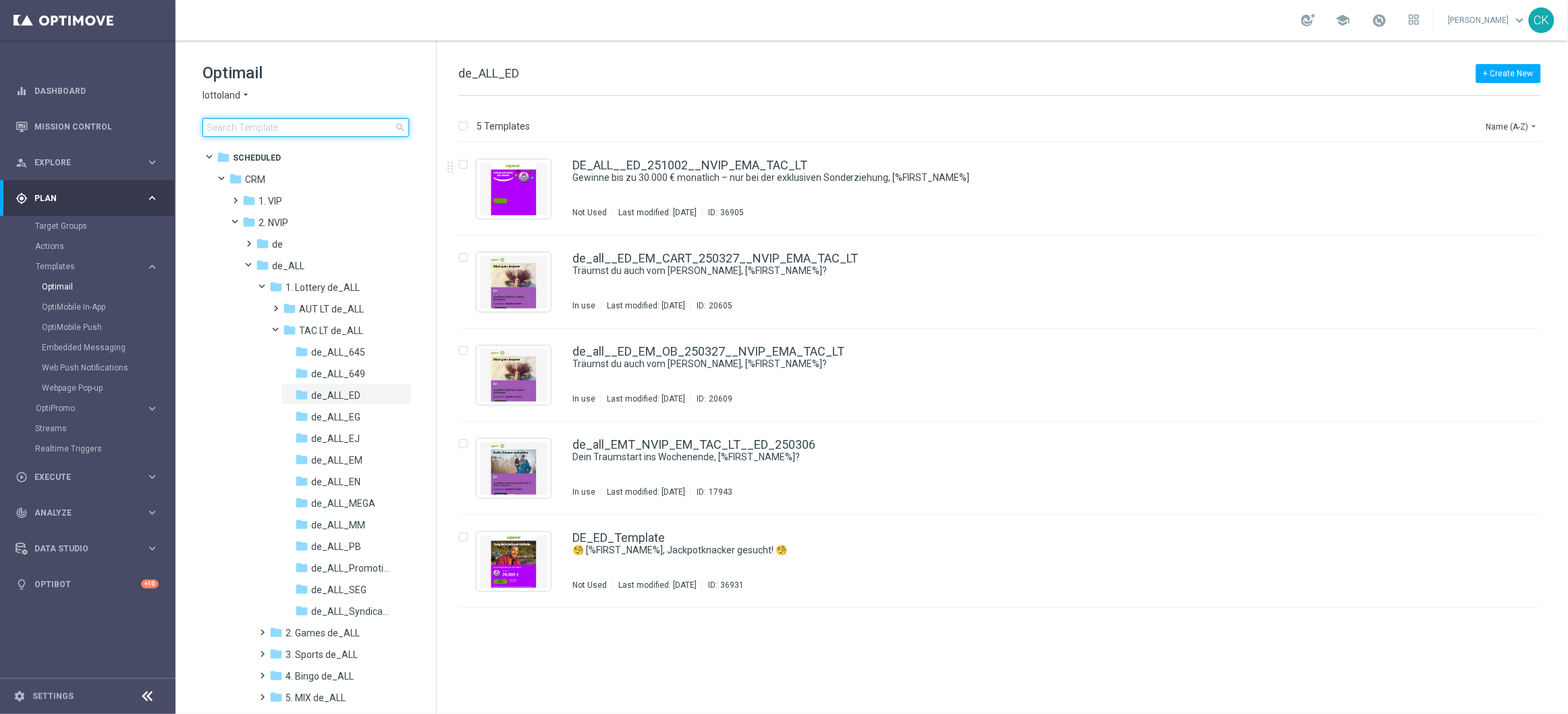
click at [294, 126] on input at bounding box center [305, 128] width 206 height 19
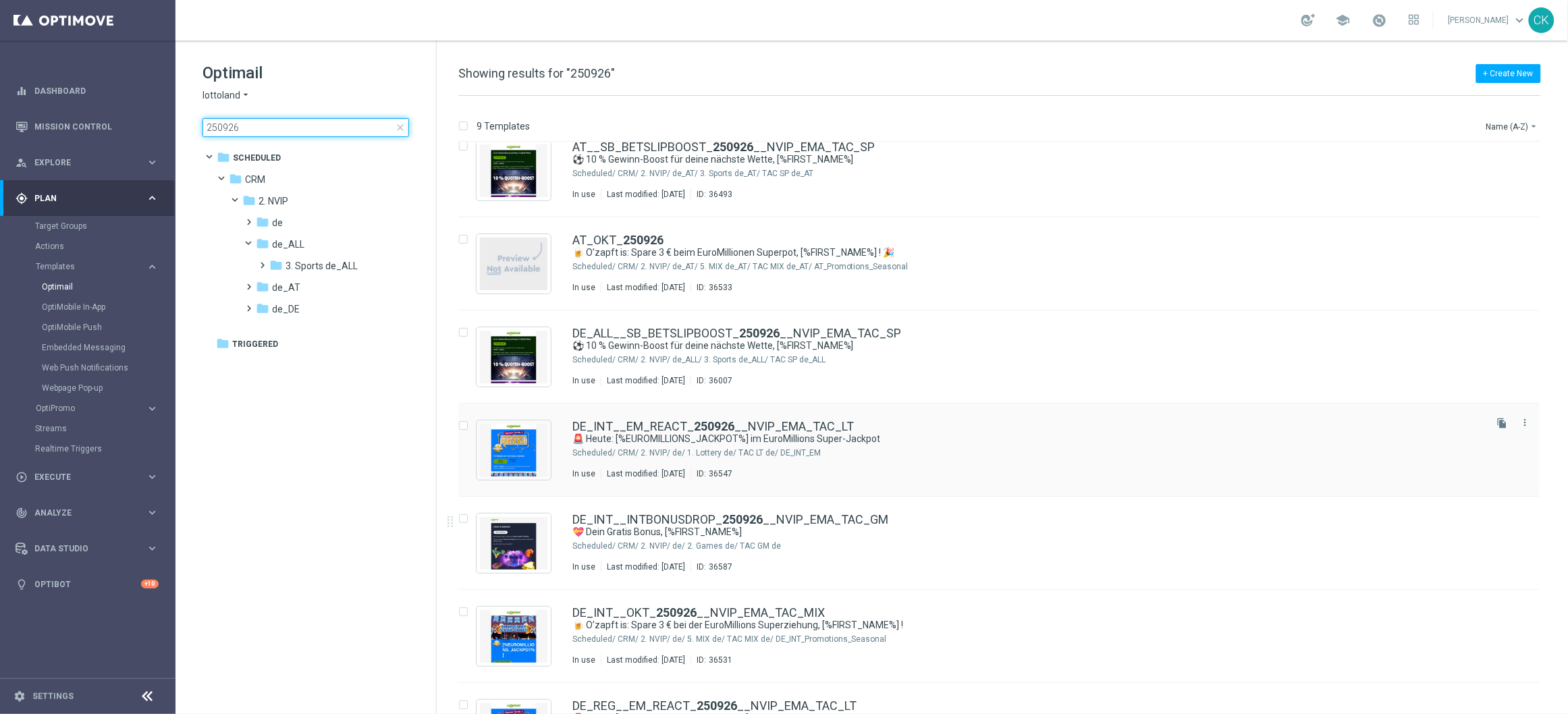
scroll to position [139, 0]
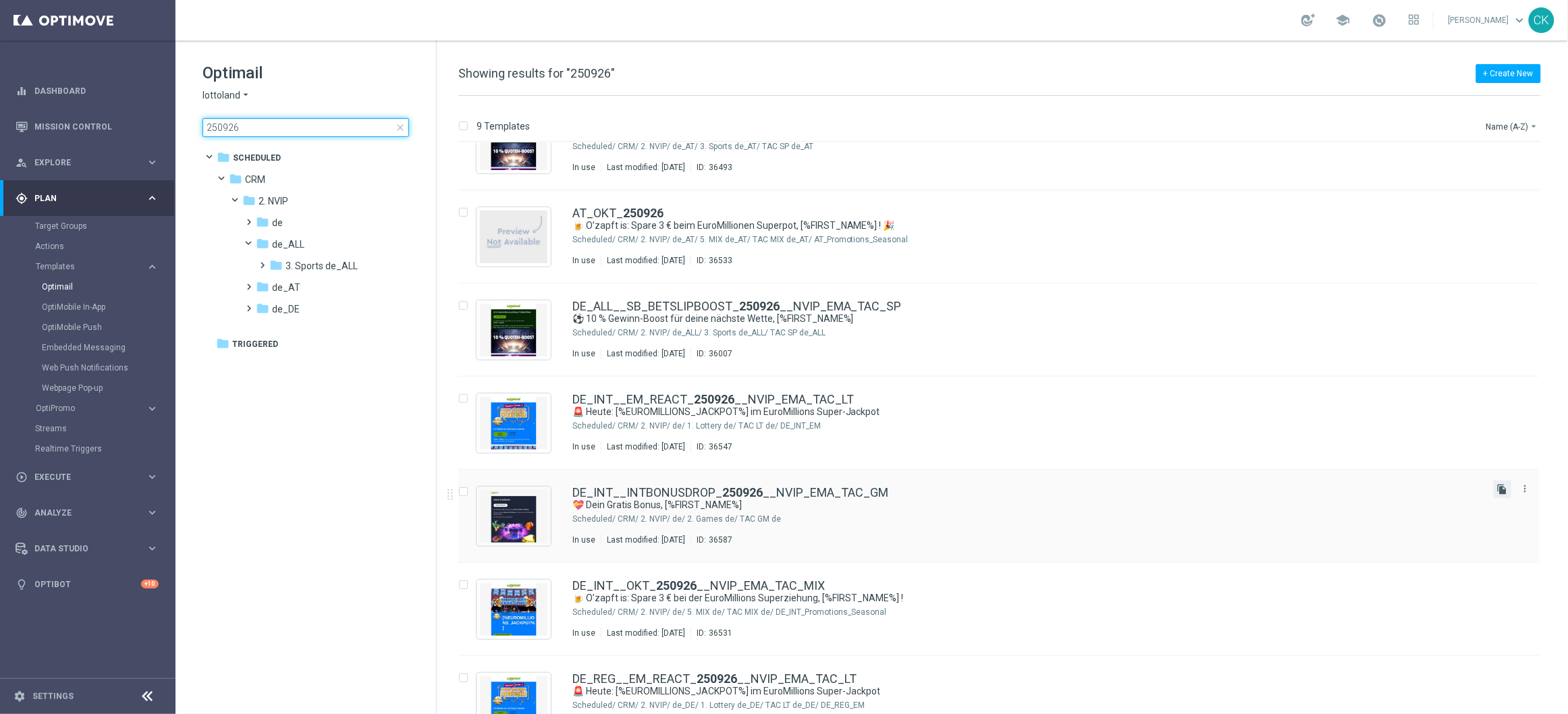
type input "250926"
click at [1503, 488] on icon "file_copy" at bounding box center [1502, 489] width 11 height 11
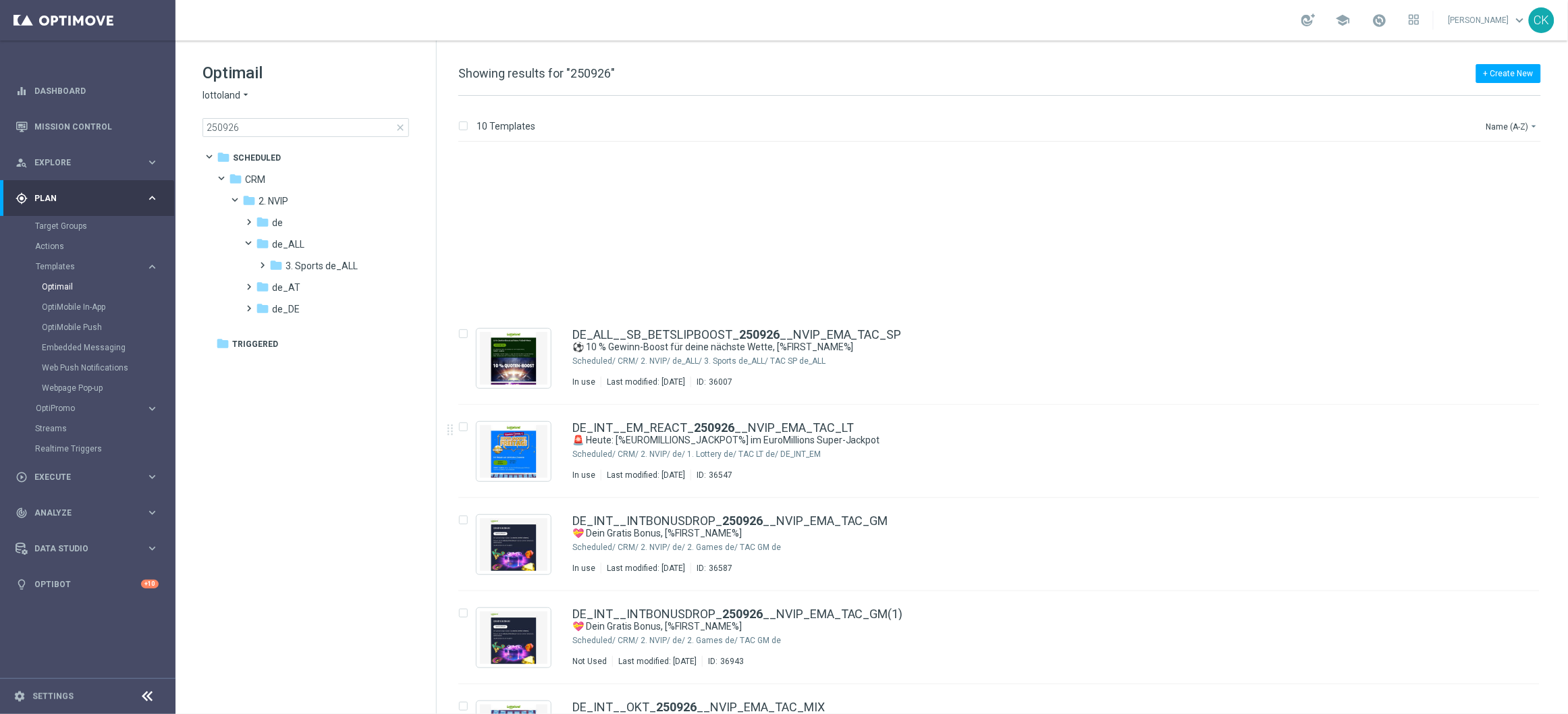
scroll to position [336, 0]
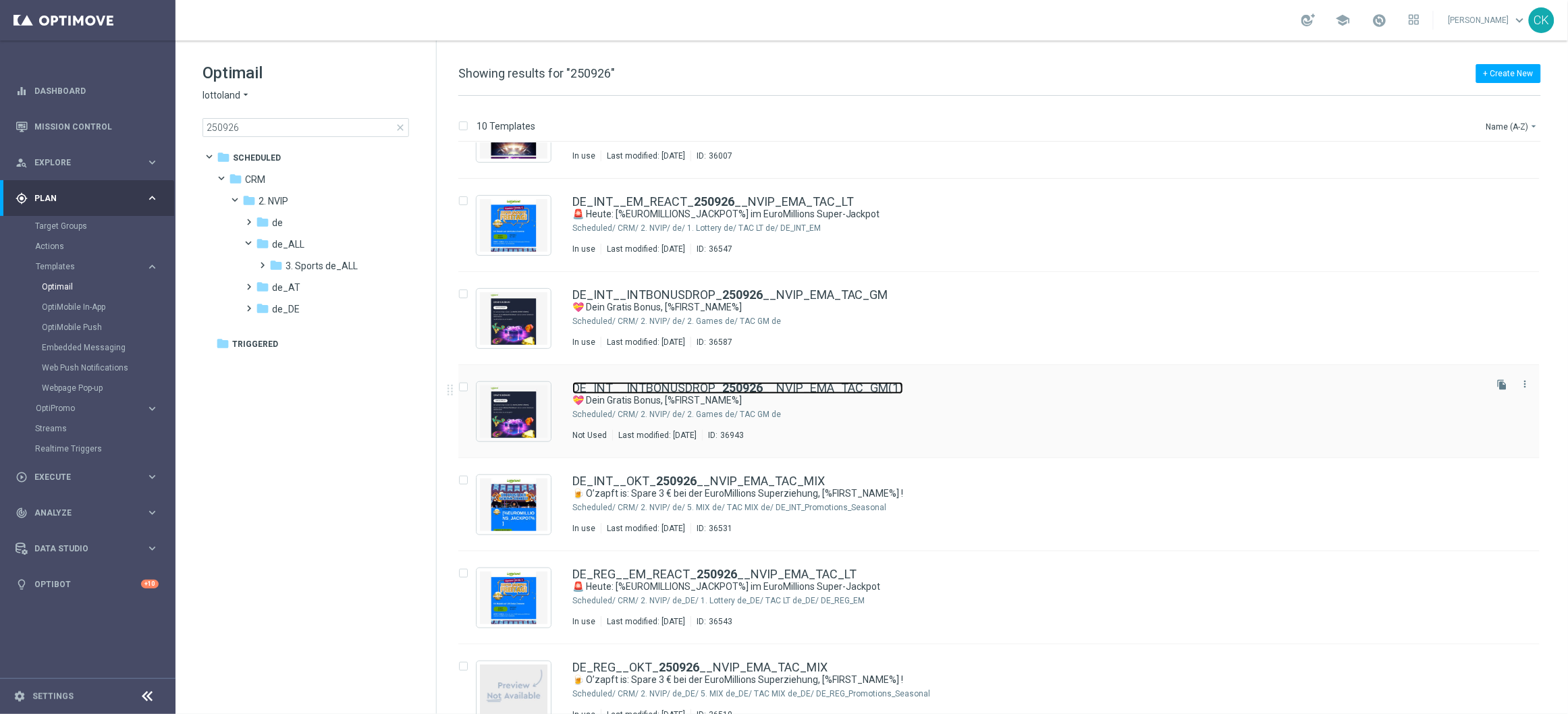
click at [683, 384] on link "DE_INT__INTBONUSDROP_ 250926 __NVIP_EMA_TAC_GM(1)" at bounding box center [737, 388] width 331 height 12
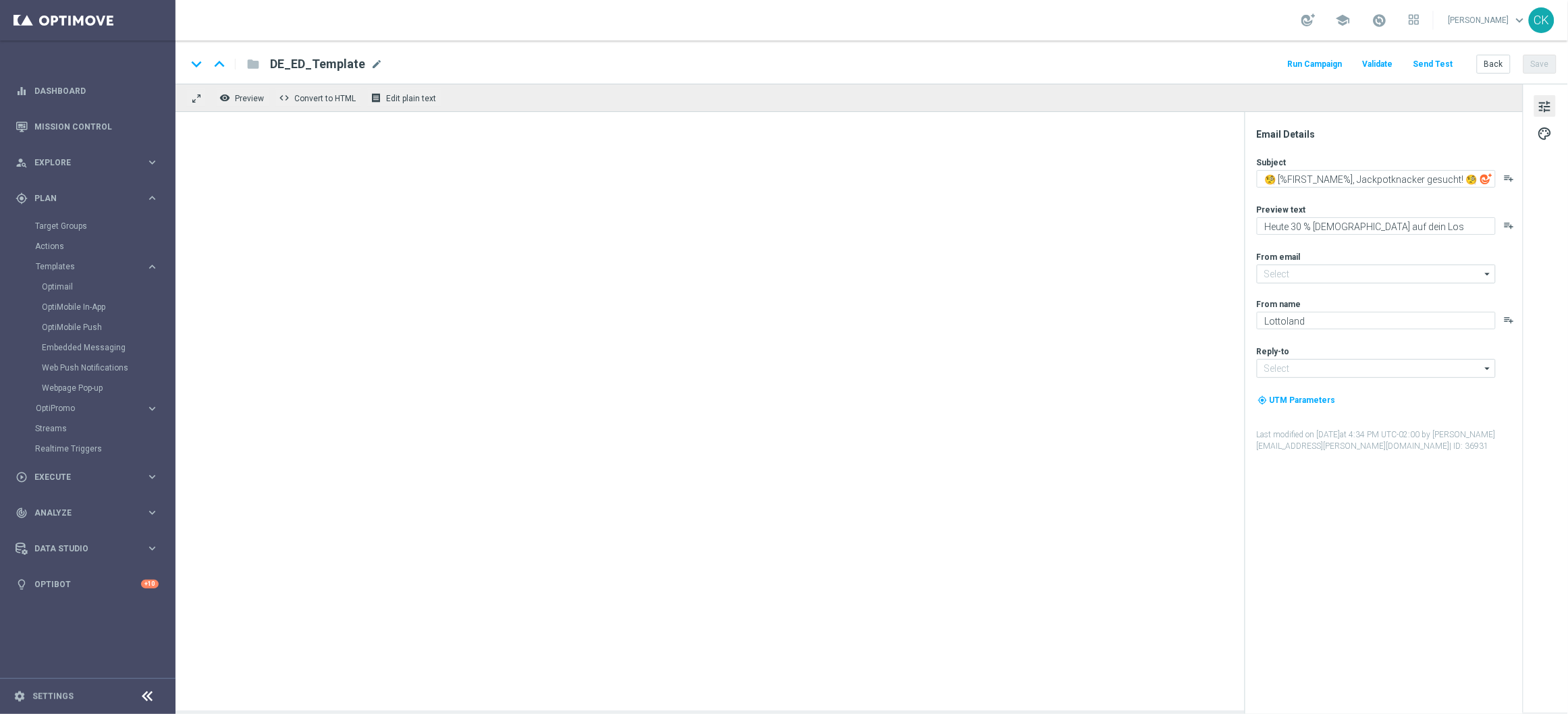
type input "mail@crm.lottoland.com"
type input "service@lottoland.com"
type textarea "💝 Dein Gratis Bonus, [%FIRST_NAME%]"
type textarea "Ein Geschenk von uns für dich. Du findest in deinem Spielerkonto einen Bonus."
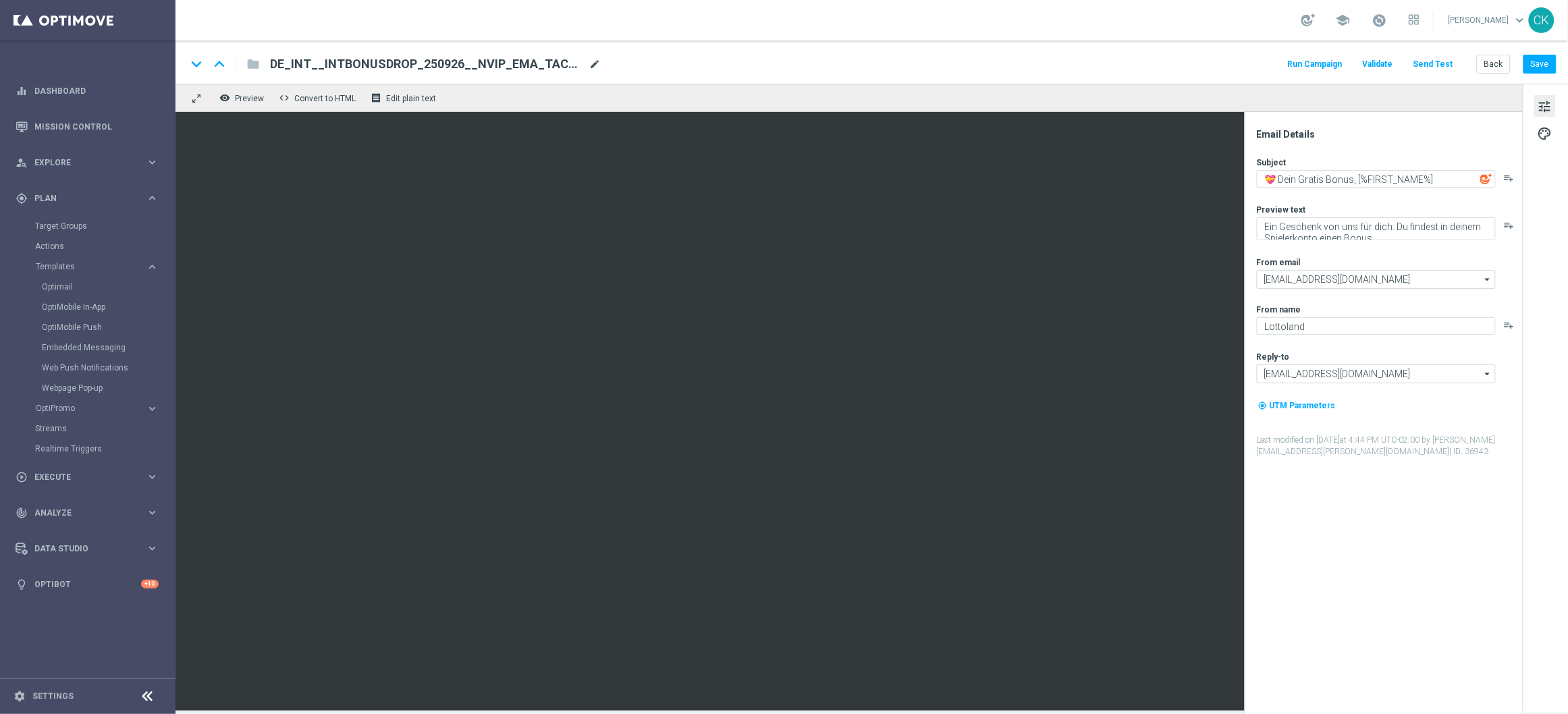
click at [592, 64] on span "mode_edit" at bounding box center [595, 64] width 12 height 12
click at [420, 64] on input "DE_INT__INTBONUSDROP_250926__NVIP_EMA_TAC_GM(1)" at bounding box center [437, 64] width 335 height 18
click at [541, 66] on input "DE_INT__INTBONUSDROP_251002__NVIP_EMA_TAC_GM(1)" at bounding box center [437, 64] width 335 height 18
type input "DE_INT__INTBONUSDROP_251002__NVIP_EMA_TAC_GM"
click at [1546, 60] on button "Save" at bounding box center [1540, 64] width 33 height 19
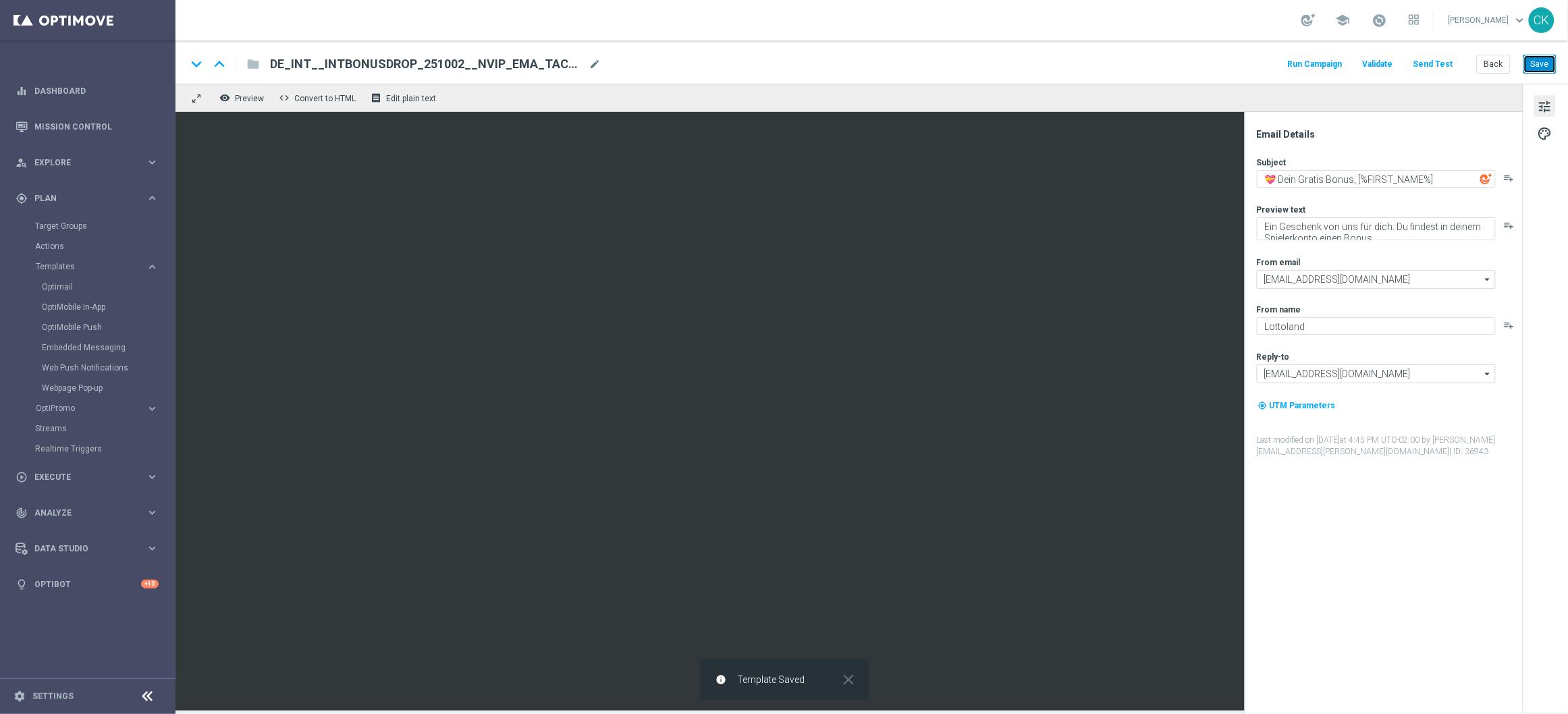
click at [1546, 60] on button "Save" at bounding box center [1540, 64] width 33 height 19
click at [1538, 60] on button "Save" at bounding box center [1540, 64] width 33 height 19
click at [1495, 64] on button "Back" at bounding box center [1494, 64] width 34 height 19
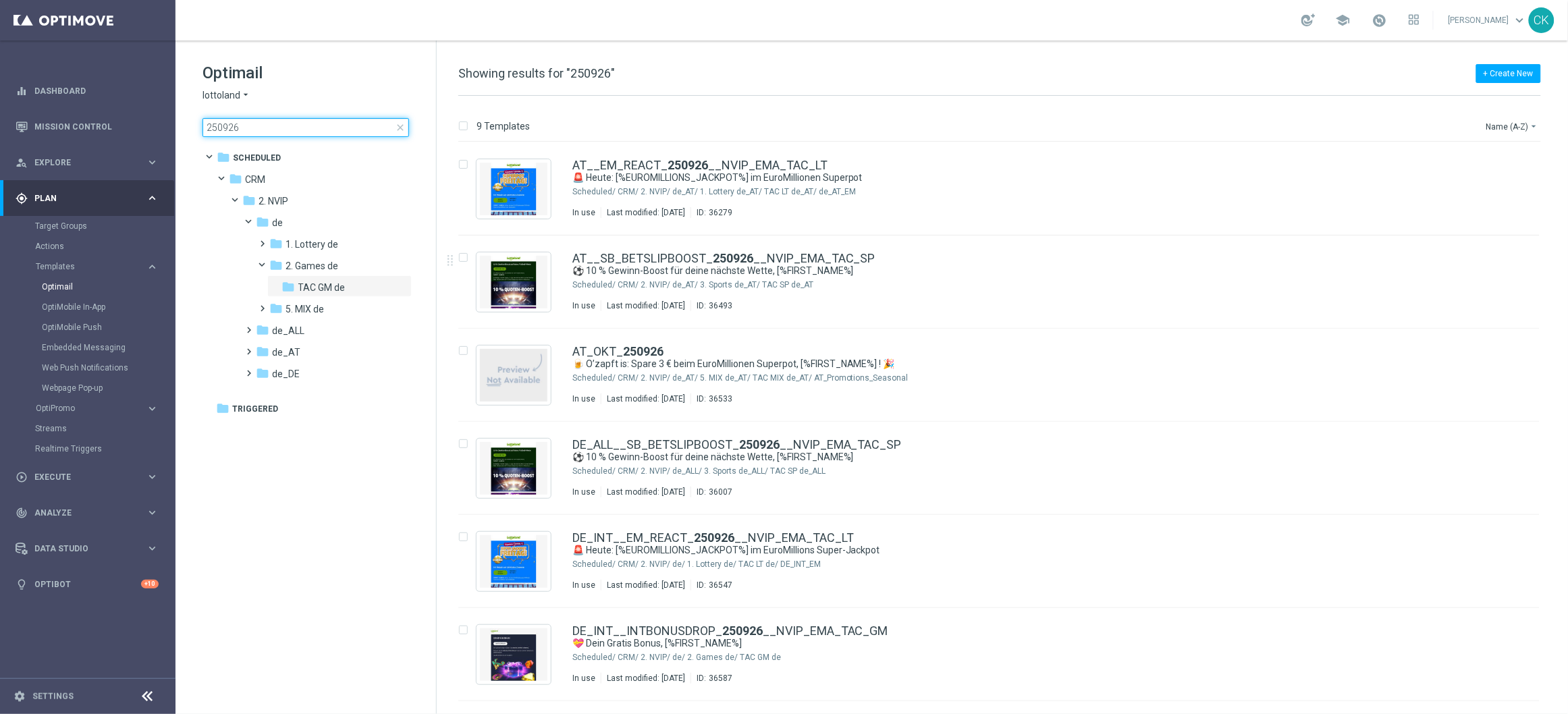
click at [277, 126] on input "250926" at bounding box center [305, 128] width 206 height 19
click at [398, 128] on span "close" at bounding box center [400, 128] width 11 height 11
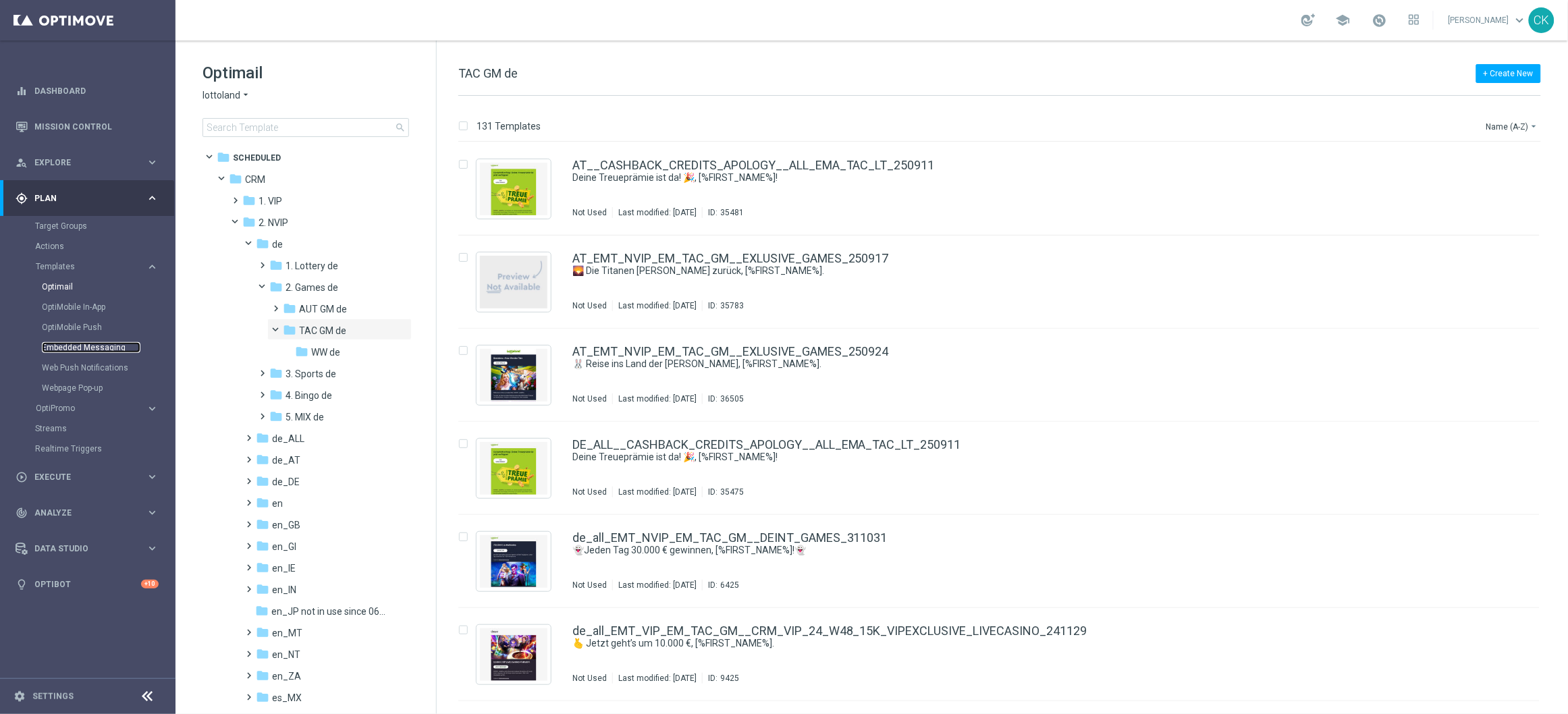
click at [73, 347] on link "Embedded Messaging" at bounding box center [91, 348] width 99 height 11
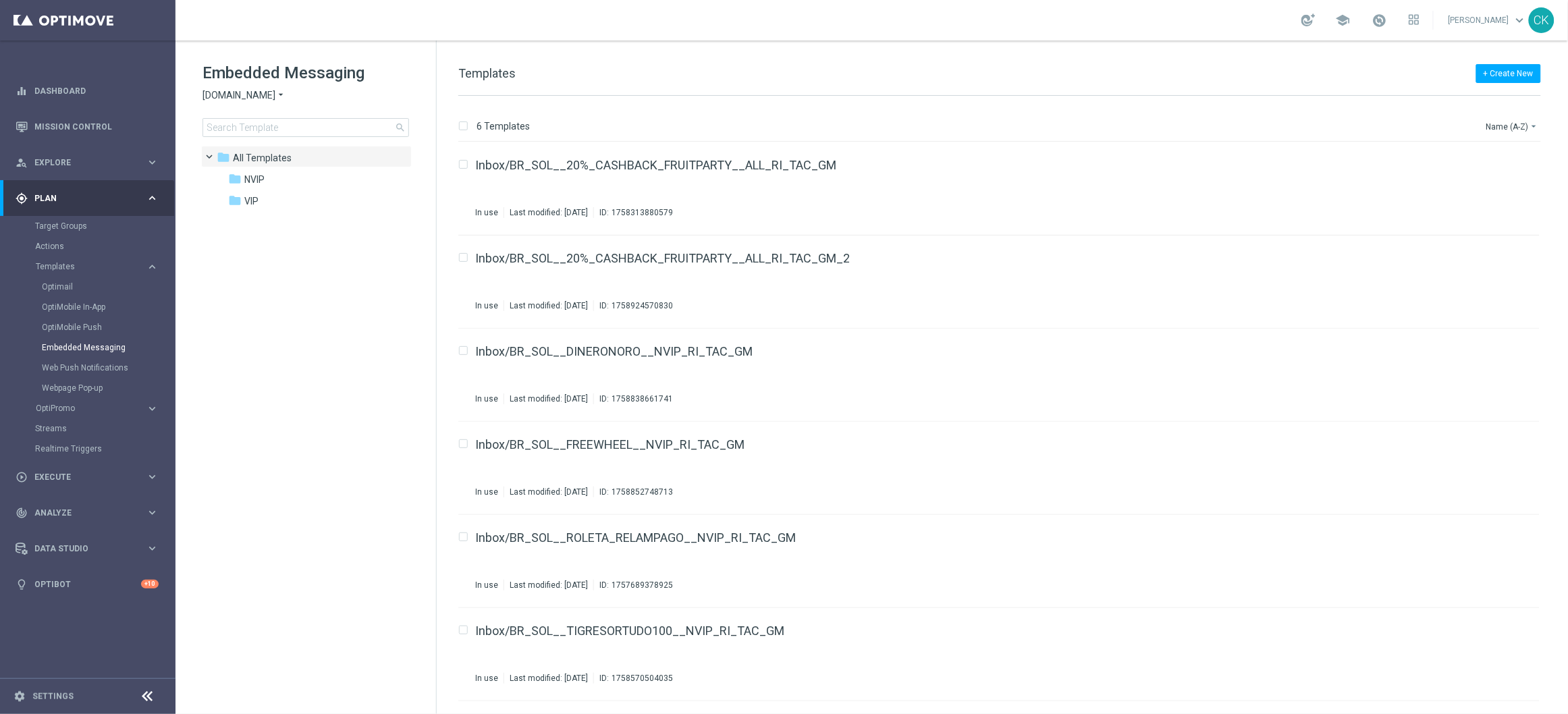
click at [283, 87] on div "Embedded Messaging Sorteonline.bet.br arrow_drop_down × Sorteonline.bet.br sear…" at bounding box center [319, 99] width 233 height 75
click at [283, 89] on icon "arrow_drop_down" at bounding box center [281, 95] width 11 height 13
click at [276, 139] on div "Lottoland" at bounding box center [254, 143] width 101 height 16
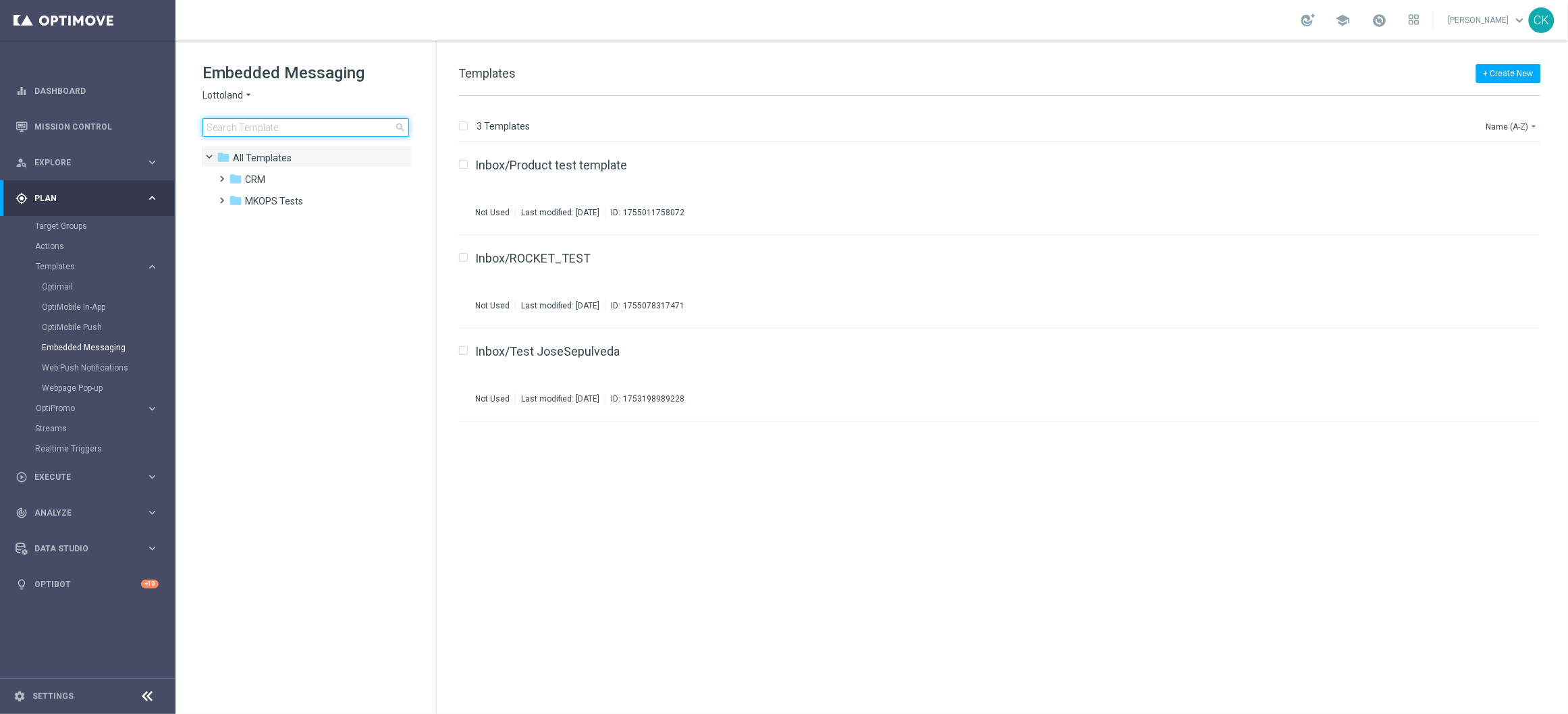
click at [277, 128] on input at bounding box center [305, 128] width 206 height 19
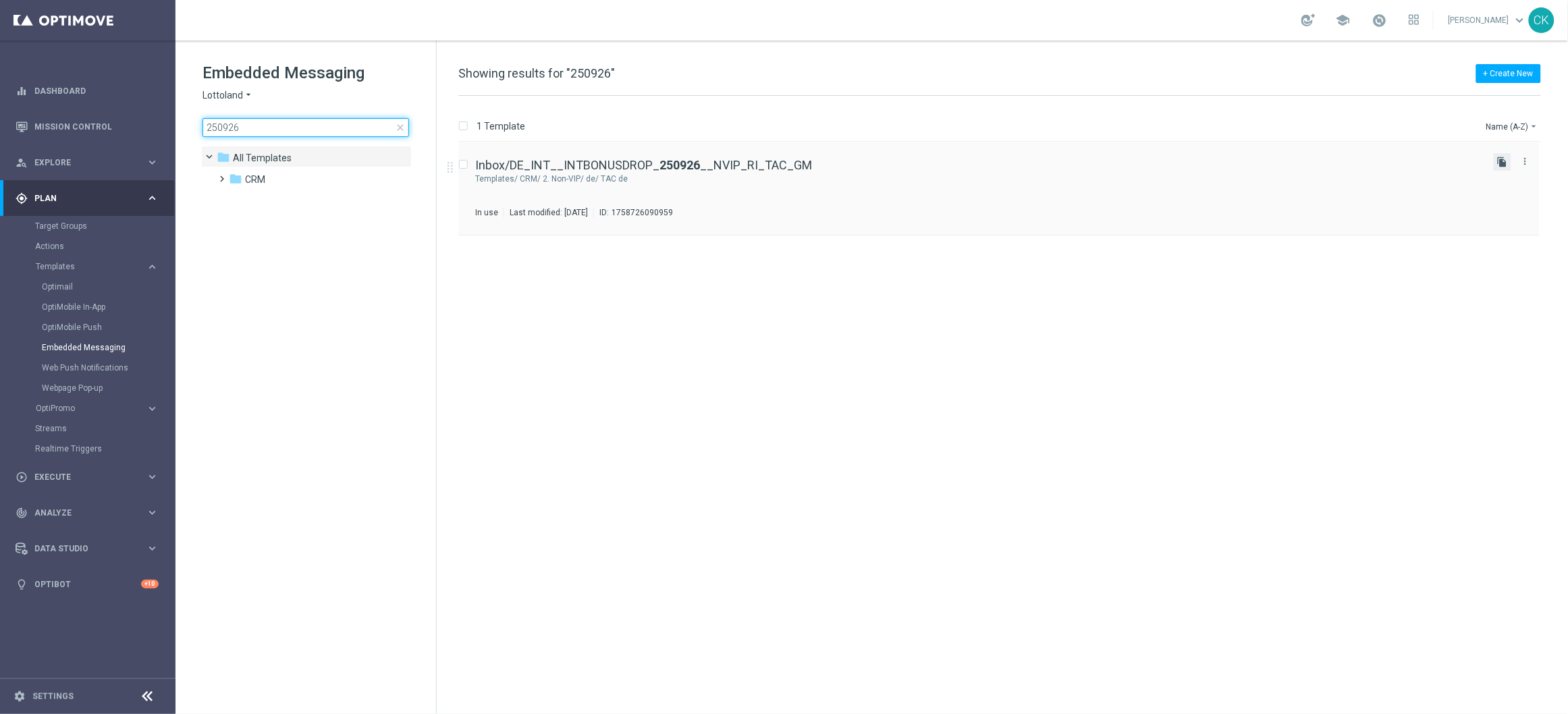
type input "250926"
click at [1502, 164] on icon "file_copy" at bounding box center [1502, 162] width 11 height 11
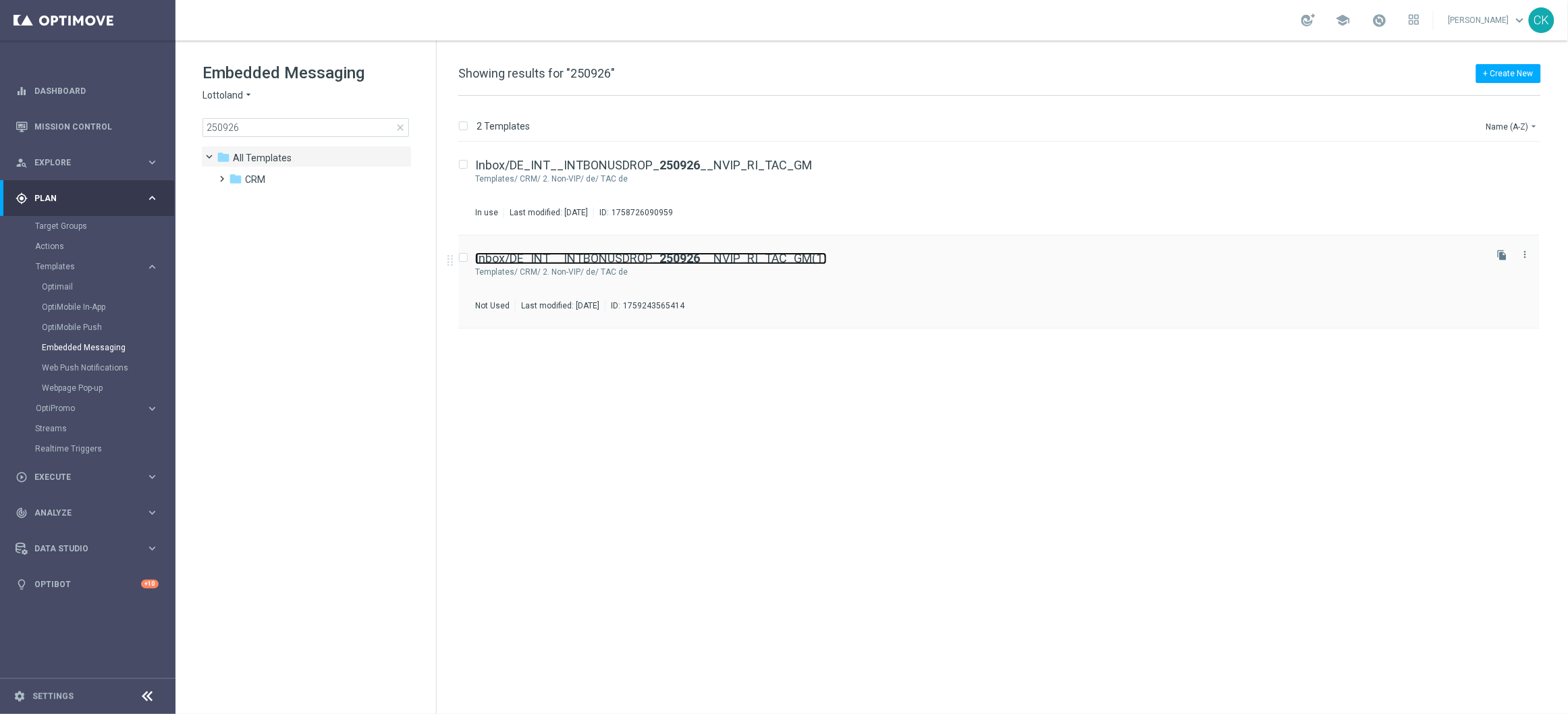
click at [570, 260] on link "Inbox/DE_INT__INTBONUSDROP_ 250926 __NVIP_RI_TAC_GM(1)" at bounding box center [651, 258] width 352 height 12
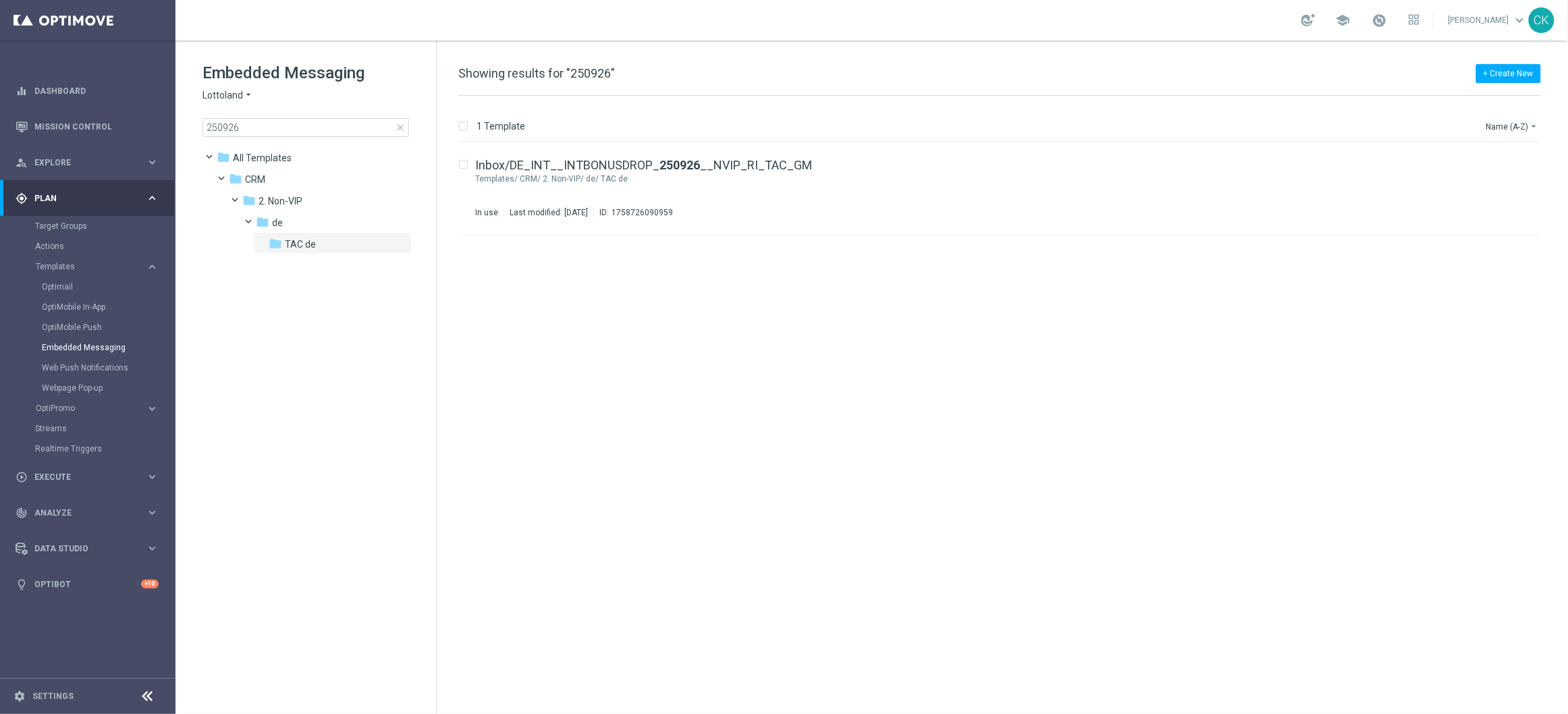
click at [400, 125] on span "close" at bounding box center [400, 128] width 11 height 11
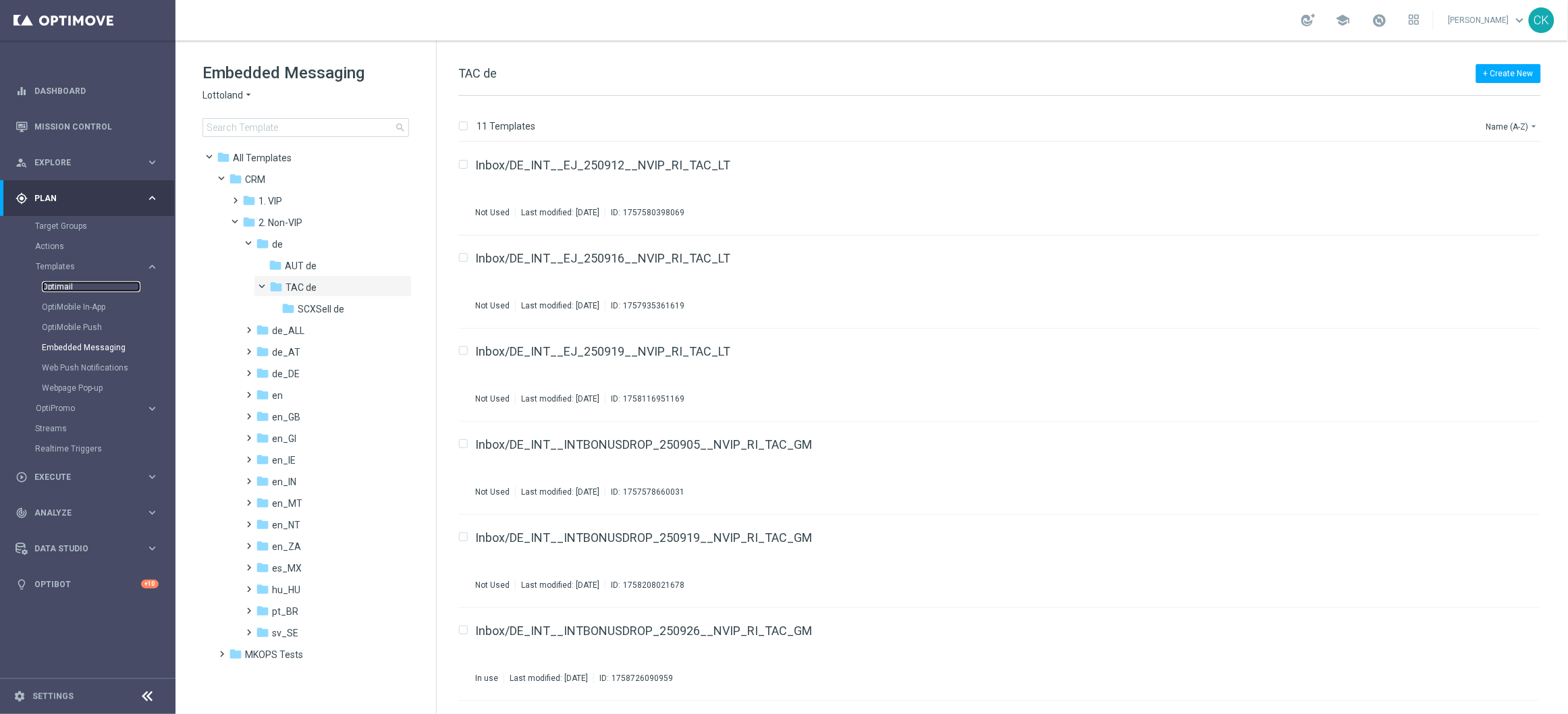
click at [62, 286] on link "Optimail" at bounding box center [91, 287] width 99 height 11
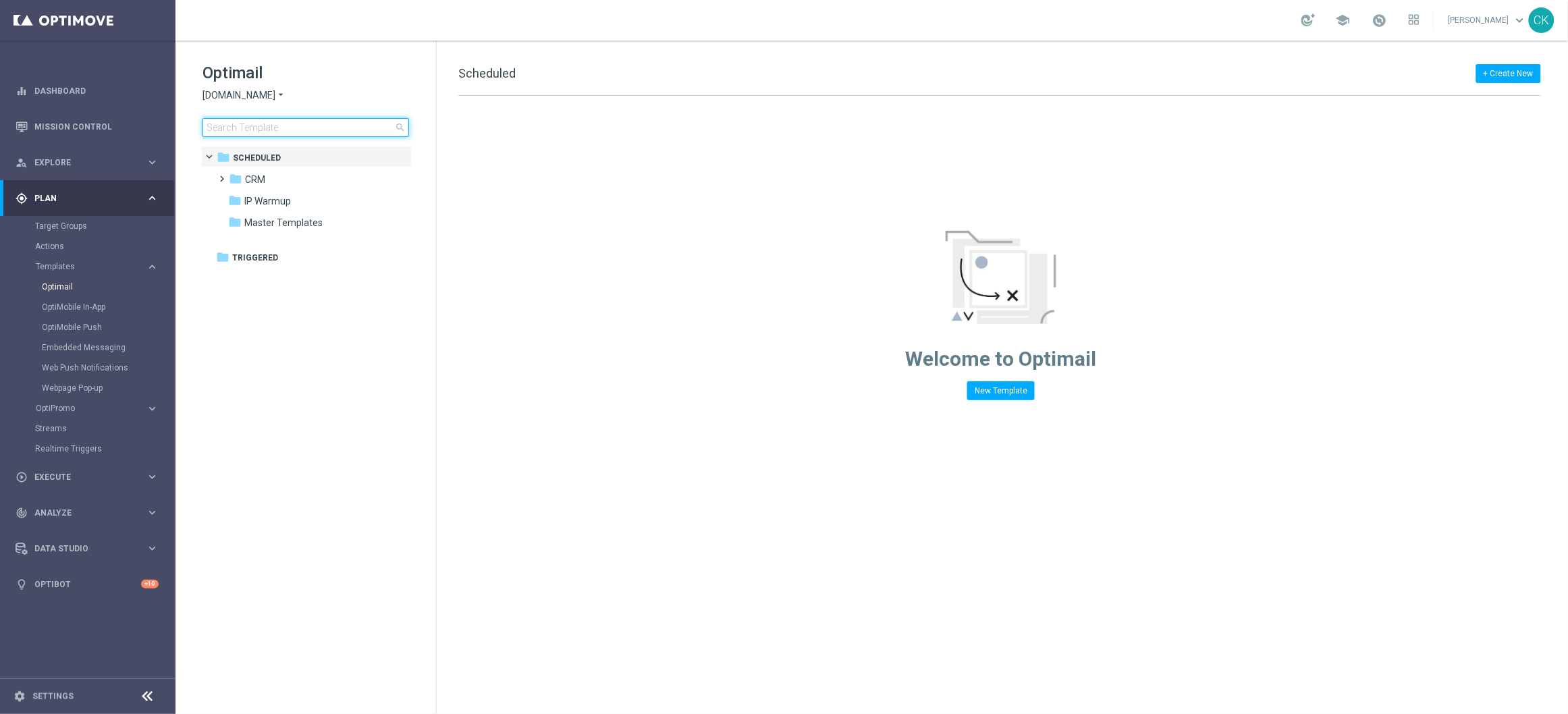
click at [300, 128] on input at bounding box center [305, 128] width 206 height 19
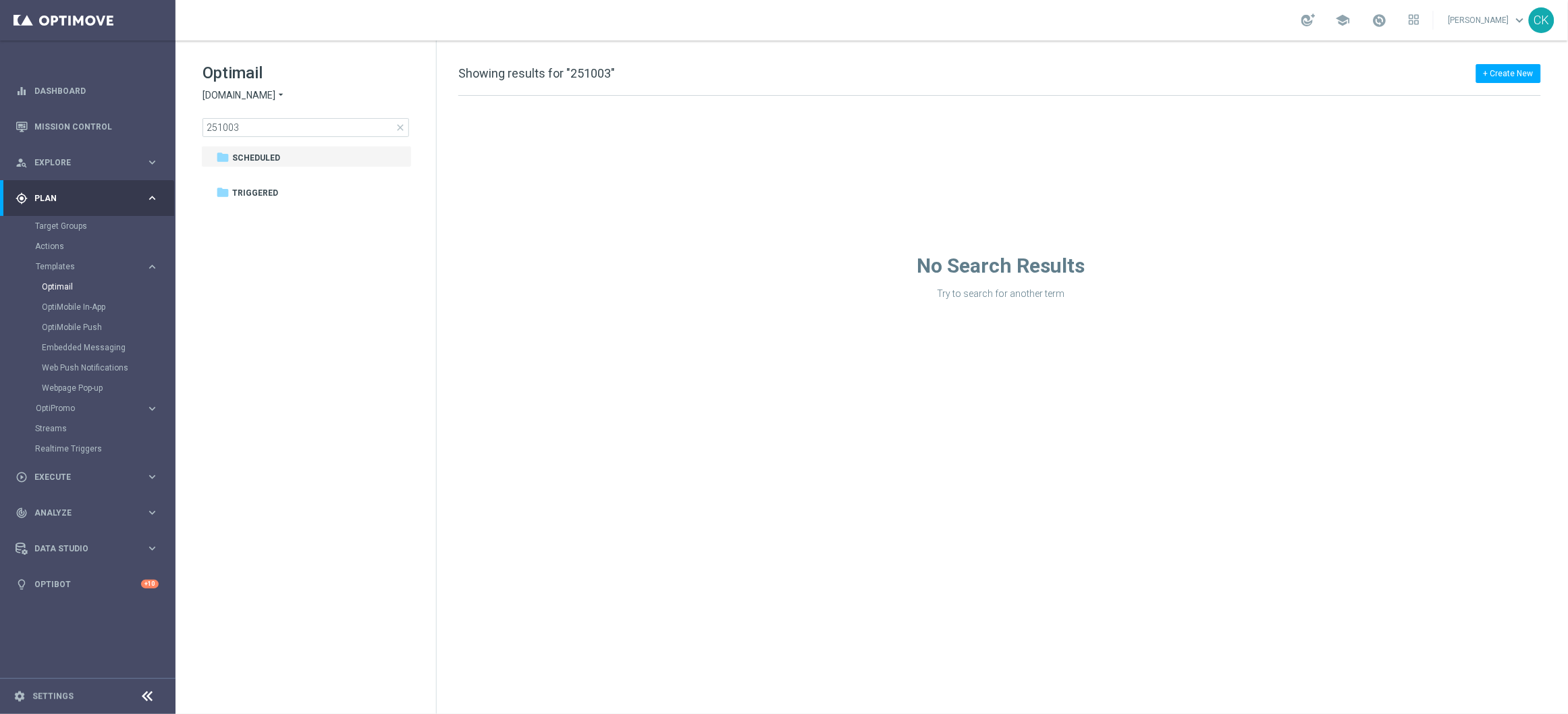
click at [283, 89] on icon "arrow_drop_down" at bounding box center [281, 95] width 11 height 13
click at [264, 112] on div "lottoland" at bounding box center [254, 111] width 101 height 16
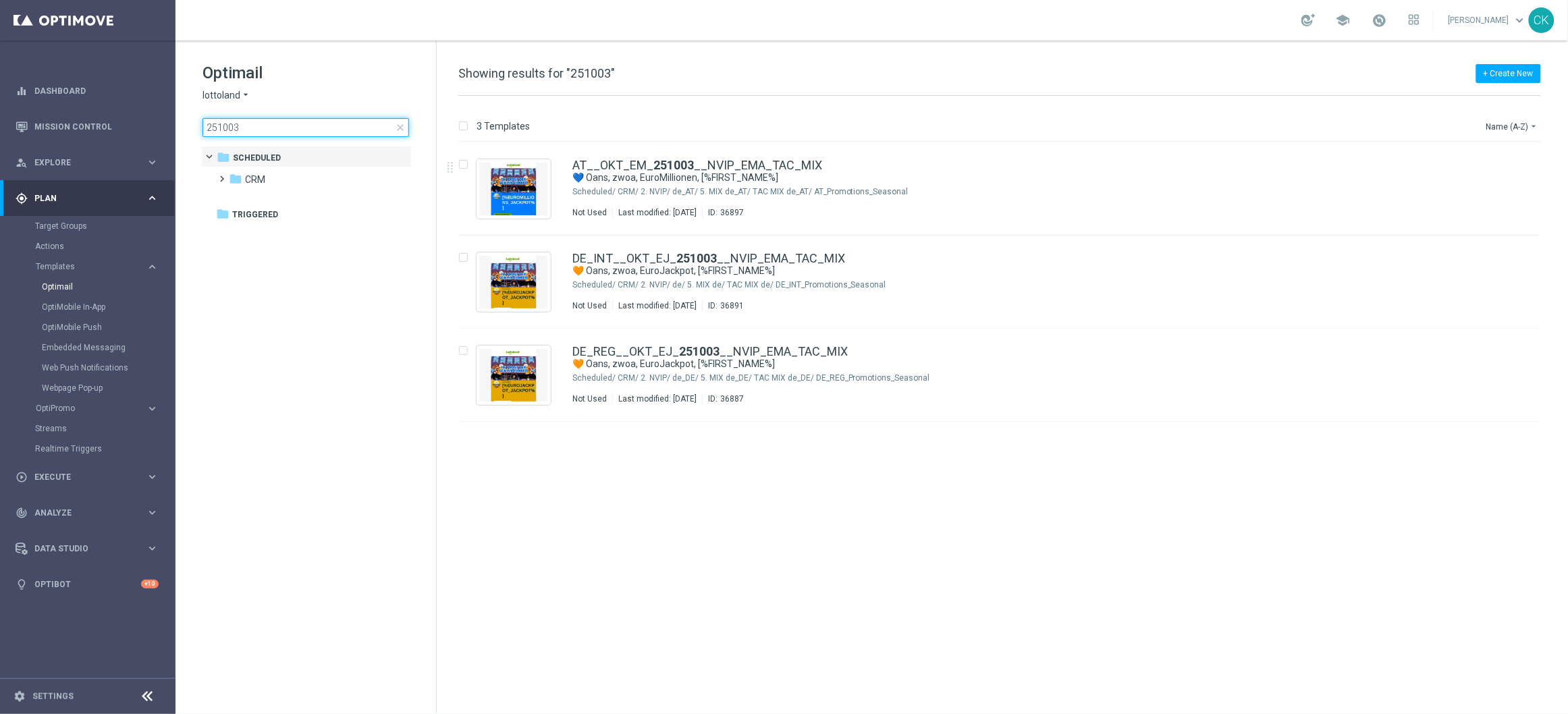
click at [298, 126] on input "251003" at bounding box center [305, 128] width 206 height 19
type input "251002"
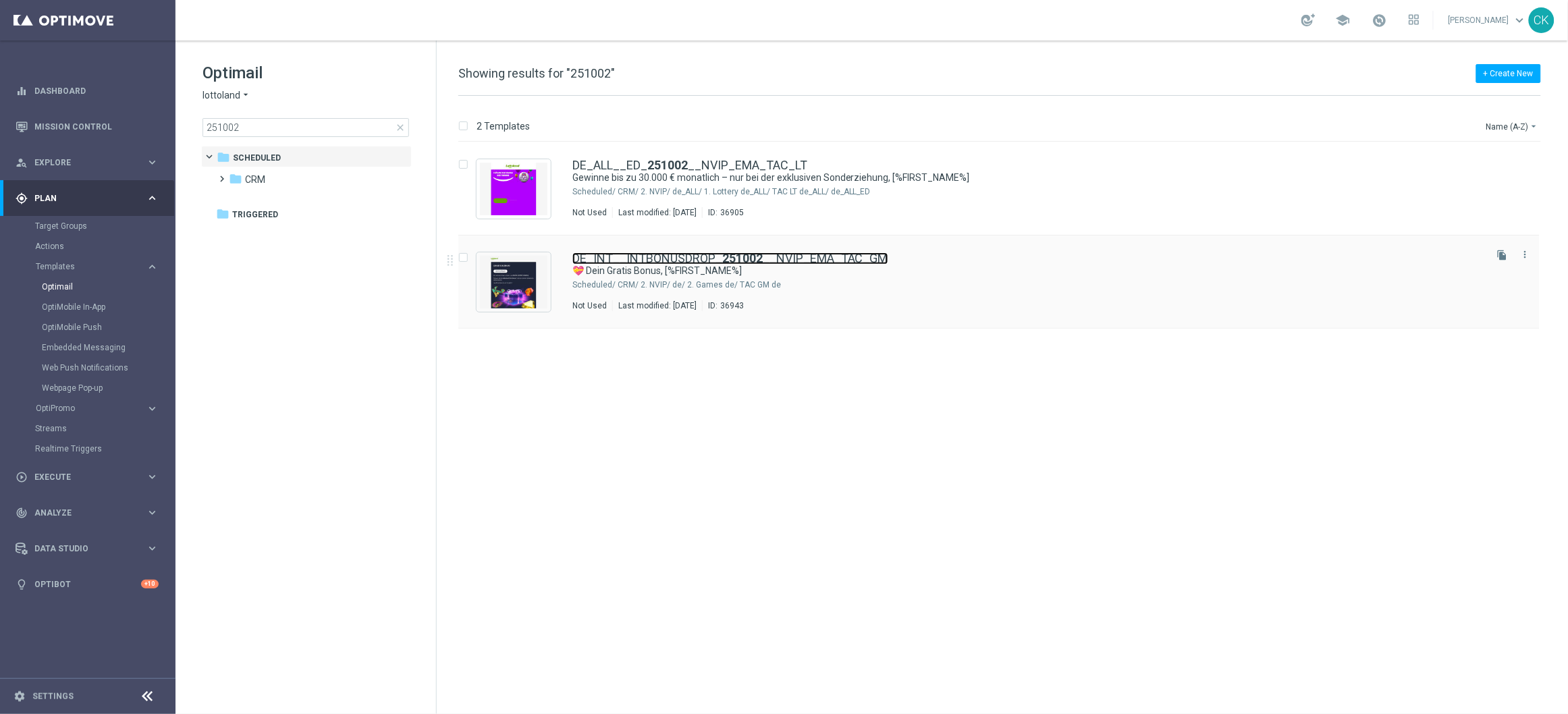
click at [707, 256] on link "DE_INT__INTBONUSDROP_ 251002 __NVIP_EMA_TAC_GM" at bounding box center [730, 258] width 316 height 12
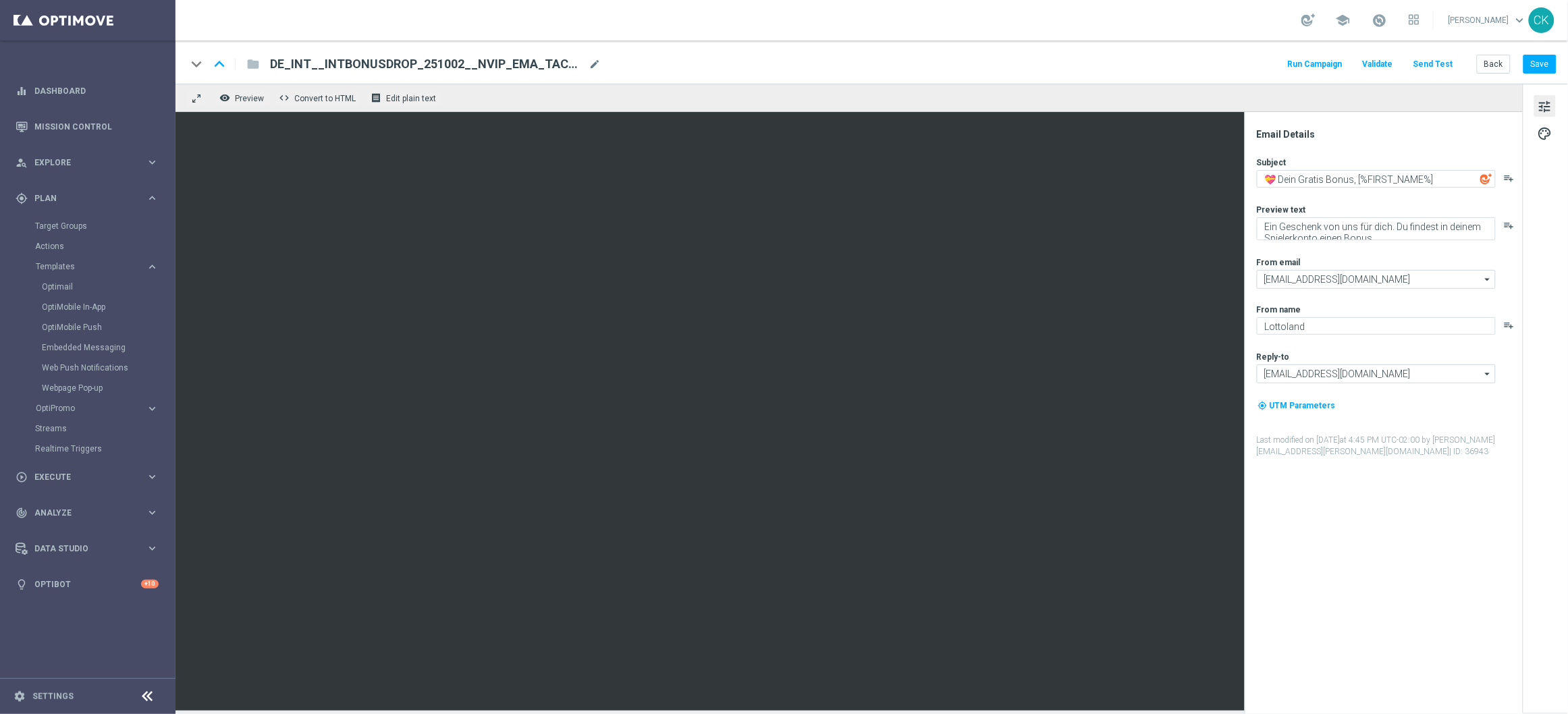
click at [459, 62] on span "DE_INT__INTBONUSDROP_251002__NVIP_EMA_TAC_GM" at bounding box center [426, 64] width 313 height 16
click at [418, 60] on input "DE_INT__INTBONUSDROP_251002__NVIP_EMA_TAC_GM" at bounding box center [437, 64] width 335 height 18
type input "DE_INT__INTBONUSDROP_251003__NVIP_EMA_TAC_GM"
click at [860, 53] on div "keyboard_arrow_down keyboard_arrow_up folder DE_INT__INTBONUSDROP_251003__NVIP_…" at bounding box center [871, 62] width 1392 height 43
click at [1542, 70] on button "Save" at bounding box center [1540, 64] width 33 height 19
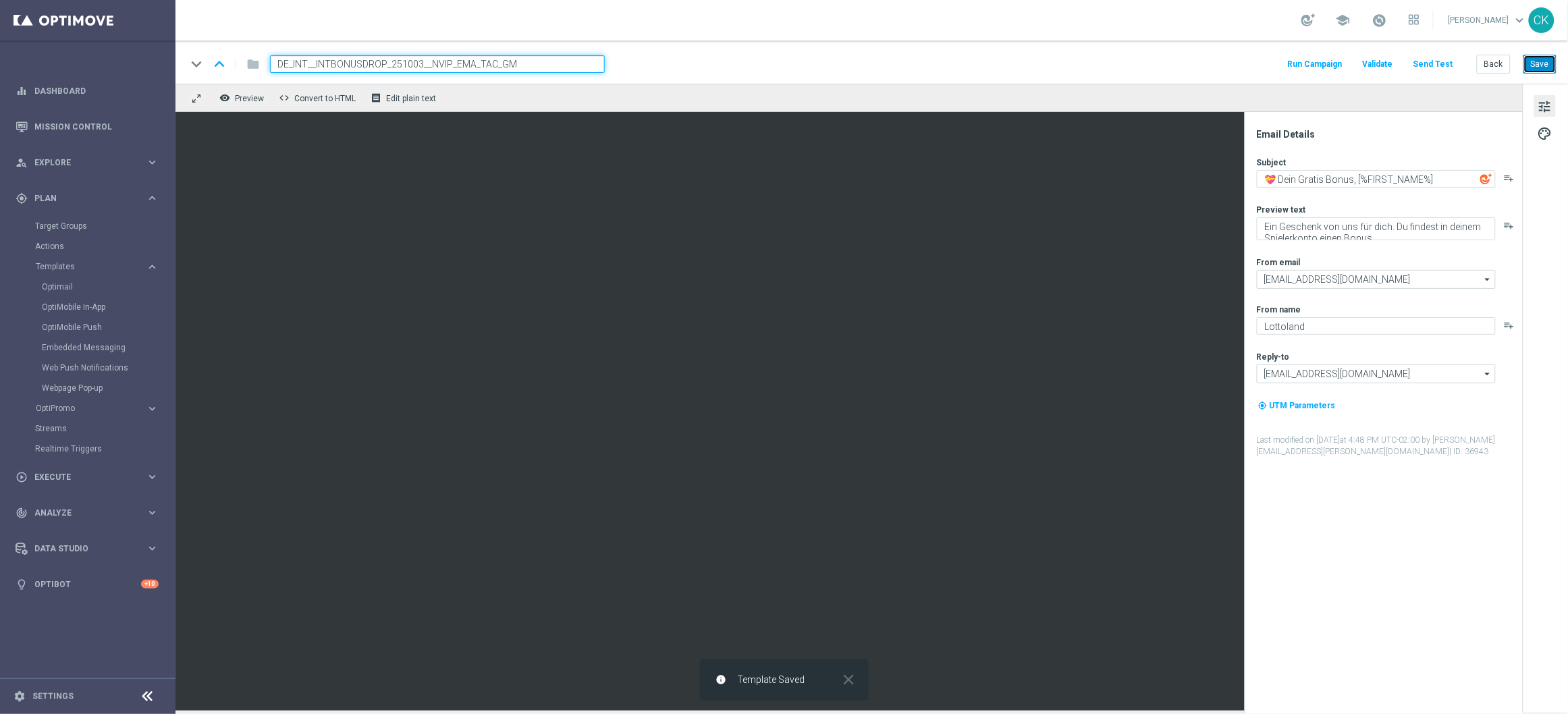
click at [1541, 62] on button "Save" at bounding box center [1540, 64] width 33 height 19
click at [1545, 67] on button "Save" at bounding box center [1540, 64] width 33 height 19
click at [1358, 226] on textarea "Ein Geschenk von uns für dich. Du findest in deinem Spielerkonto einen Bonus." at bounding box center [1376, 229] width 239 height 23
type textarea "Ein Geschenk für dich. Du findest in deinem Spielerkonto einen Bonus."
click at [1532, 64] on button "Save" at bounding box center [1540, 64] width 33 height 19
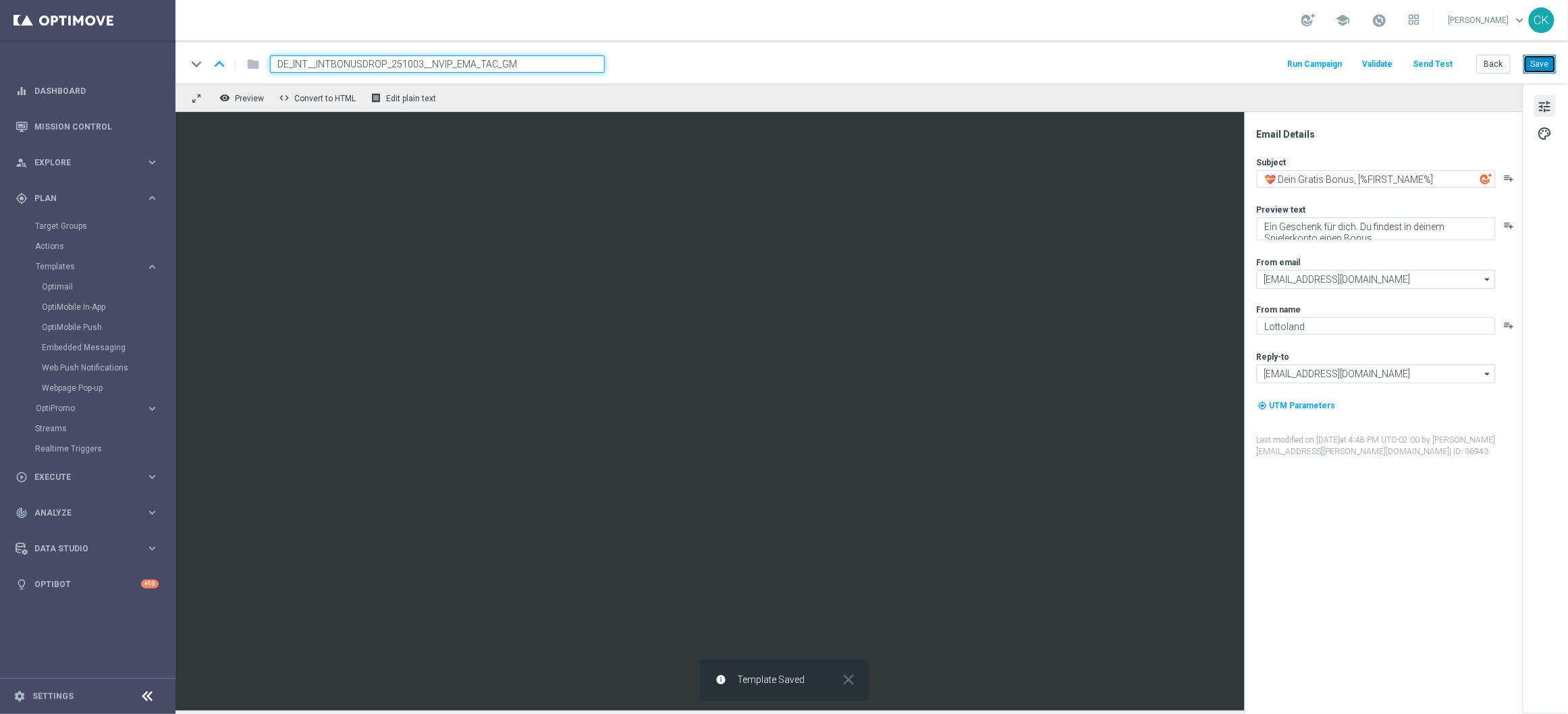
click at [1532, 64] on button "Save" at bounding box center [1540, 64] width 33 height 19
click at [1532, 65] on button "Save" at bounding box center [1540, 64] width 33 height 19
click at [1490, 63] on button "Back" at bounding box center [1494, 64] width 34 height 19
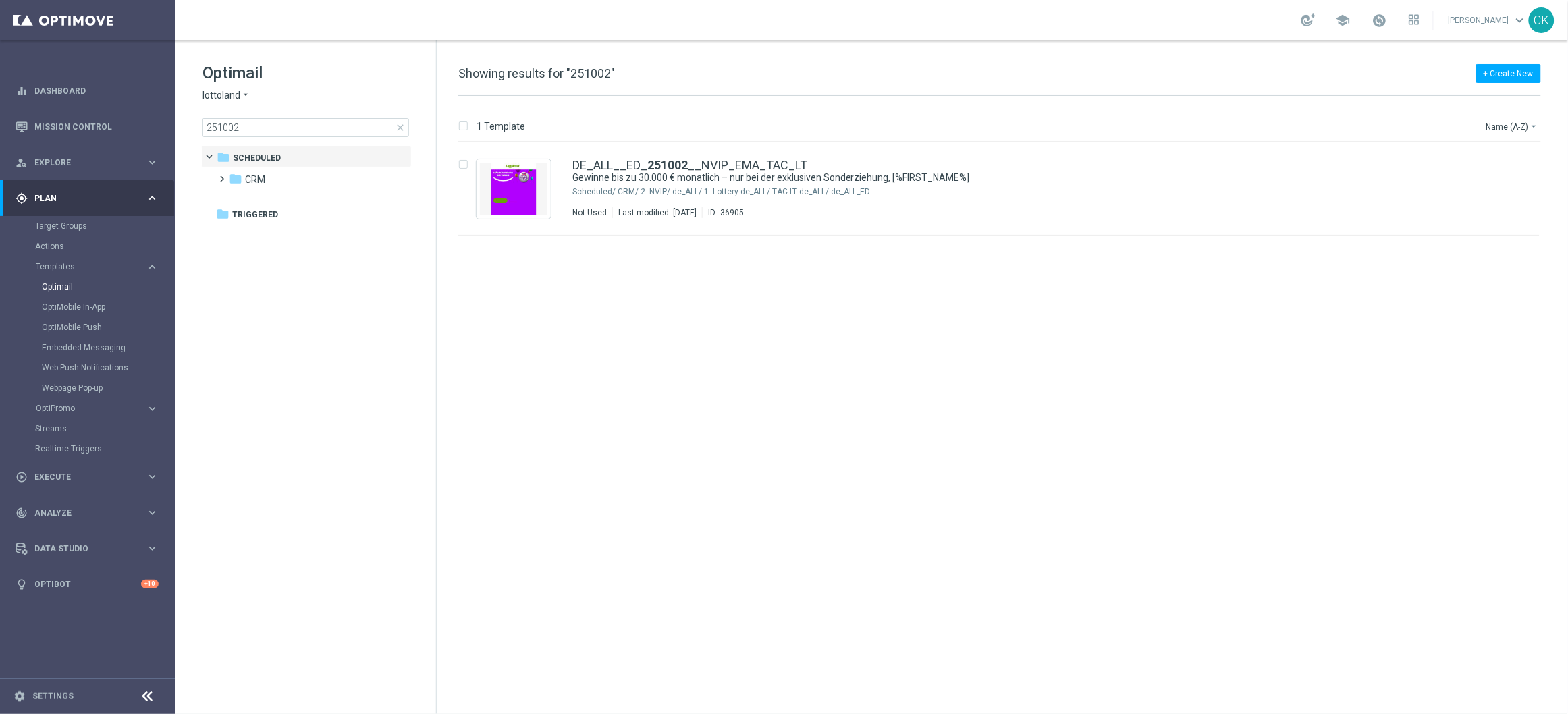
click at [400, 126] on span "close" at bounding box center [400, 128] width 11 height 11
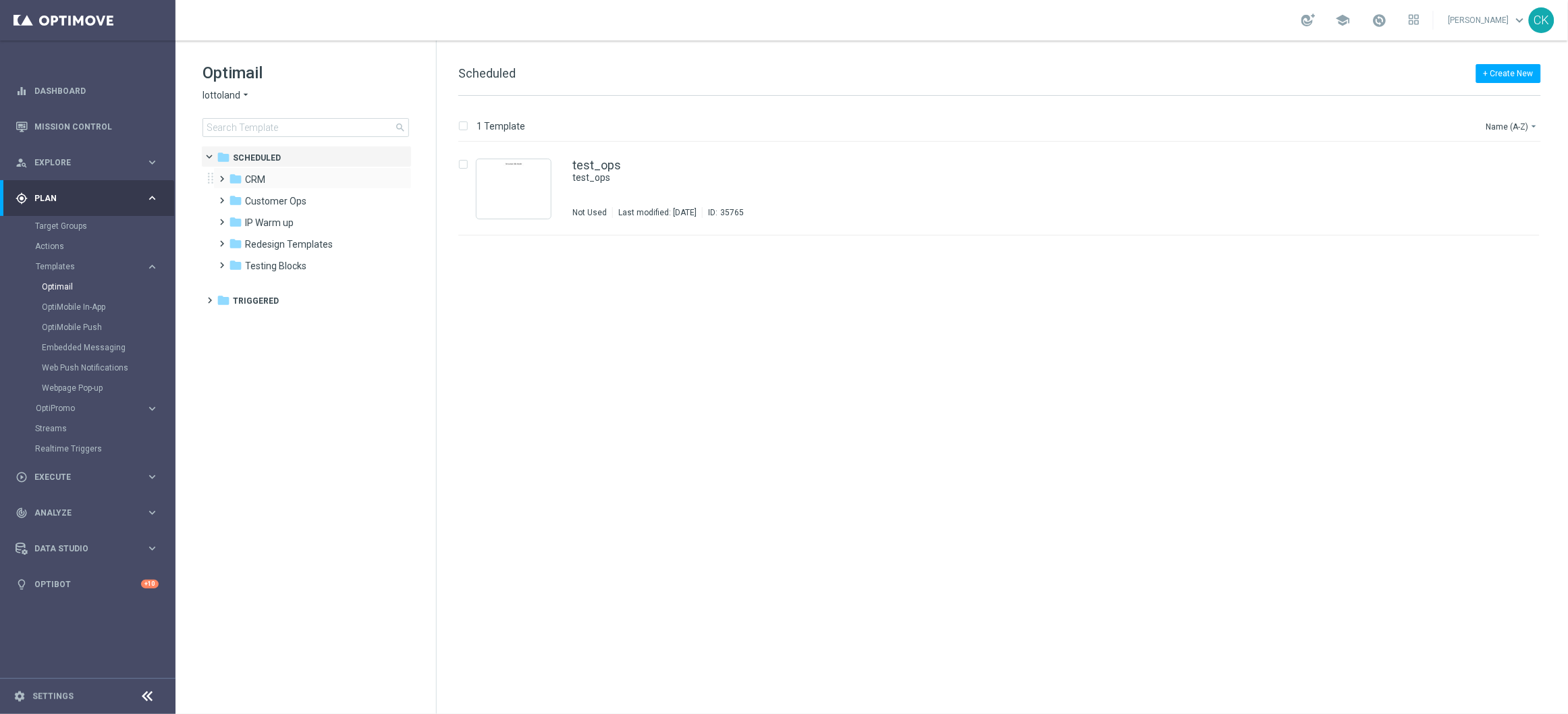
click at [218, 175] on span at bounding box center [219, 172] width 6 height 5
click at [233, 218] on span at bounding box center [233, 216] width 6 height 5
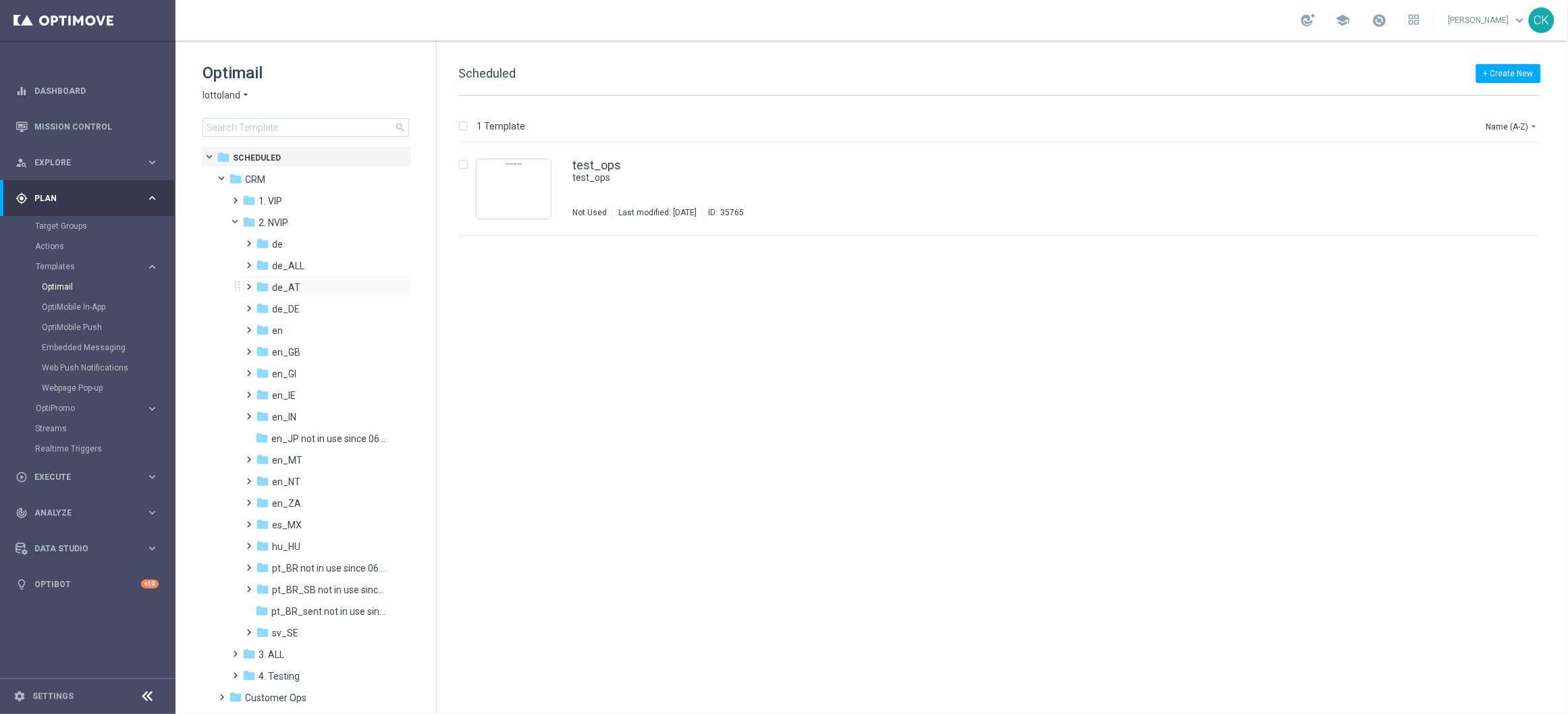
click at [248, 283] on span at bounding box center [246, 281] width 6 height 5
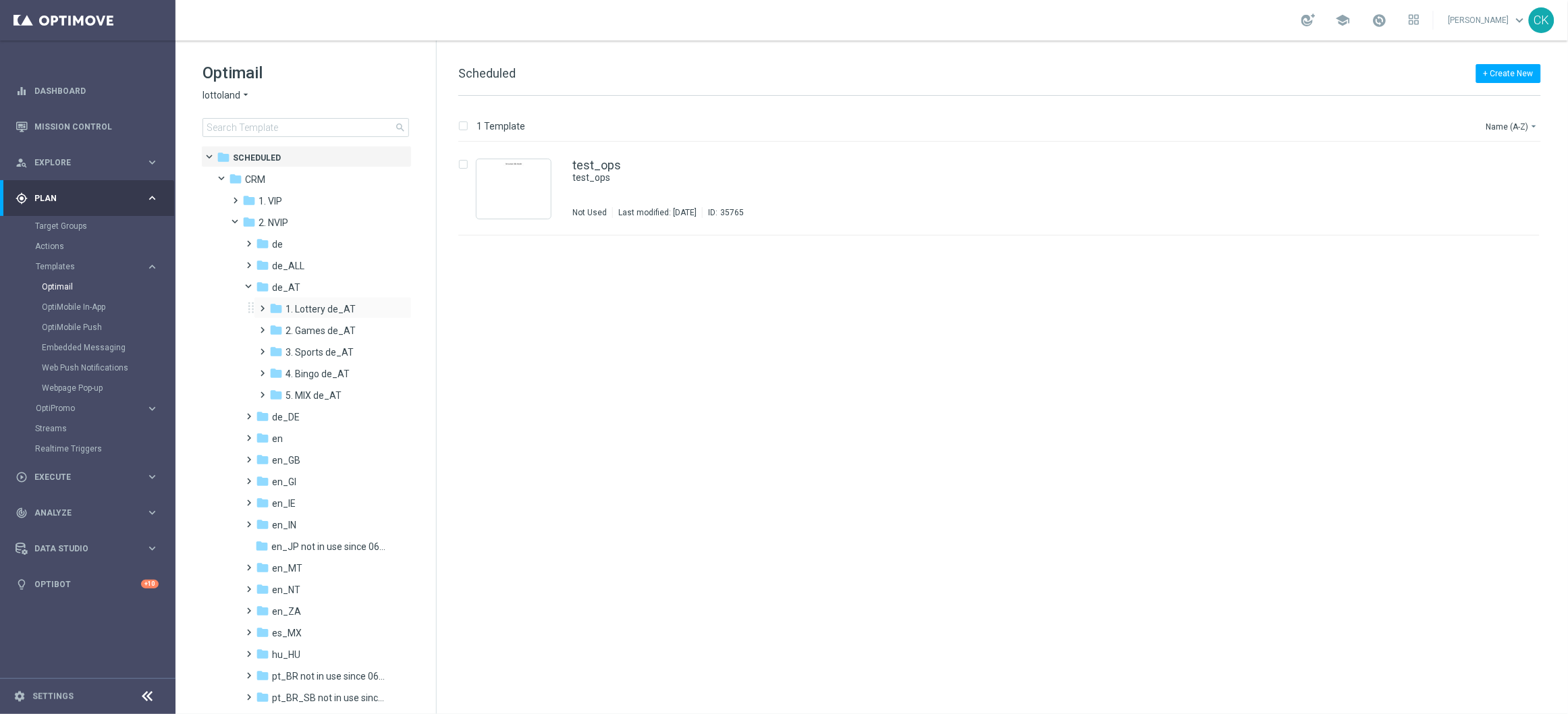
click at [262, 305] on span at bounding box center [260, 302] width 6 height 5
click at [277, 348] on span at bounding box center [273, 346] width 6 height 5
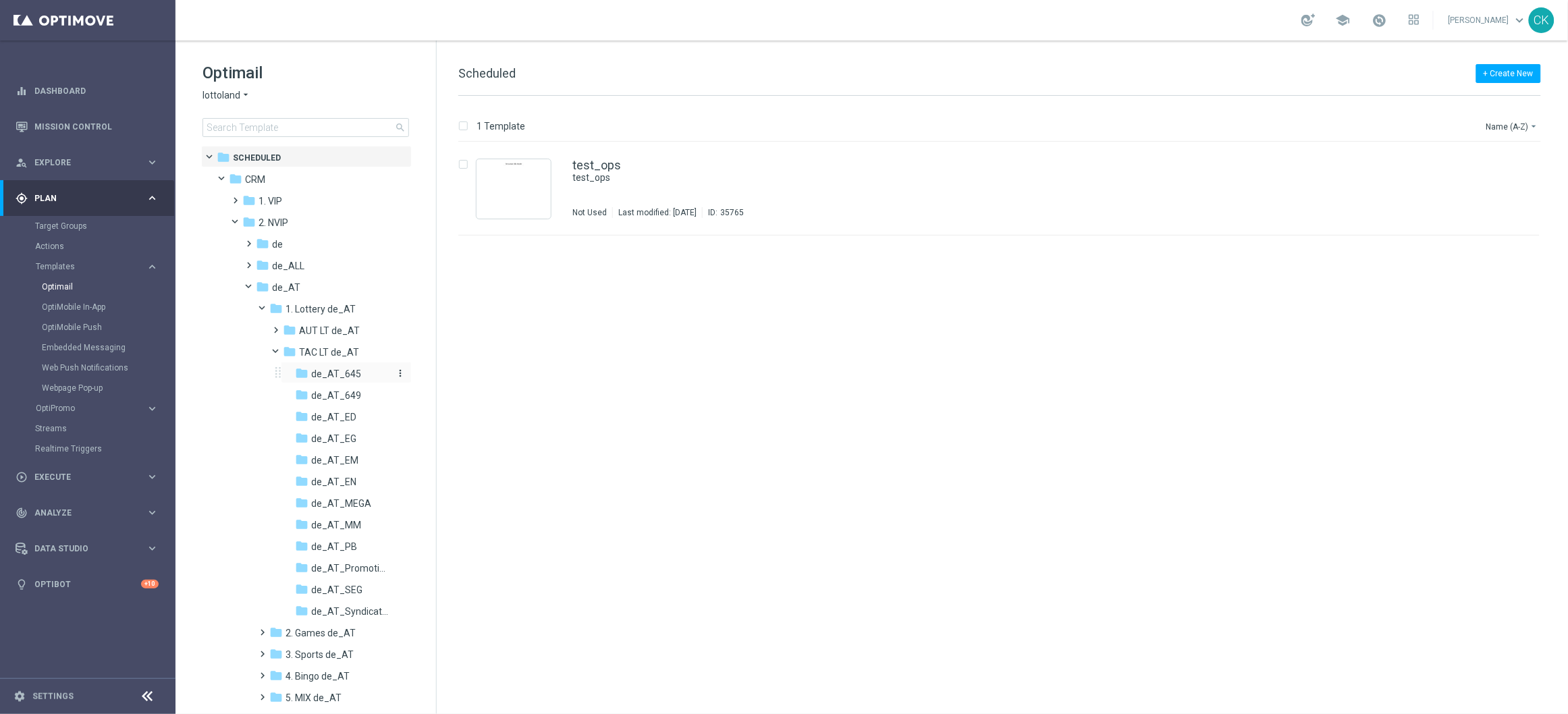
click at [338, 373] on span "de_AT_645" at bounding box center [336, 374] width 50 height 12
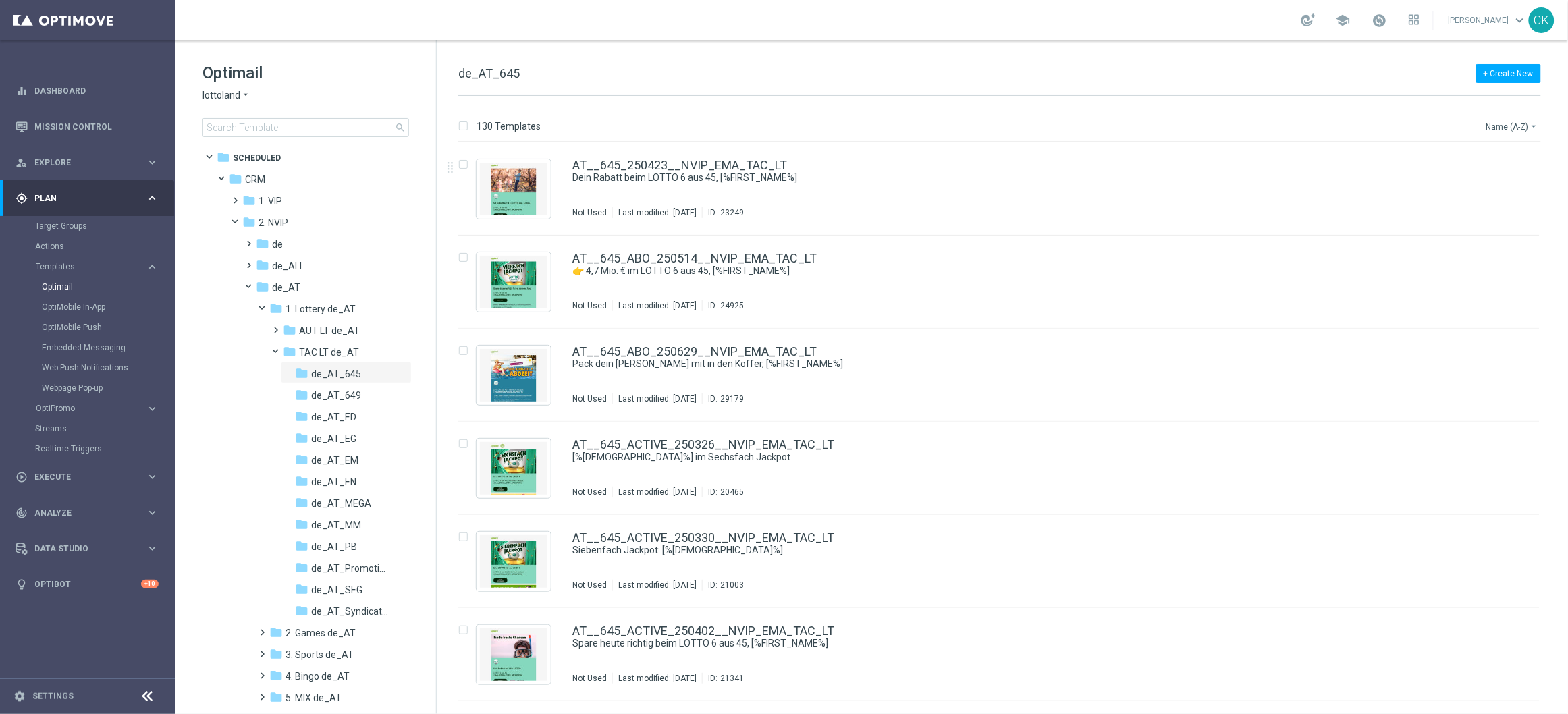
click at [1519, 129] on button "Name (A-Z) arrow_drop_down" at bounding box center [1513, 126] width 56 height 16
click at [1503, 187] on span "Date Modified (Newest)" at bounding box center [1490, 187] width 91 height 9
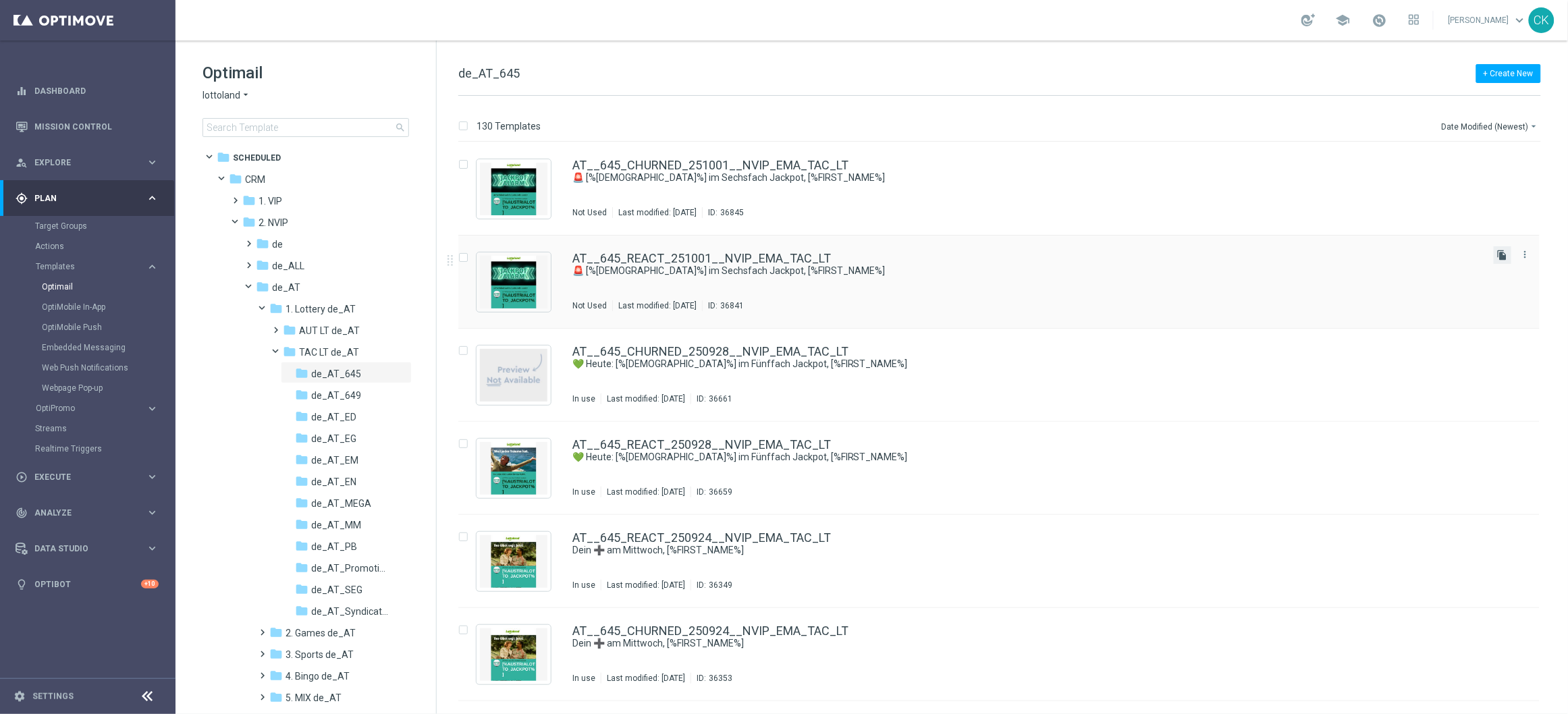
click at [1502, 254] on icon "file_copy" at bounding box center [1502, 255] width 11 height 11
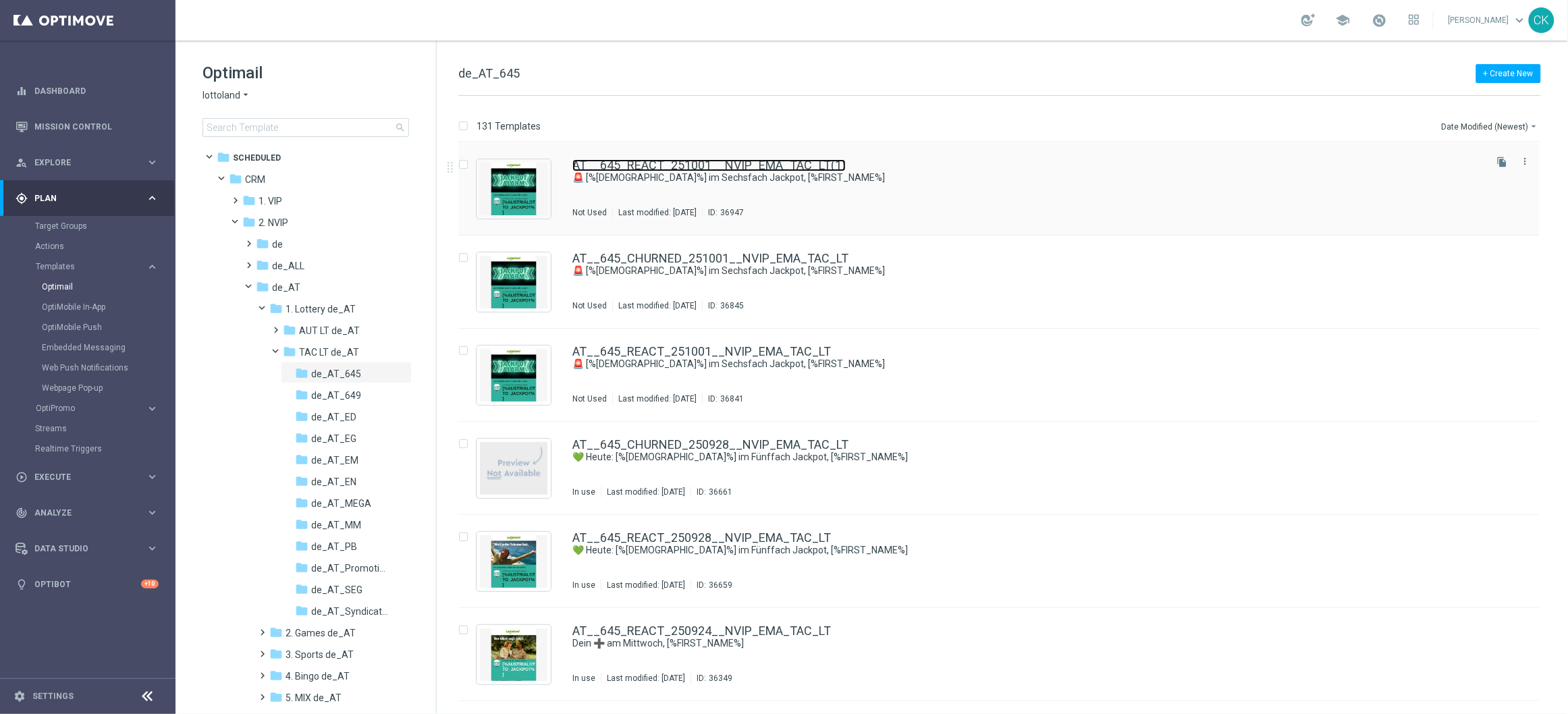
click at [668, 166] on link "AT__645_REACT_251001__NVIP_EMA_TAC_LT(1)" at bounding box center [709, 165] width 273 height 12
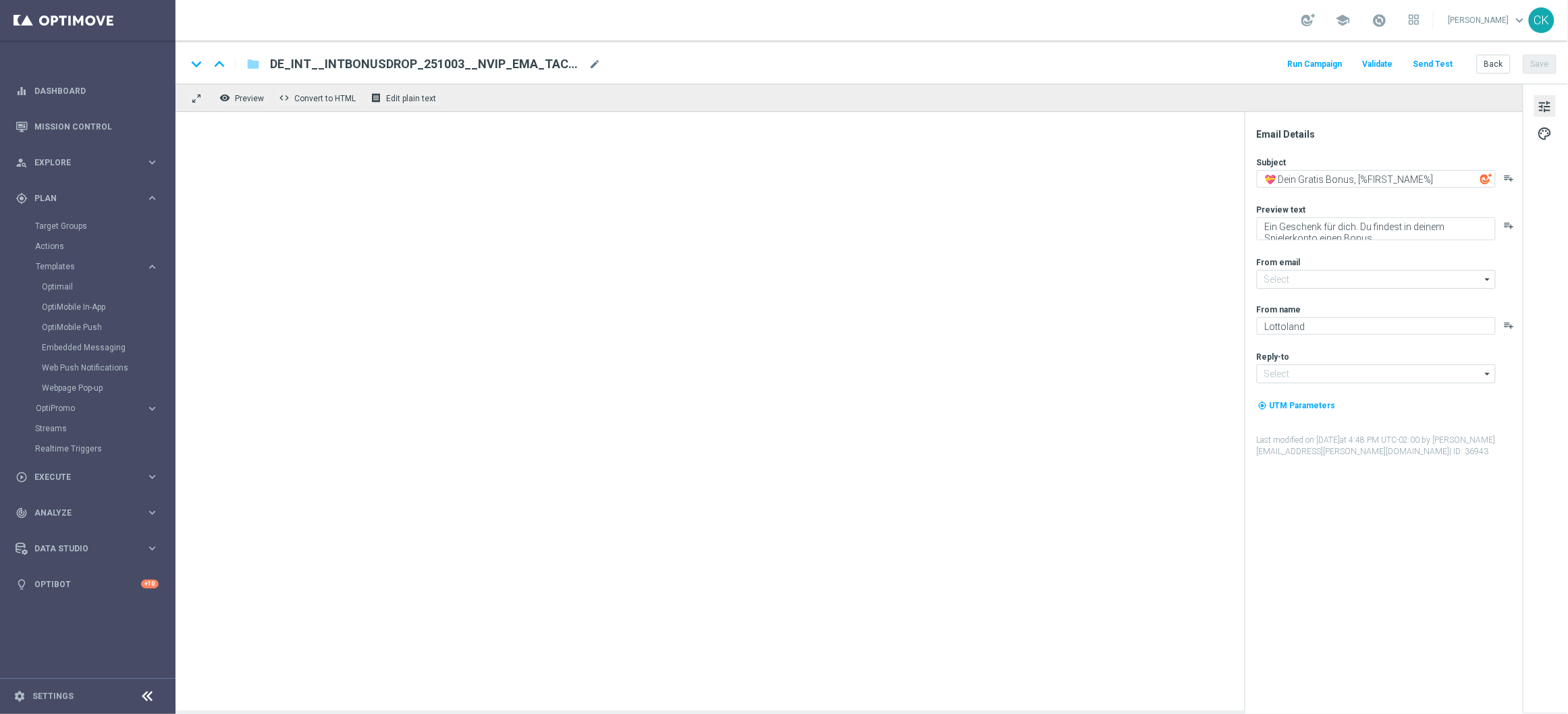
type input "mail@crm.lottoland.com"
type input "service@lottoland.com"
type input "AT__645_REACT_251001__NVIP_EMA_TAC_LT(1)"
type textarea "🚨 [%AUSTRIALOTTO_JACKPOT%] im Sechsfach Jackpot, [%FIRST_NAME%]"
type textarea "Dein Rabatt auf's LOTTO 6 aus 45."
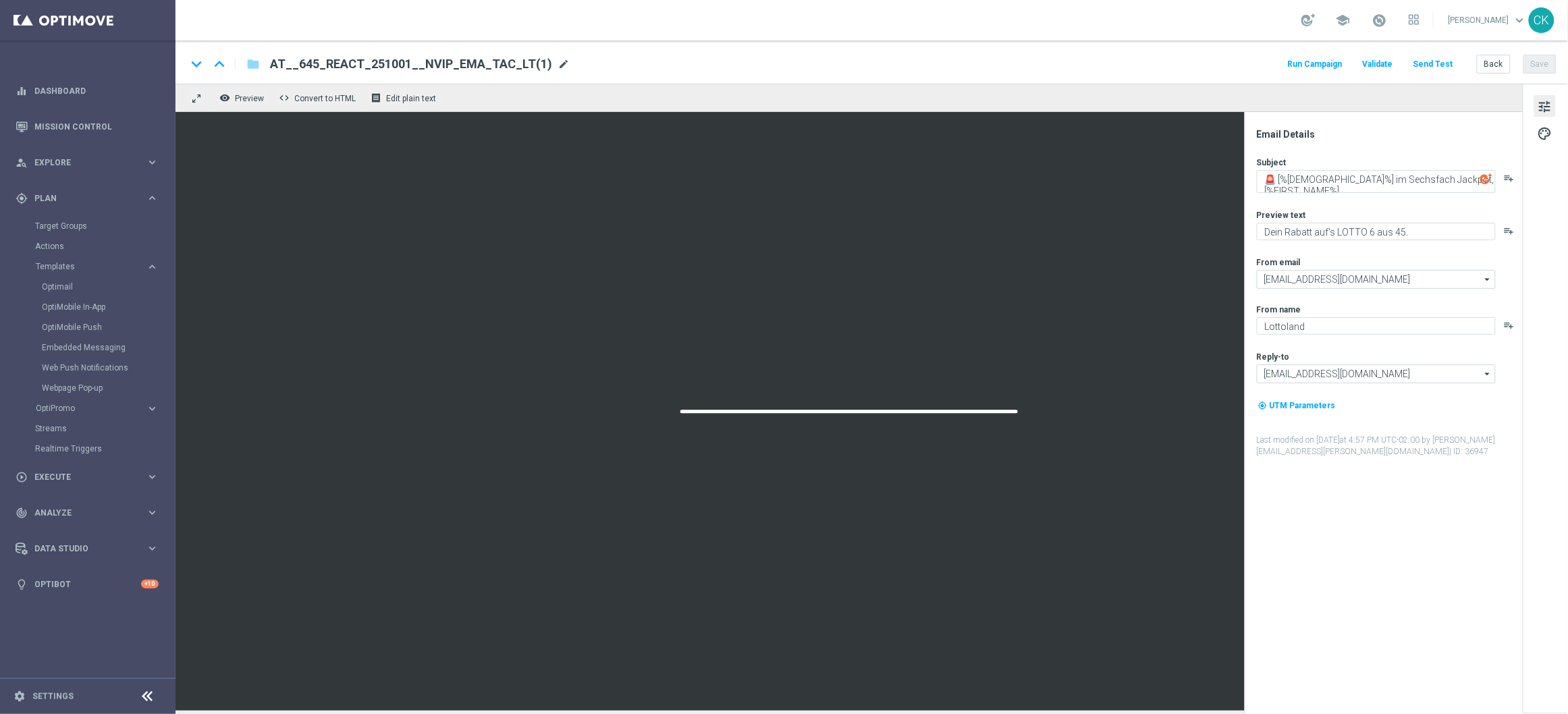
click at [557, 61] on span "mode_edit" at bounding box center [563, 64] width 12 height 12
click at [513, 60] on input "AT__645_REACT_251001__NVIP_EMA_TAC_LT(1)" at bounding box center [437, 64] width 335 height 18
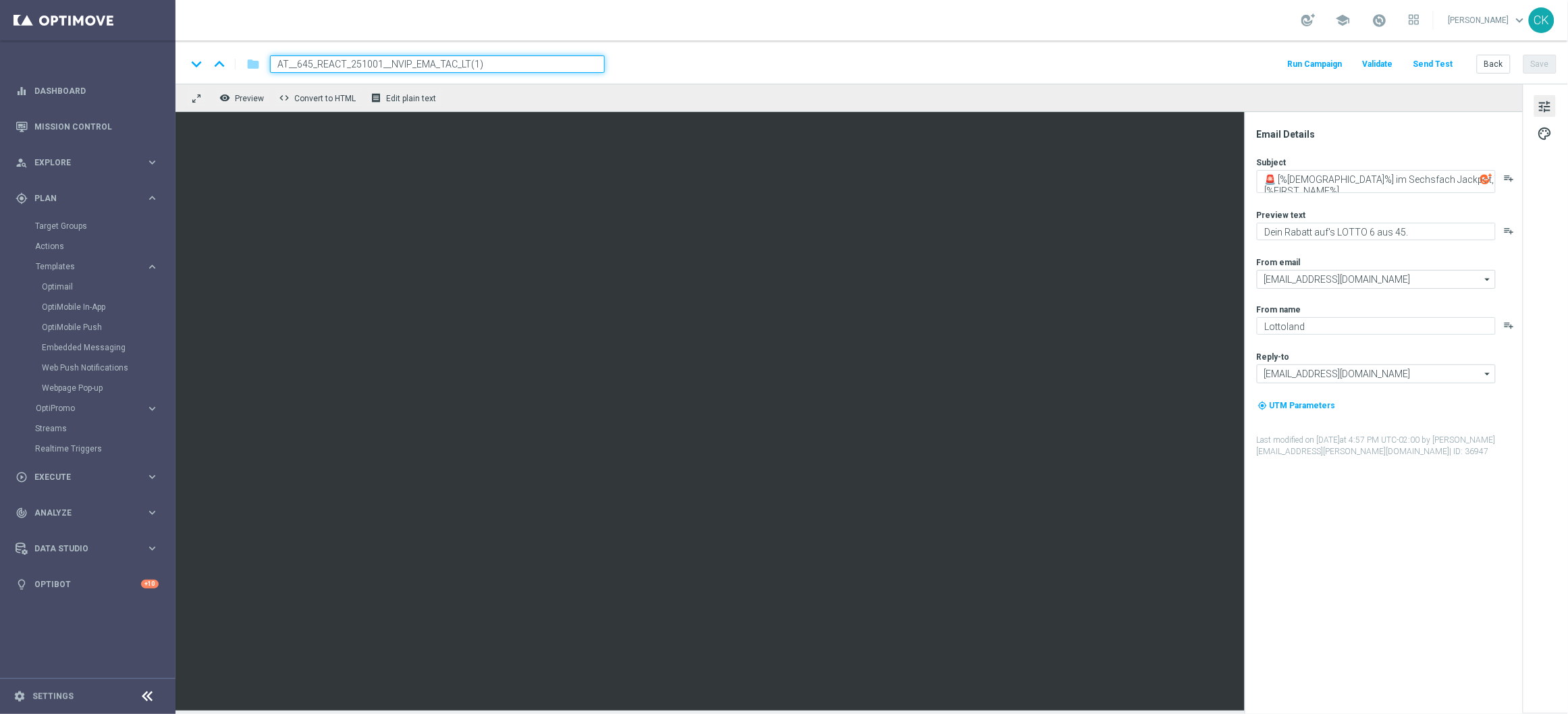
click at [513, 60] on input "AT__645_REACT_251001__NVIP_EMA_TAC_LT(1)" at bounding box center [437, 64] width 335 height 18
paste input "ACTIVE_OB_5VOUCHER__NVIP_EMA_AUT_LT"
type input "AT__645_ACTIVE_OB_5VOUCHER__NVIP_EMA_AUT_LT"
click at [1539, 64] on button "Save" at bounding box center [1540, 64] width 33 height 19
